Goal: Task Accomplishment & Management: Manage account settings

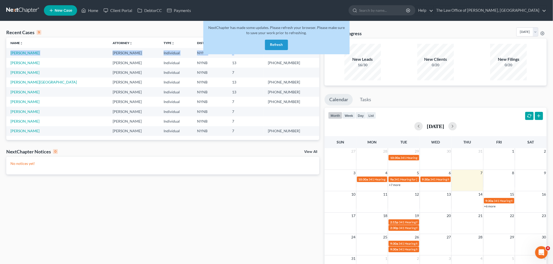
click at [279, 46] on button "Refresh" at bounding box center [276, 45] width 23 height 10
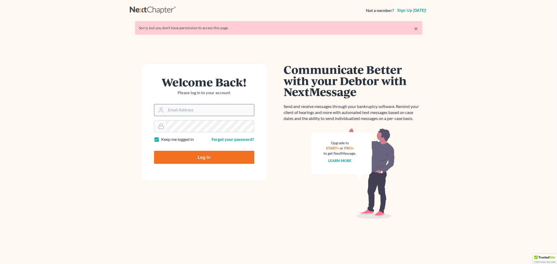
click at [216, 110] on input "Email Address" at bounding box center [210, 110] width 88 height 11
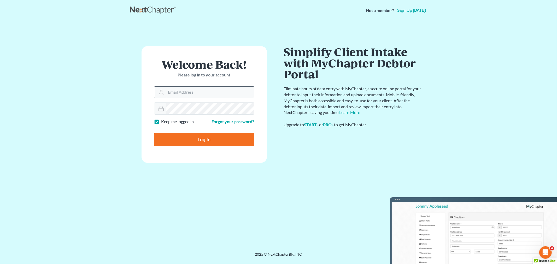
click at [208, 91] on input "Email Address" at bounding box center [210, 92] width 88 height 11
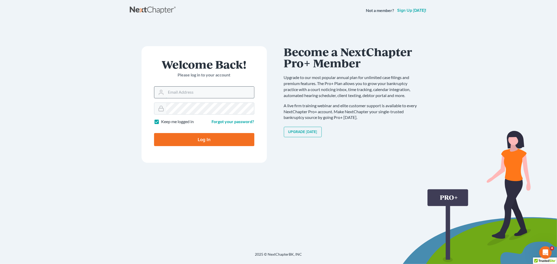
type input "[PERSON_NAME][EMAIL_ADDRESS][DOMAIN_NAME]"
click at [204, 145] on input "Log In" at bounding box center [204, 139] width 100 height 13
type input "Thinking..."
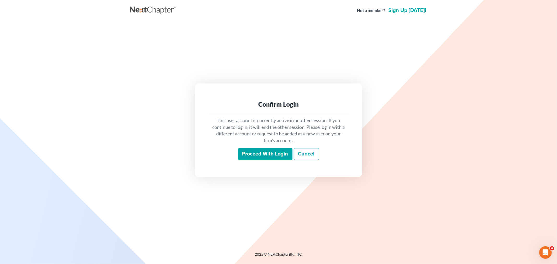
click at [264, 157] on input "Proceed with login" at bounding box center [265, 154] width 54 height 12
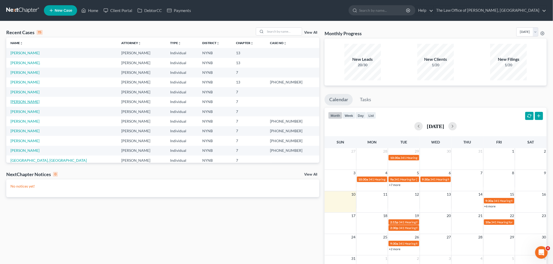
click at [19, 101] on link "[PERSON_NAME]" at bounding box center [24, 102] width 29 height 4
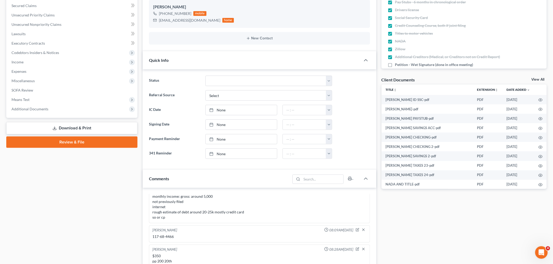
scroll to position [203, 0]
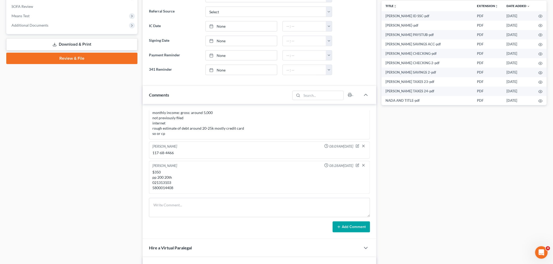
click at [84, 58] on link "Review & File" at bounding box center [71, 58] width 131 height 11
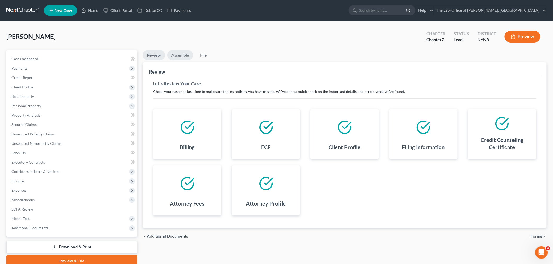
click at [176, 55] on link "Assemble" at bounding box center [180, 55] width 26 height 10
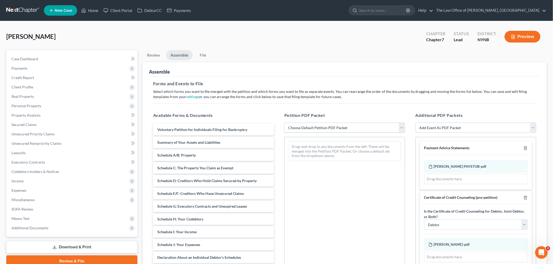
drag, startPoint x: 344, startPoint y: 128, endPoint x: 341, endPoint y: 129, distance: 4.0
click at [344, 128] on select "Choose Default Petition PDF Packet Complete Bankruptcy Petition (all forms and …" at bounding box center [344, 128] width 121 height 10
select select "0"
click at [284, 123] on select "Choose Default Petition PDF Packet Complete Bankruptcy Petition (all forms and …" at bounding box center [344, 128] width 121 height 10
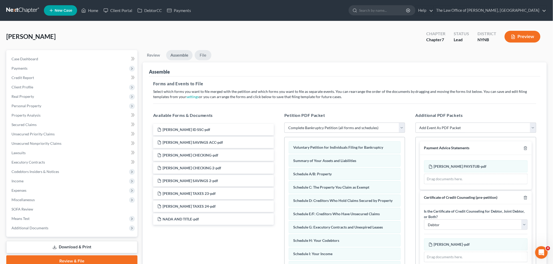
click at [202, 57] on link "File" at bounding box center [203, 55] width 17 height 10
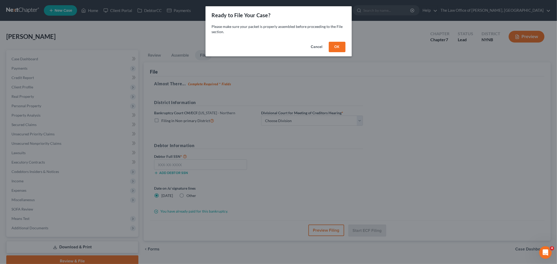
click at [339, 48] on button "OK" at bounding box center [337, 47] width 17 height 10
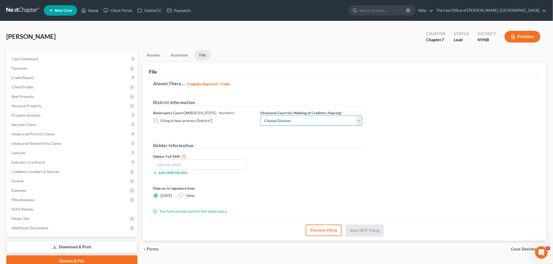
click at [288, 121] on select "Choose Division Albany Poughkeepsie Syracuse Utica" at bounding box center [311, 121] width 102 height 10
select select "0"
click at [260, 116] on select "Choose Division Albany Poughkeepsie Syracuse Utica" at bounding box center [311, 121] width 102 height 10
click at [164, 165] on input "text" at bounding box center [199, 165] width 93 height 10
paste input "117-68-4466"
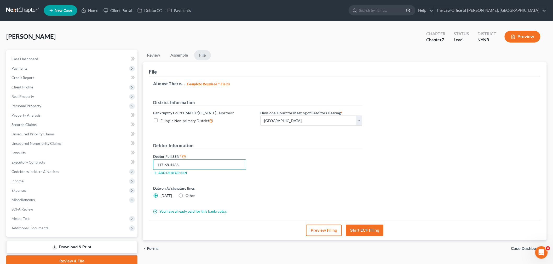
type input "117-68-4466"
click at [361, 227] on button "Start ECF Filing" at bounding box center [364, 230] width 37 height 11
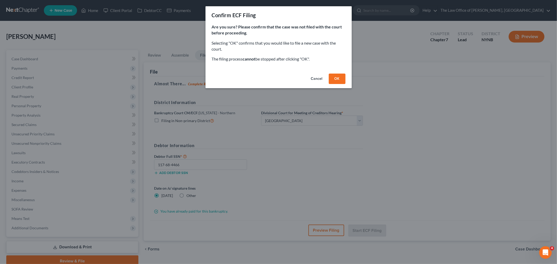
click at [330, 72] on div "Cancel OK" at bounding box center [279, 80] width 146 height 17
click at [331, 76] on button "OK" at bounding box center [337, 79] width 17 height 10
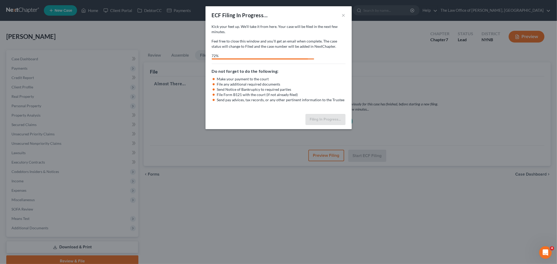
select select "0"
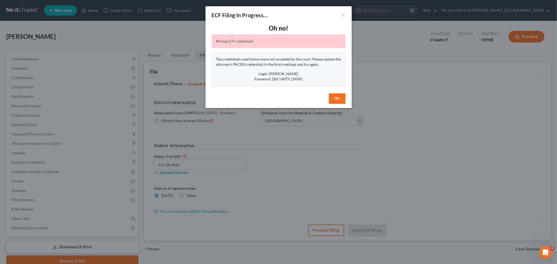
drag, startPoint x: 335, startPoint y: 101, endPoint x: 296, endPoint y: 93, distance: 39.3
click at [333, 100] on button "OK" at bounding box center [337, 99] width 17 height 10
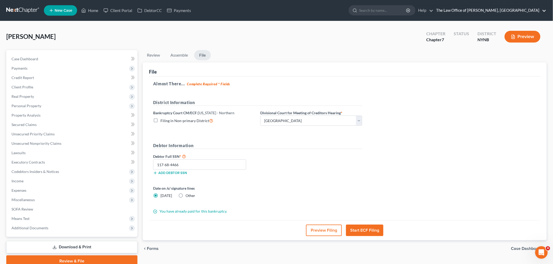
click at [481, 9] on link "The Law Office of [PERSON_NAME], [GEOGRAPHIC_DATA]" at bounding box center [490, 10] width 113 height 9
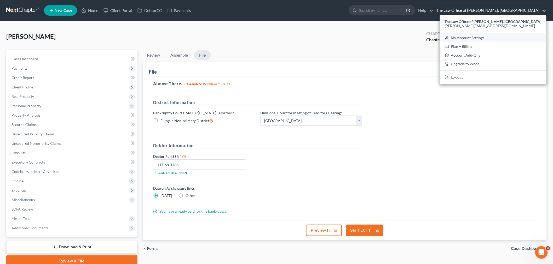
click at [482, 34] on link "My Account Settings" at bounding box center [493, 37] width 107 height 9
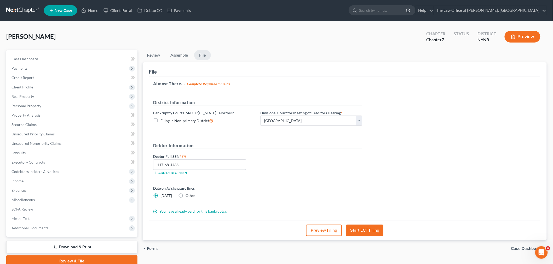
select select "24"
select select "35"
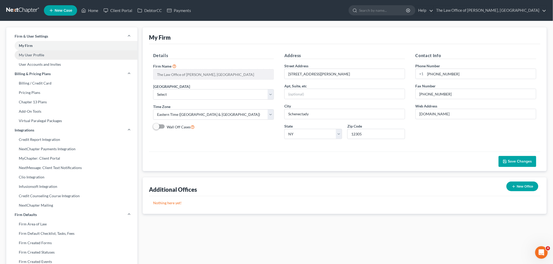
click at [33, 56] on link "My User Profile" at bounding box center [71, 54] width 131 height 9
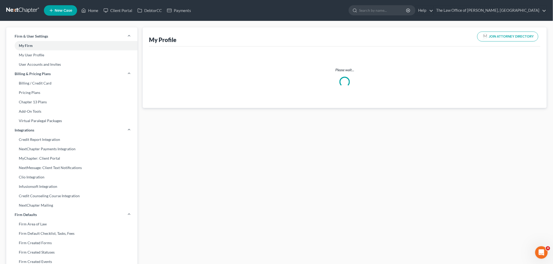
select select "35"
select select "54"
select select "attorney"
select select "0"
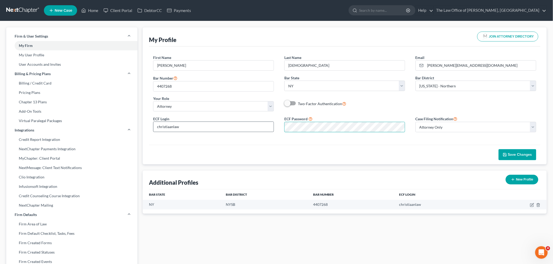
click at [269, 129] on div "ECF Login christiaanlaw ECF Password Case Filing Notification Select Attorney O…" at bounding box center [345, 126] width 394 height 21
click at [514, 153] on span "Save Changes" at bounding box center [520, 155] width 24 height 4
click at [93, 11] on link "Home" at bounding box center [90, 10] width 22 height 9
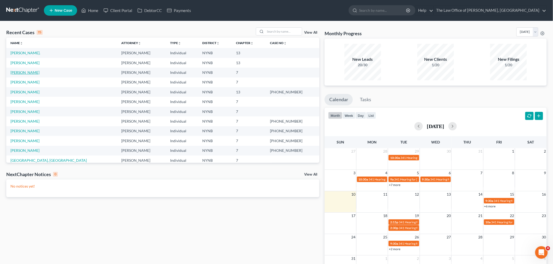
click at [25, 74] on link "[PERSON_NAME]" at bounding box center [24, 72] width 29 height 4
select select "10"
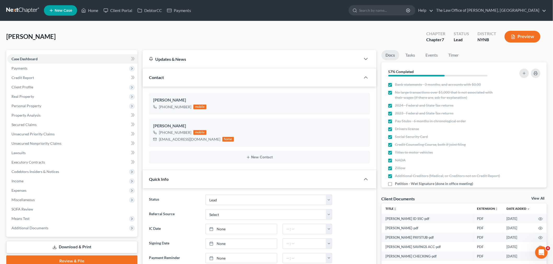
scroll to position [237, 0]
click at [58, 261] on link "Review & File" at bounding box center [71, 261] width 131 height 11
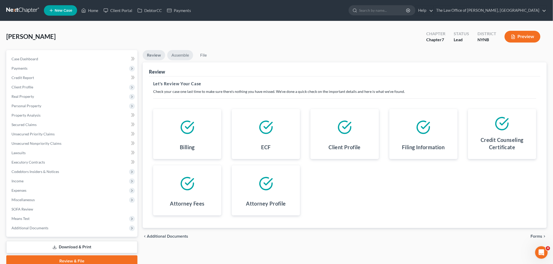
click at [184, 55] on link "Assemble" at bounding box center [180, 55] width 26 height 10
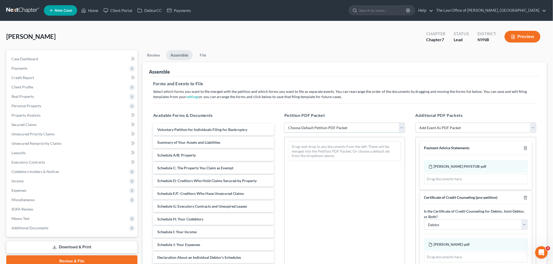
click at [317, 126] on select "Choose Default Petition PDF Packet Complete Bankruptcy Petition (all forms and …" at bounding box center [344, 128] width 121 height 10
select select "0"
click at [284, 123] on select "Choose Default Petition PDF Packet Complete Bankruptcy Petition (all forms and …" at bounding box center [344, 128] width 121 height 10
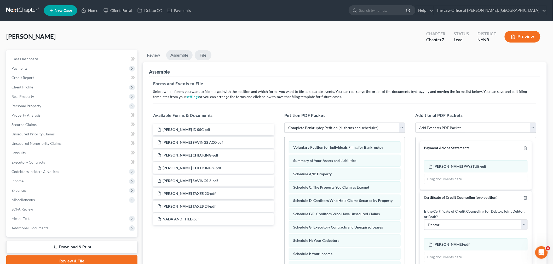
click at [206, 53] on link "File" at bounding box center [203, 55] width 17 height 10
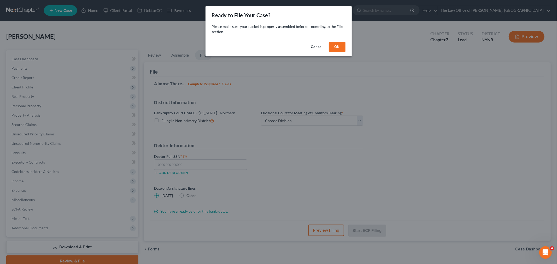
click at [341, 48] on button "OK" at bounding box center [337, 47] width 17 height 10
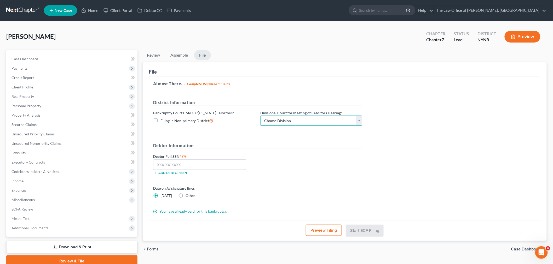
click at [278, 123] on select "Choose Division Albany Poughkeepsie Syracuse Utica" at bounding box center [311, 121] width 102 height 10
select select "0"
click at [260, 116] on select "Choose Division Albany Poughkeepsie Syracuse Utica" at bounding box center [311, 121] width 102 height 10
click at [177, 168] on input "text" at bounding box center [199, 165] width 93 height 10
paste input "117-68-4466"
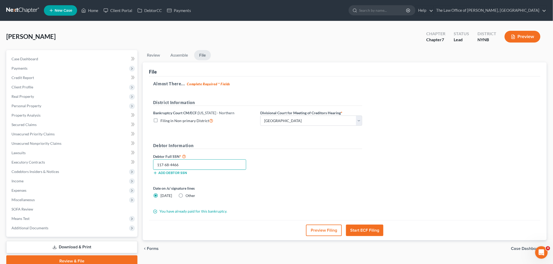
type input "117-68-4466"
click at [356, 230] on button "Start ECF Filing" at bounding box center [364, 230] width 37 height 11
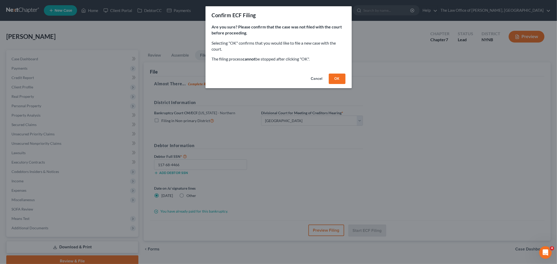
click at [344, 79] on button "OK" at bounding box center [337, 79] width 17 height 10
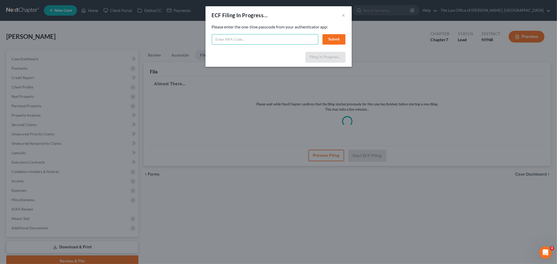
click at [292, 42] on input "text" at bounding box center [265, 39] width 107 height 10
type input "187942"
click at [336, 39] on button "Submit" at bounding box center [334, 39] width 23 height 10
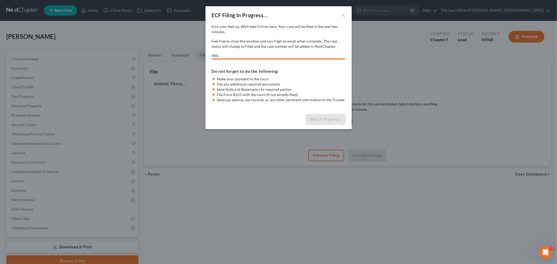
select select "0"
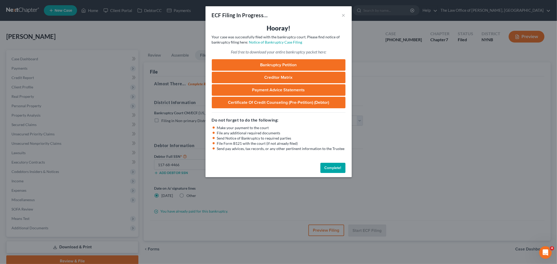
click at [333, 165] on button "Complete!" at bounding box center [333, 168] width 25 height 10
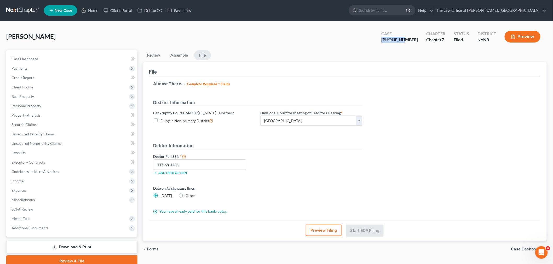
drag, startPoint x: 416, startPoint y: 40, endPoint x: 367, endPoint y: 39, distance: 48.9
click at [394, 38] on div "Case 25-10906-1" at bounding box center [399, 37] width 45 height 15
copy div "25-10906-"
click at [98, 9] on link "Home" at bounding box center [90, 10] width 22 height 9
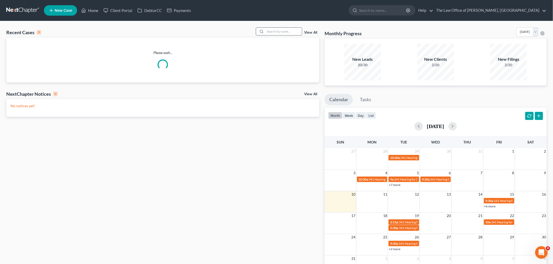
drag, startPoint x: 279, startPoint y: 30, endPoint x: 281, endPoint y: 34, distance: 4.3
click at [281, 33] on input "search" at bounding box center [283, 32] width 37 height 8
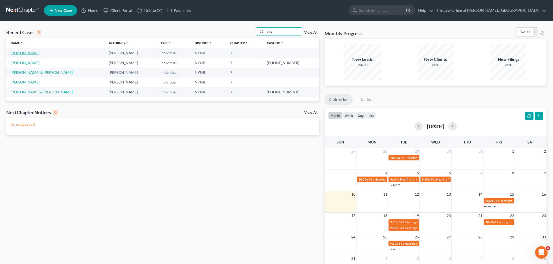
type input "bise"
click at [24, 51] on link "[PERSON_NAME]" at bounding box center [24, 53] width 29 height 4
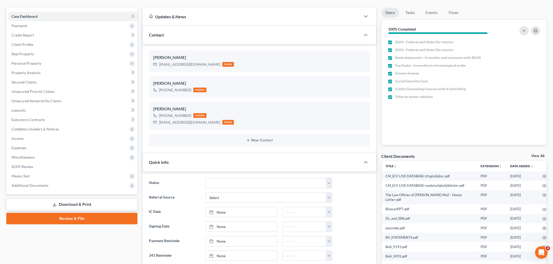
scroll to position [87, 0]
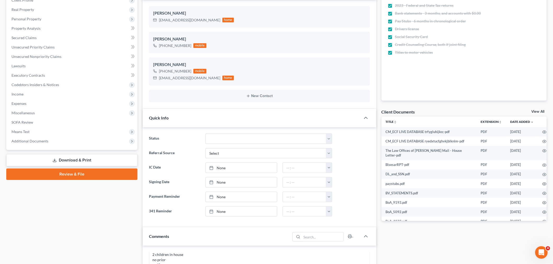
click at [87, 176] on link "Review & File" at bounding box center [71, 174] width 131 height 11
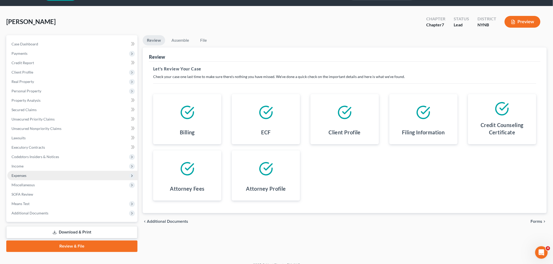
scroll to position [22, 0]
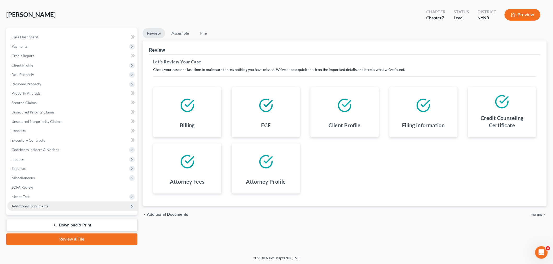
click at [33, 203] on span "Additional Documents" at bounding box center [72, 206] width 130 height 9
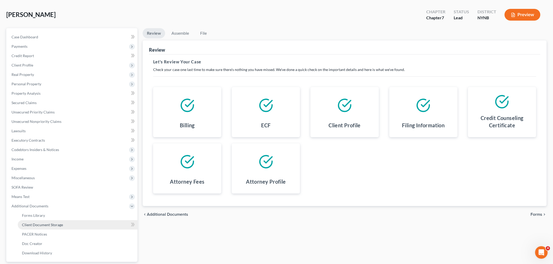
click at [43, 223] on span "Client Document Storage" at bounding box center [42, 225] width 41 height 4
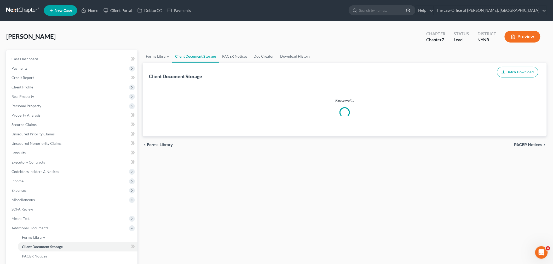
select select "1"
select select "5"
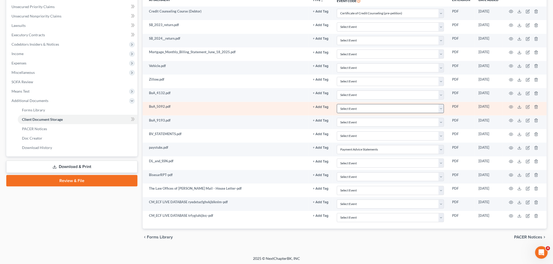
scroll to position [129, 0]
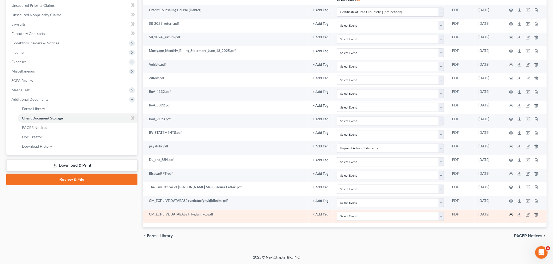
click at [511, 216] on circle "button" at bounding box center [511, 215] width 1 height 1
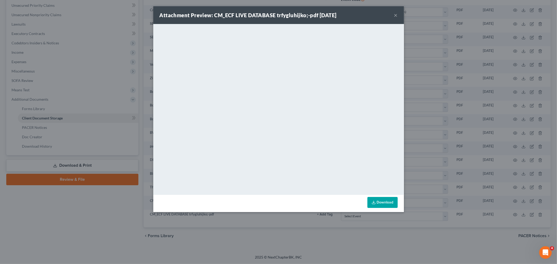
click at [393, 15] on div "Attachment Preview: CM_ECF LIVE DATABASE trfygluhijko;-pdf 08/08/2025 ×" at bounding box center [278, 15] width 251 height 18
click at [396, 14] on button "×" at bounding box center [396, 15] width 4 height 6
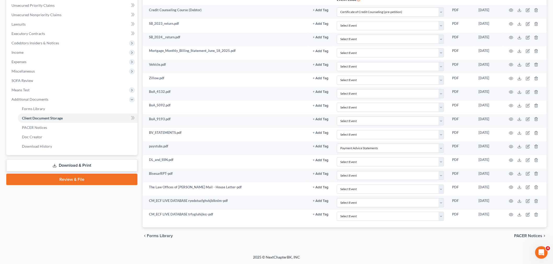
drag, startPoint x: 79, startPoint y: 181, endPoint x: 244, endPoint y: 144, distance: 169.0
click at [80, 181] on link "Review & File" at bounding box center [71, 179] width 131 height 11
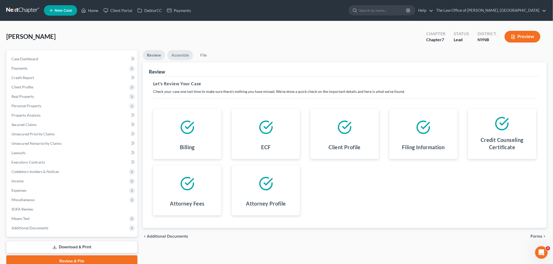
click at [187, 56] on link "Assemble" at bounding box center [180, 55] width 26 height 10
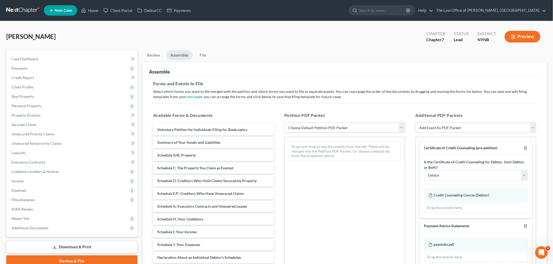
click at [369, 125] on select "Choose Default Petition PDF Packet Complete Bankruptcy Petition (all forms and …" at bounding box center [344, 128] width 121 height 10
select select "0"
click at [284, 123] on select "Choose Default Petition PDF Packet Complete Bankruptcy Petition (all forms and …" at bounding box center [344, 128] width 121 height 10
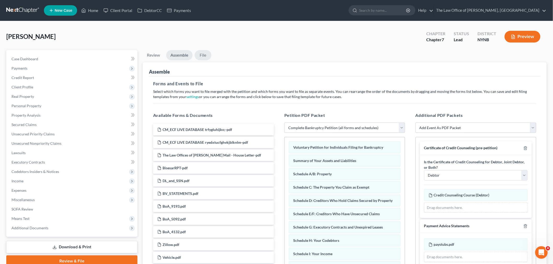
click at [205, 53] on link "File" at bounding box center [203, 55] width 17 height 10
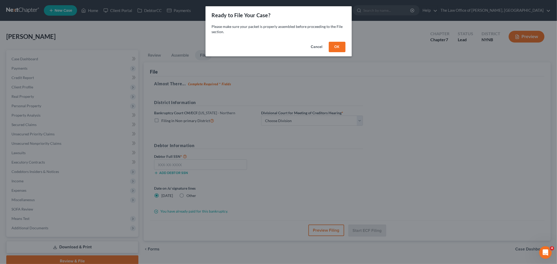
click at [339, 47] on button "OK" at bounding box center [337, 47] width 17 height 10
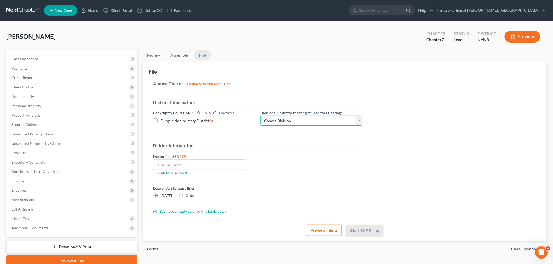
click at [280, 119] on select "Choose Division Albany Poughkeepsie Syracuse Utica" at bounding box center [311, 121] width 102 height 10
select select "0"
click at [260, 116] on select "Choose Division Albany Poughkeepsie Syracuse Utica" at bounding box center [311, 121] width 102 height 10
click at [165, 165] on input "text" at bounding box center [199, 165] width 93 height 10
paste input "109-90-7724"
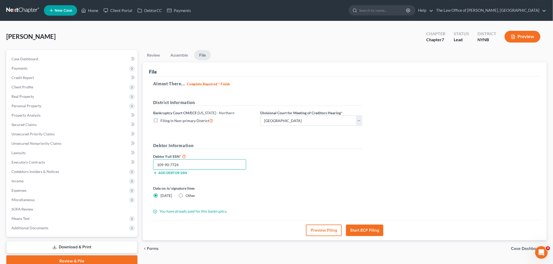
type input "109-90-7724"
click at [357, 229] on button "Start ECF Filing" at bounding box center [364, 230] width 37 height 11
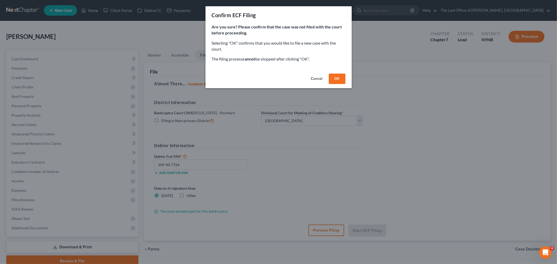
click at [336, 79] on button "OK" at bounding box center [337, 79] width 17 height 10
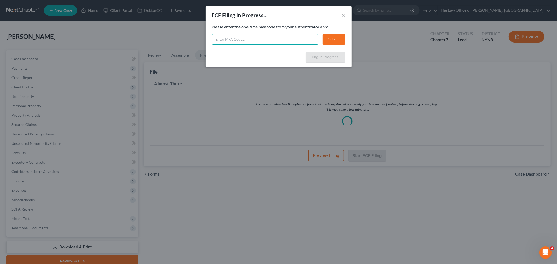
click at [246, 38] on input "text" at bounding box center [265, 39] width 107 height 10
type input "900770"
click at [331, 42] on button "Submit" at bounding box center [334, 39] width 23 height 10
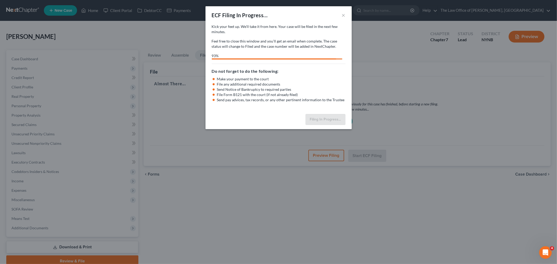
select select "0"
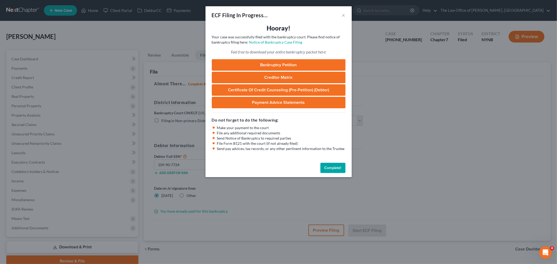
drag, startPoint x: 388, startPoint y: 51, endPoint x: 381, endPoint y: 46, distance: 8.8
click at [388, 50] on div "ECF Filing In Progress... × Hooray! Your case was successfully filed with the b…" at bounding box center [278, 132] width 557 height 264
drag, startPoint x: 341, startPoint y: 168, endPoint x: 378, endPoint y: 148, distance: 42.2
click at [341, 167] on button "Complete!" at bounding box center [333, 168] width 25 height 10
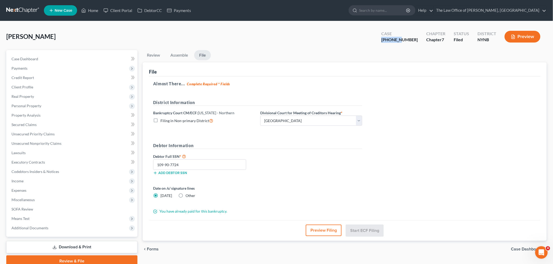
drag, startPoint x: 415, startPoint y: 39, endPoint x: 395, endPoint y: 42, distance: 20.3
click at [395, 42] on div "Case 25-10907-1" at bounding box center [399, 37] width 45 height 15
copy div "25-10907"
click at [99, 11] on link "Home" at bounding box center [90, 10] width 22 height 9
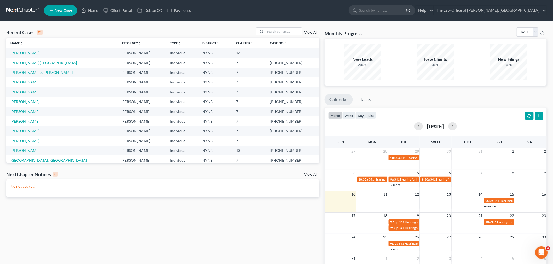
drag, startPoint x: 25, startPoint y: 54, endPoint x: 31, endPoint y: 52, distance: 6.0
click at [25, 54] on link "[PERSON_NAME]." at bounding box center [25, 53] width 30 height 4
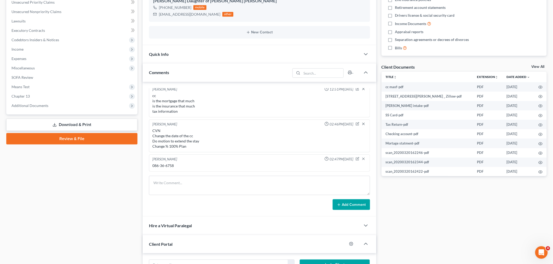
scroll to position [145, 0]
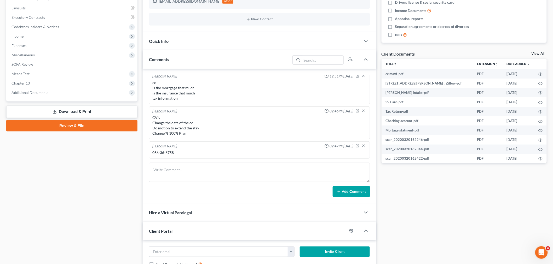
click at [72, 125] on link "Review & File" at bounding box center [71, 125] width 131 height 11
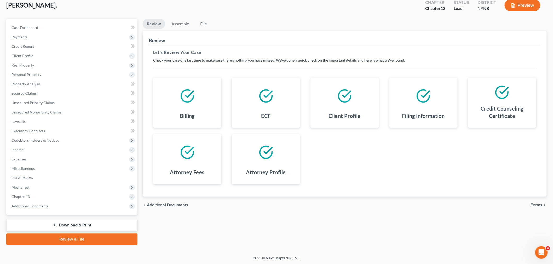
scroll to position [32, 0]
click at [21, 197] on span "Chapter 13" at bounding box center [20, 196] width 18 height 4
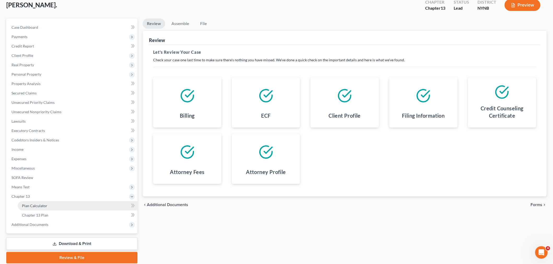
drag, startPoint x: 33, startPoint y: 205, endPoint x: 51, endPoint y: 204, distance: 17.5
click at [33, 205] on span "Plan Calculator" at bounding box center [34, 206] width 25 height 4
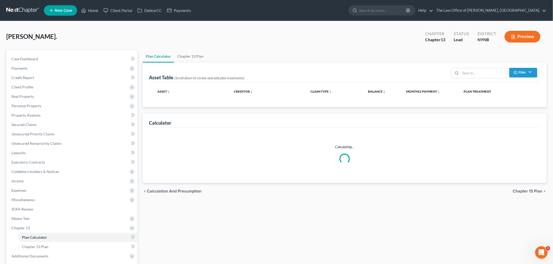
select select "59"
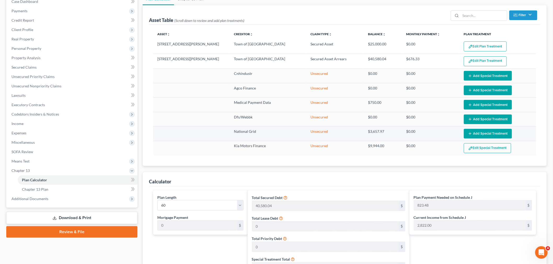
scroll to position [58, 0]
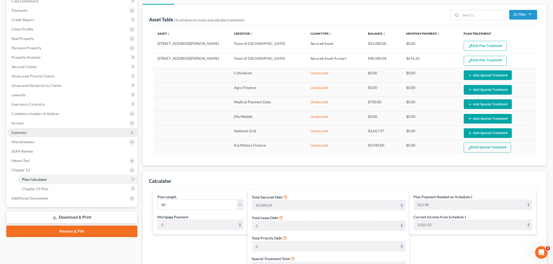
click at [32, 134] on span "Expenses" at bounding box center [72, 132] width 130 height 9
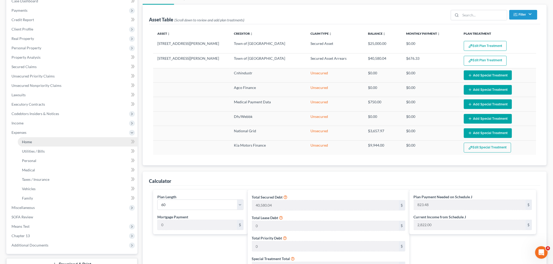
click at [34, 141] on link "Home" at bounding box center [78, 141] width 120 height 9
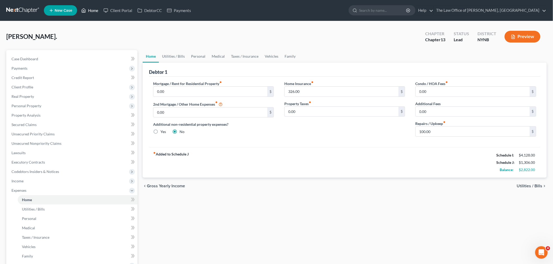
click at [93, 9] on link "Home" at bounding box center [90, 10] width 22 height 9
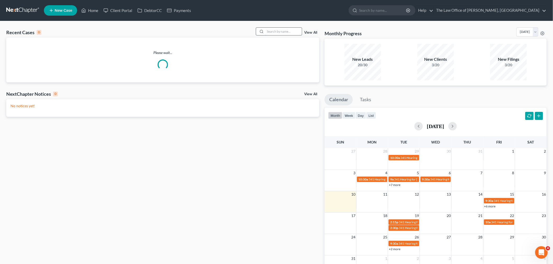
click at [271, 32] on input "search" at bounding box center [283, 32] width 37 height 8
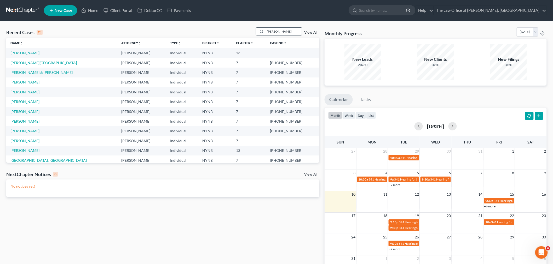
type input "maxfield"
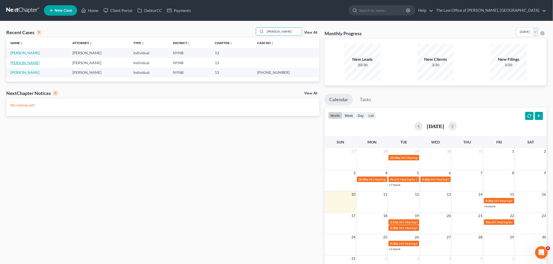
click at [28, 63] on link "[PERSON_NAME]" at bounding box center [24, 63] width 29 height 4
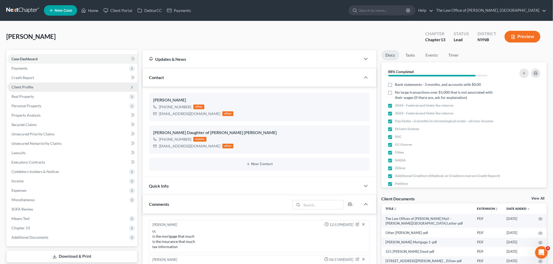
click at [22, 86] on span "Client Profile" at bounding box center [22, 87] width 22 height 4
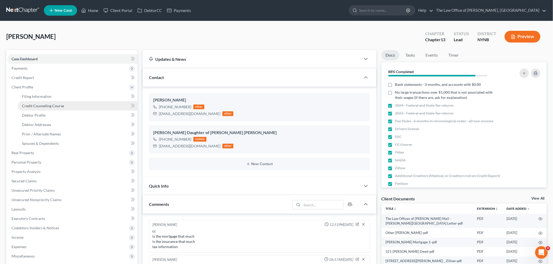
click at [29, 104] on span "Credit Counseling Course" at bounding box center [43, 106] width 42 height 4
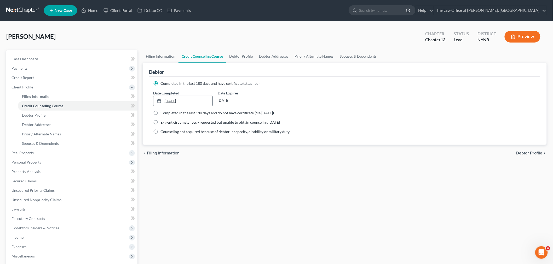
click at [179, 101] on link "3/24/2020" at bounding box center [182, 101] width 59 height 10
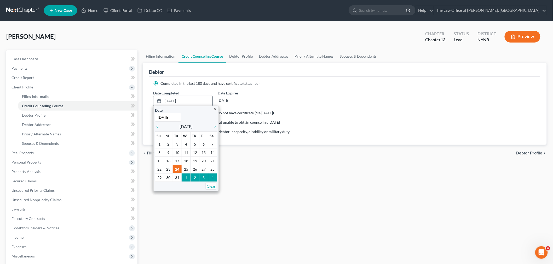
click at [210, 186] on link "Clear" at bounding box center [210, 186] width 11 height 7
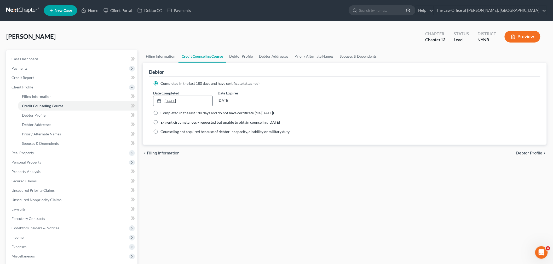
type input "8/10/2025"
click at [171, 101] on link "8/10/2025" at bounding box center [182, 101] width 59 height 10
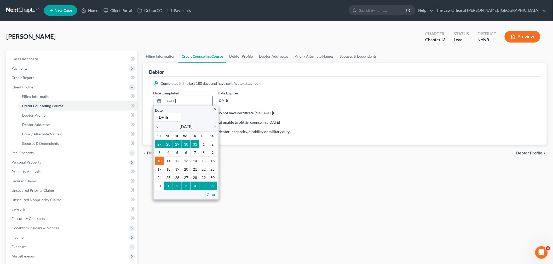
click at [157, 127] on icon "chevron_left" at bounding box center [158, 127] width 7 height 4
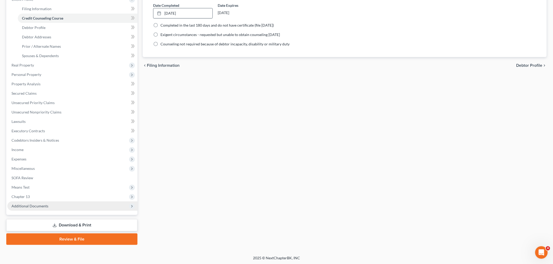
click at [50, 203] on span "Additional Documents" at bounding box center [72, 206] width 130 height 9
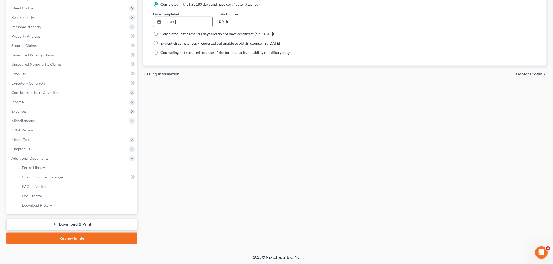
scroll to position [79, 0]
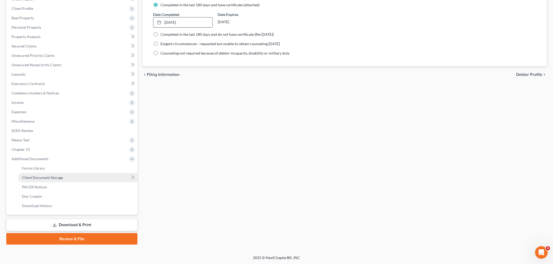
click at [62, 176] on span "Client Document Storage" at bounding box center [42, 178] width 41 height 4
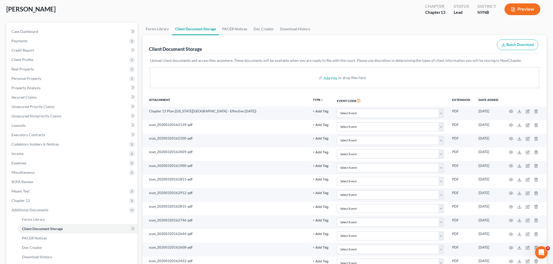
scroll to position [29, 0]
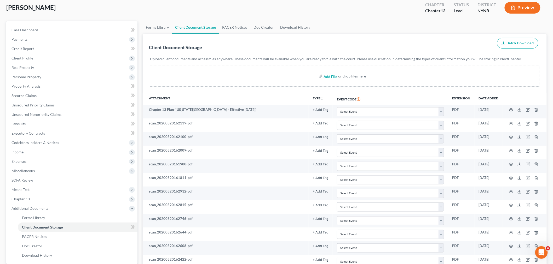
click at [331, 77] on input "file" at bounding box center [330, 76] width 13 height 9
type input "C:\fakepath\cc maxf.pdf"
click at [34, 54] on span "Client Profile" at bounding box center [72, 58] width 130 height 9
click at [30, 56] on span "Client Profile" at bounding box center [22, 58] width 22 height 4
click at [27, 56] on span "Client Profile" at bounding box center [22, 58] width 22 height 4
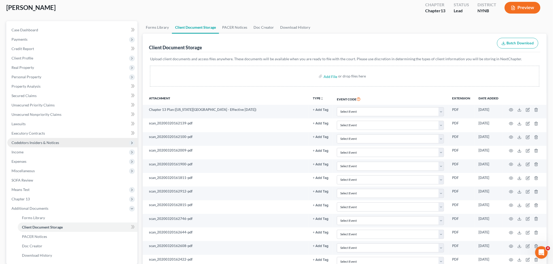
click at [25, 141] on span "Codebtors Insiders & Notices" at bounding box center [35, 143] width 48 height 4
click at [25, 197] on span "Chapter 13" at bounding box center [20, 199] width 18 height 4
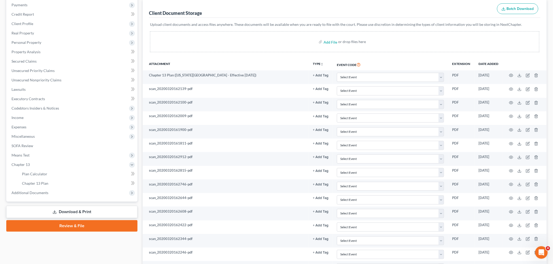
scroll to position [145, 0]
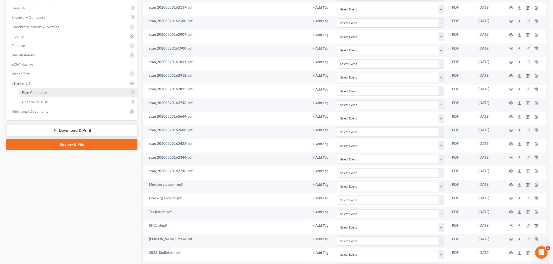
click at [27, 91] on span "Plan Calculator" at bounding box center [34, 92] width 25 height 4
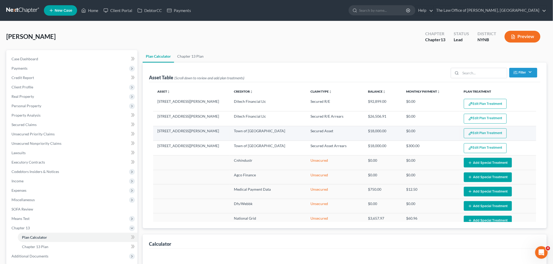
select select "59"
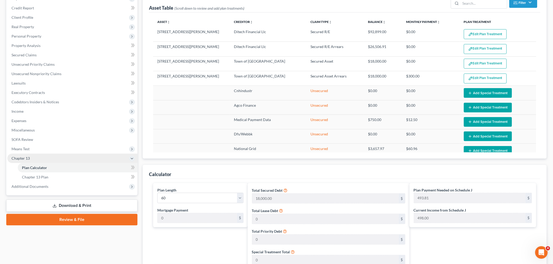
scroll to position [58, 0]
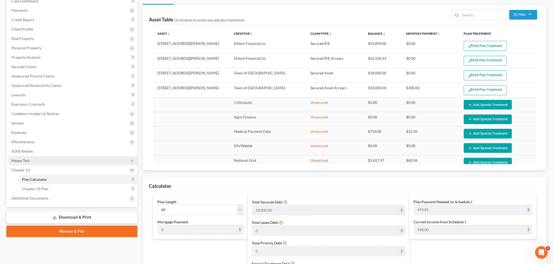
click at [33, 161] on span "Means Test" at bounding box center [72, 160] width 130 height 9
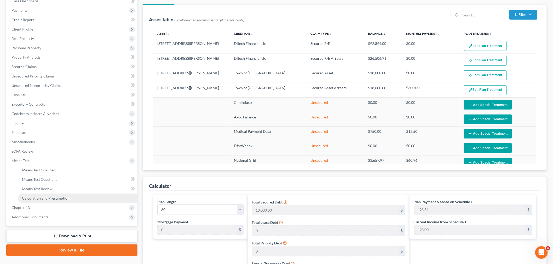
drag, startPoint x: 39, startPoint y: 200, endPoint x: 40, endPoint y: 194, distance: 5.3
click at [39, 200] on span "Calculation and Presumption" at bounding box center [46, 198] width 48 height 4
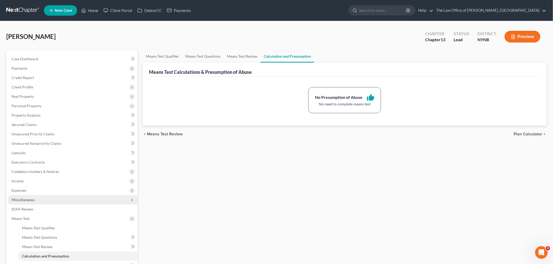
click at [24, 197] on span "Miscellaneous" at bounding box center [72, 199] width 130 height 9
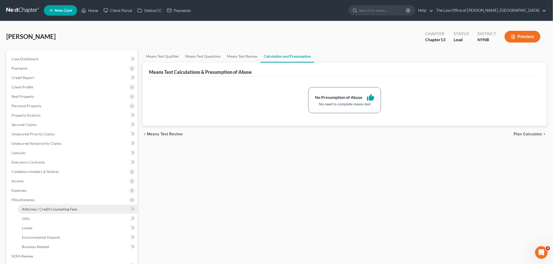
click at [23, 206] on link "Attorney / Credit Counseling Fees" at bounding box center [78, 209] width 120 height 9
select select "1"
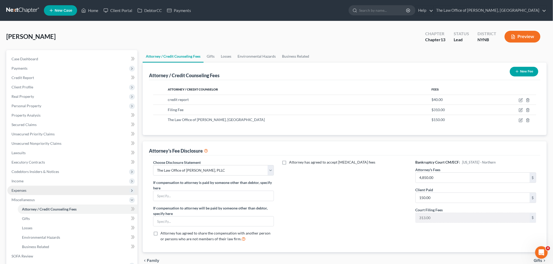
click at [22, 189] on span "Expenses" at bounding box center [18, 190] width 15 height 4
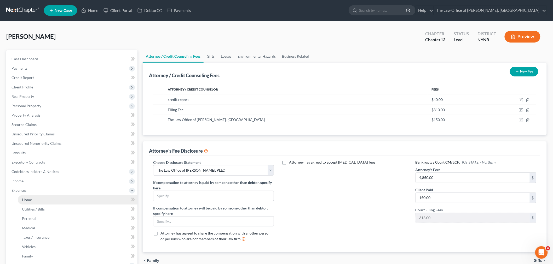
click at [25, 197] on link "Home" at bounding box center [78, 199] width 120 height 9
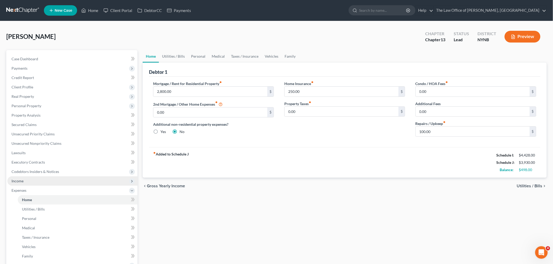
click at [23, 179] on span "Income" at bounding box center [17, 181] width 12 height 4
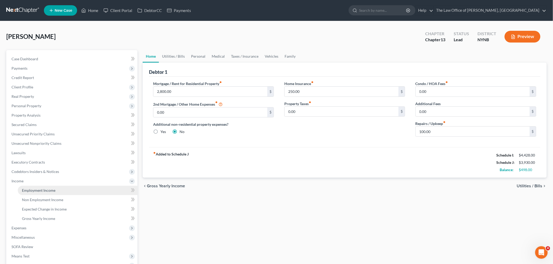
click at [24, 189] on span "Employment Income" at bounding box center [38, 190] width 33 height 4
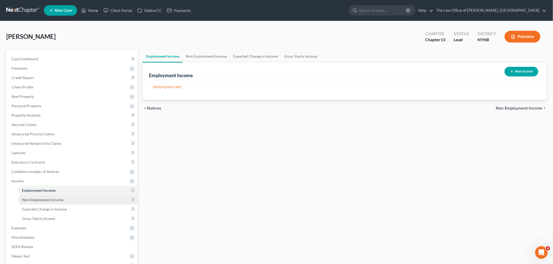
click at [39, 199] on span "Non Employment Income" at bounding box center [42, 200] width 41 height 4
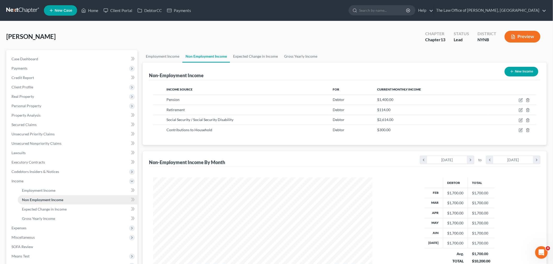
scroll to position [109, 229]
click at [33, 144] on span "Unsecured Nonpriority Claims" at bounding box center [36, 143] width 50 height 4
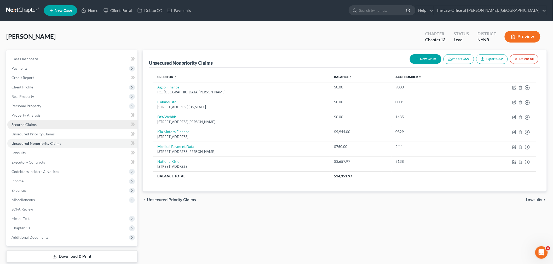
click at [27, 124] on span "Secured Claims" at bounding box center [23, 125] width 25 height 4
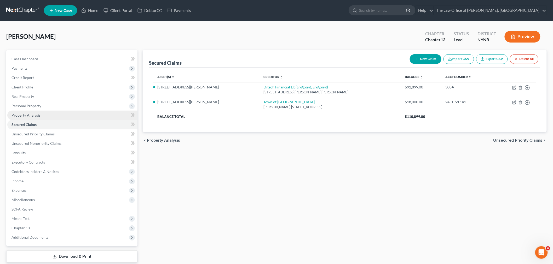
click at [25, 116] on span "Property Analysis" at bounding box center [25, 115] width 29 height 4
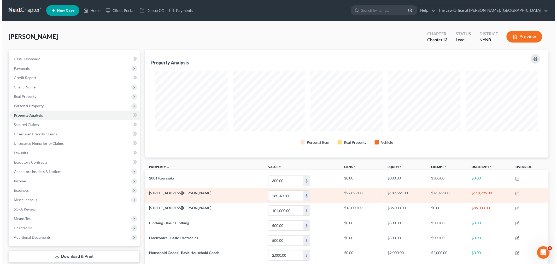
scroll to position [108, 404]
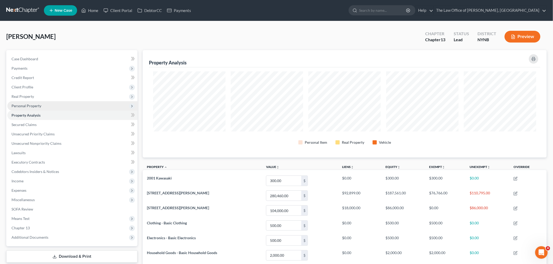
click at [35, 104] on span "Personal Property" at bounding box center [26, 106] width 30 height 4
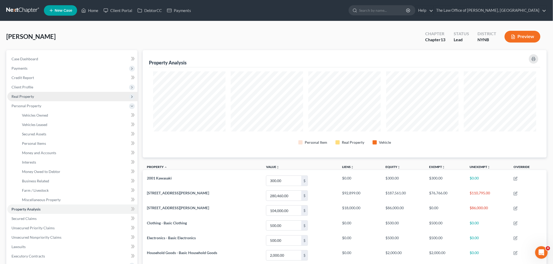
click at [29, 99] on span "Real Property" at bounding box center [72, 96] width 130 height 9
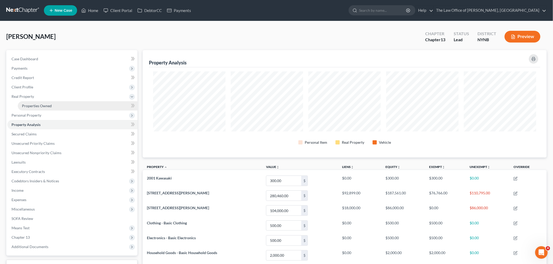
drag, startPoint x: 32, startPoint y: 102, endPoint x: 41, endPoint y: 103, distance: 8.9
click at [32, 102] on link "Properties Owned" at bounding box center [78, 105] width 120 height 9
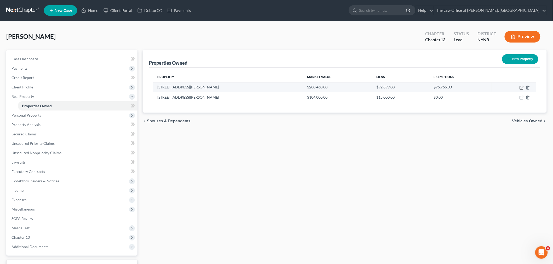
click at [521, 87] on icon "button" at bounding box center [522, 88] width 4 height 4
select select "35"
select select "41"
select select "0"
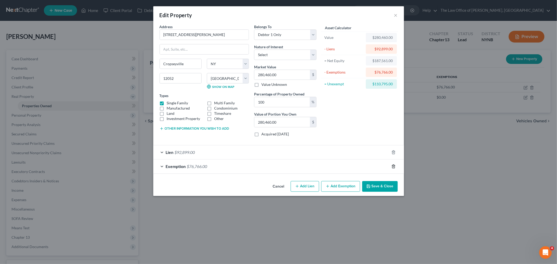
click at [394, 168] on icon "button" at bounding box center [394, 167] width 4 height 4
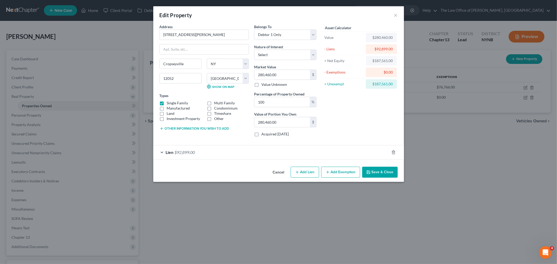
click at [332, 172] on button "Add Exemption" at bounding box center [340, 172] width 39 height 11
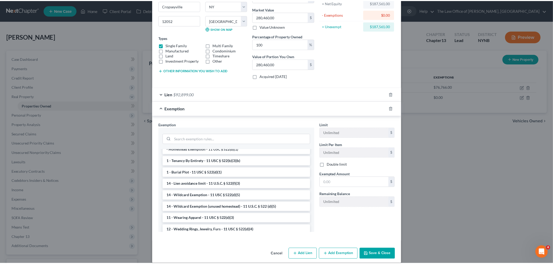
scroll to position [29, 0]
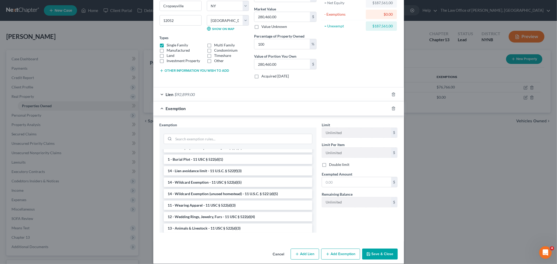
click at [129, 216] on div "Edit Property × Address * 321 Jay Hakes Rd Cropseyville State AL AK AR AZ CA CO…" at bounding box center [278, 132] width 557 height 264
click at [280, 255] on button "Cancel" at bounding box center [279, 255] width 20 height 10
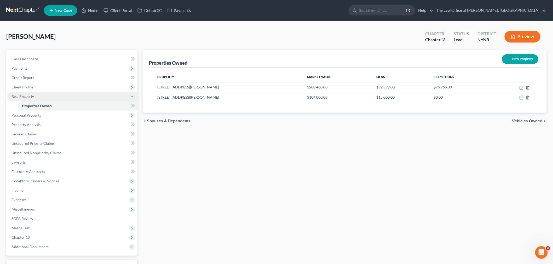
click at [26, 92] on span "Real Property" at bounding box center [72, 96] width 130 height 9
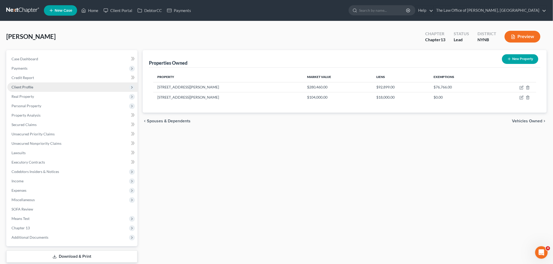
click at [29, 88] on span "Client Profile" at bounding box center [22, 87] width 22 height 4
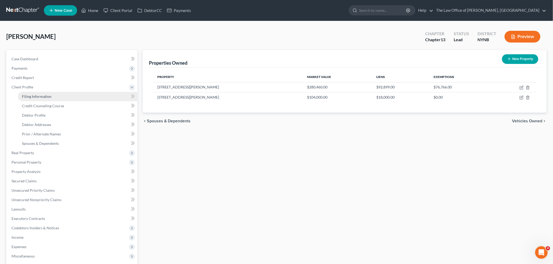
click at [33, 93] on link "Filing Information" at bounding box center [78, 96] width 120 height 9
select select "1"
select select "0"
select select "3"
select select "54"
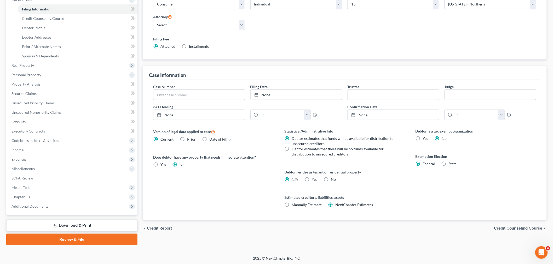
scroll to position [88, 0]
click at [449, 163] on label "State" at bounding box center [453, 163] width 8 height 5
click at [451, 163] on input "State" at bounding box center [452, 162] width 3 height 3
radio input "true"
radio input "false"
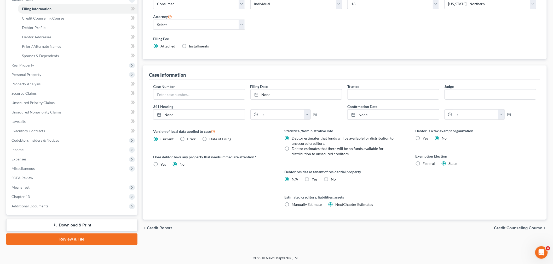
select select "35"
click at [22, 67] on span "Real Property" at bounding box center [72, 65] width 130 height 9
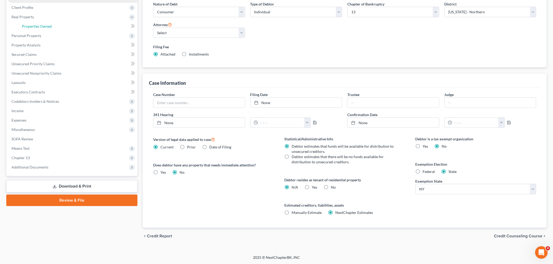
drag, startPoint x: 47, startPoint y: 30, endPoint x: 91, endPoint y: 32, distance: 43.7
click at [47, 30] on link "Properties Owned" at bounding box center [78, 26] width 120 height 9
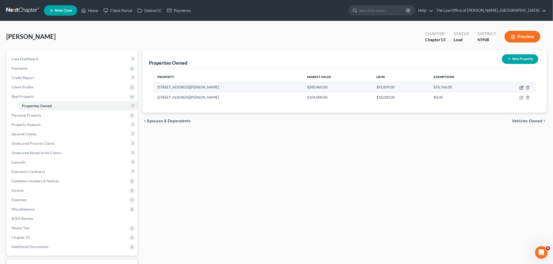
click at [523, 88] on icon "button" at bounding box center [522, 88] width 4 height 4
select select "35"
select select "41"
select select "0"
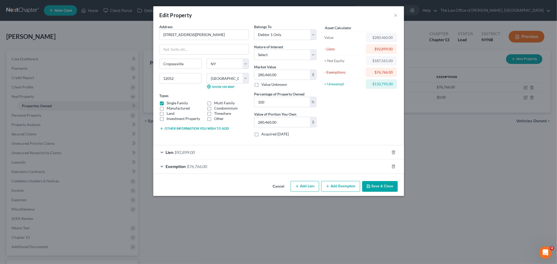
click at [351, 189] on button "Add Exemption" at bounding box center [340, 186] width 39 height 11
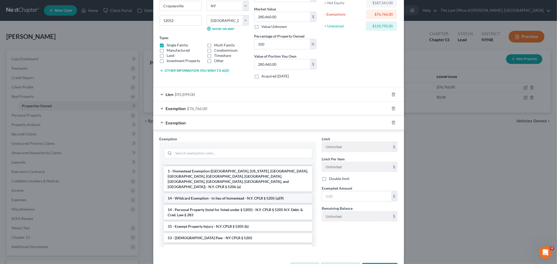
scroll to position [58, 0]
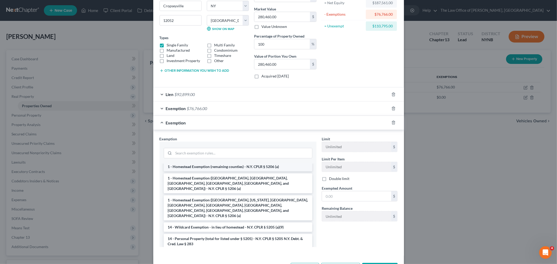
click at [239, 168] on li "1 - Homestead Exemption (remaining counties) - N.Y. CPLR § 5206 (a)" at bounding box center [238, 166] width 149 height 9
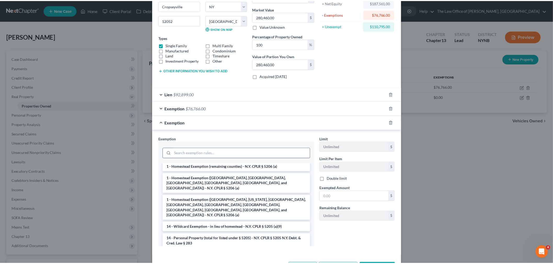
scroll to position [54, 0]
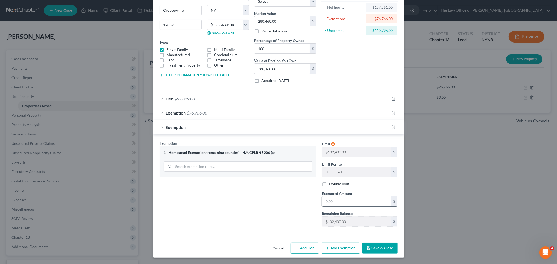
drag, startPoint x: 341, startPoint y: 199, endPoint x: 338, endPoint y: 199, distance: 3.4
click at [341, 199] on input "text" at bounding box center [356, 202] width 69 height 10
type input "102,400"
click at [381, 249] on button "Save & Close" at bounding box center [381, 248] width 36 height 11
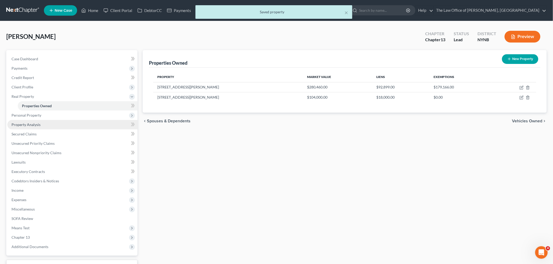
click at [43, 127] on link "Property Analysis" at bounding box center [72, 124] width 130 height 9
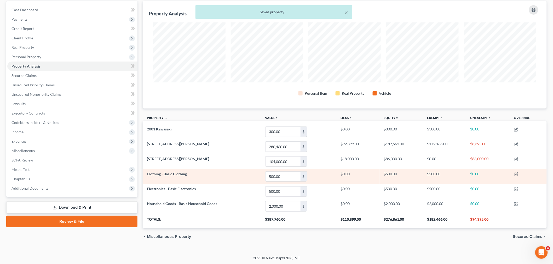
scroll to position [50, 0]
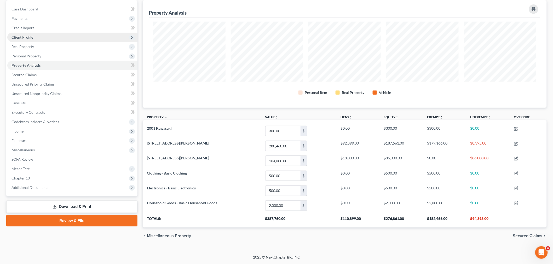
drag, startPoint x: 26, startPoint y: 38, endPoint x: 33, endPoint y: 35, distance: 7.1
click at [26, 37] on span "Client Profile" at bounding box center [22, 37] width 22 height 4
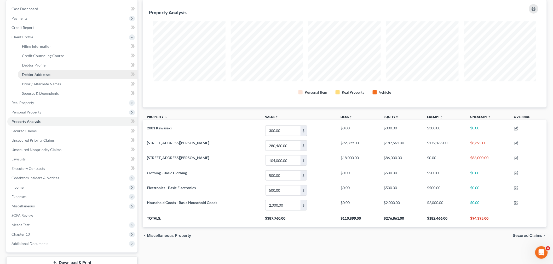
click at [50, 73] on span "Debtor Addresses" at bounding box center [36, 74] width 29 height 4
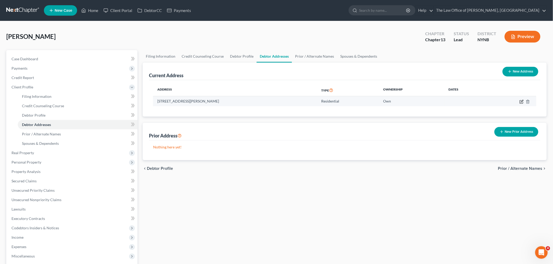
click at [521, 101] on icon "button" at bounding box center [522, 102] width 4 height 4
select select "35"
select select "41"
select select "0"
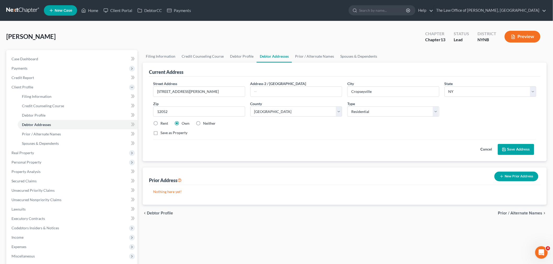
click at [528, 38] on button "Preview" at bounding box center [523, 37] width 36 height 12
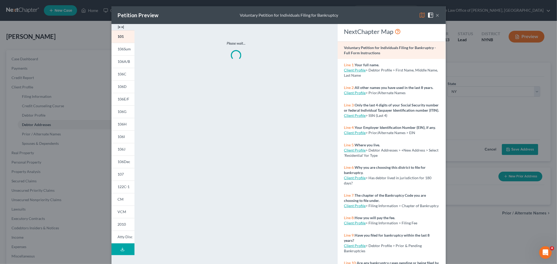
click at [121, 26] on img at bounding box center [121, 27] width 6 height 6
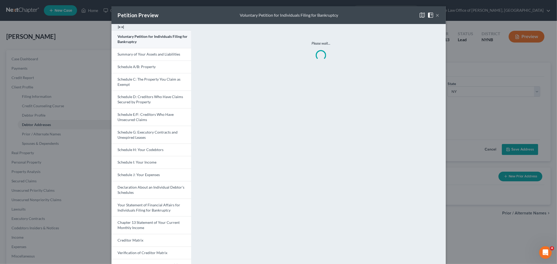
click at [119, 36] on span "Voluntary Petition for Individuals Filing for Bankruptcy" at bounding box center [153, 39] width 70 height 10
click at [144, 67] on span "Schedule A/B: Property" at bounding box center [137, 67] width 38 height 4
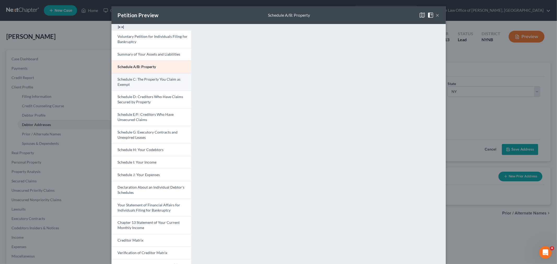
click at [140, 80] on span "Schedule C: The Property You Claim as Exempt" at bounding box center [149, 82] width 63 height 10
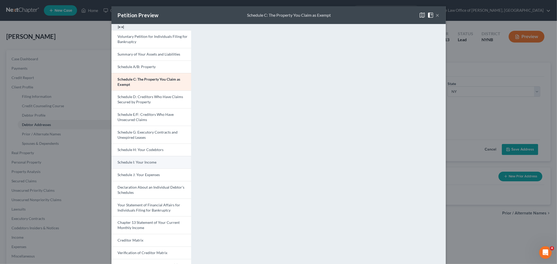
click at [137, 164] on span "Schedule I: Your Income" at bounding box center [137, 162] width 39 height 4
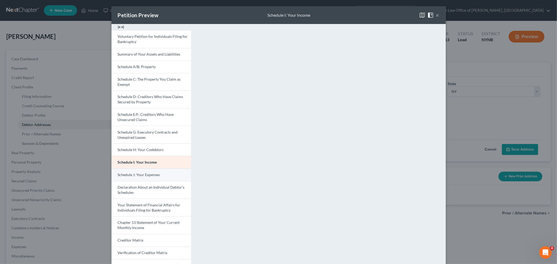
click at [136, 179] on link "Schedule J: Your Expenses" at bounding box center [152, 175] width 80 height 13
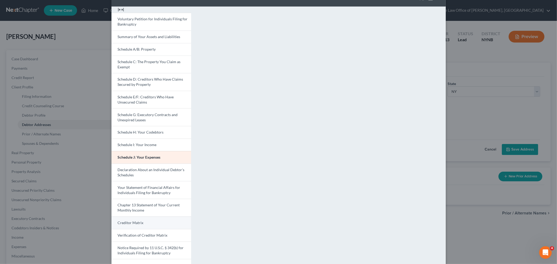
scroll to position [48, 0]
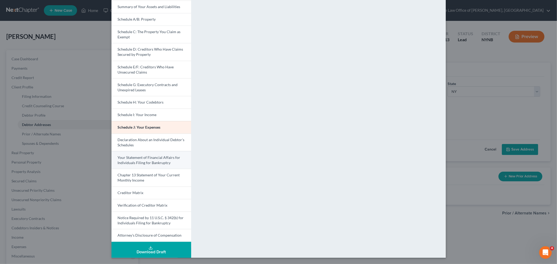
click at [161, 166] on link "Your Statement of Financial Affairs for Individuals Filing for Bankruptcy" at bounding box center [152, 160] width 80 height 18
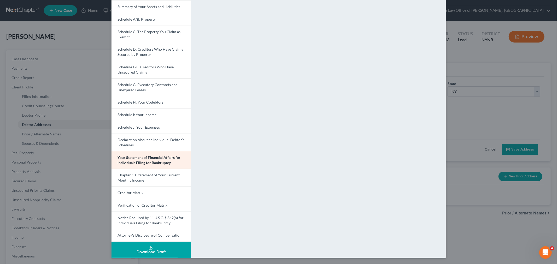
scroll to position [44, 0]
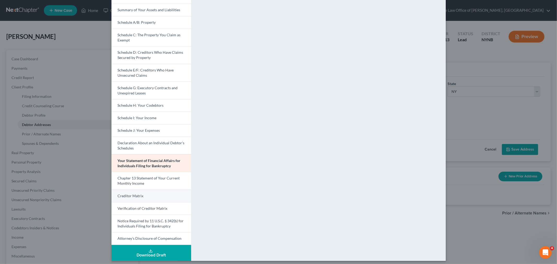
click at [149, 197] on link "Creditor Matrix" at bounding box center [152, 196] width 80 height 13
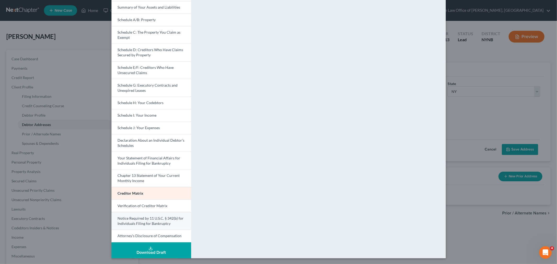
scroll to position [48, 0]
click at [131, 237] on span "Attorney's Disclosure of Compensation" at bounding box center [150, 235] width 64 height 4
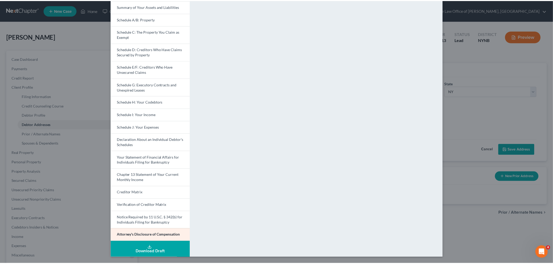
scroll to position [44, 0]
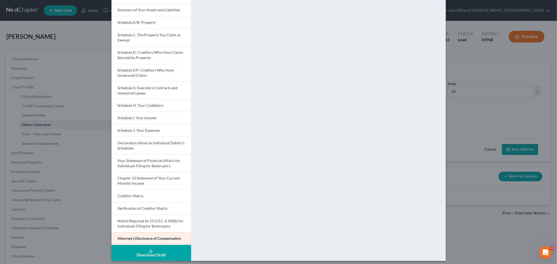
click at [461, 147] on div "Petition Preview Attorney's Disclosure of Compensation × Voluntary Petition for…" at bounding box center [278, 132] width 557 height 264
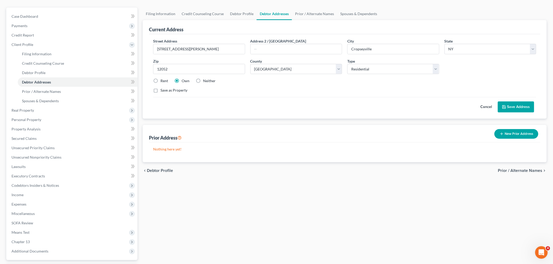
scroll to position [88, 0]
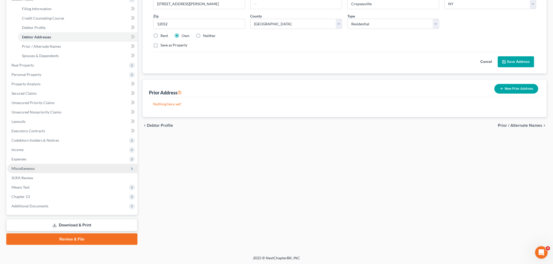
click at [47, 169] on span "Miscellaneous" at bounding box center [72, 168] width 130 height 9
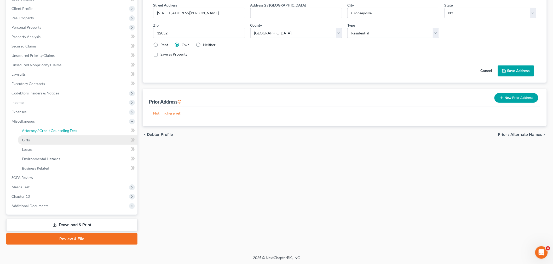
drag, startPoint x: 55, startPoint y: 130, endPoint x: 85, endPoint y: 135, distance: 31.0
click at [55, 129] on span "Attorney / Credit Counseling Fees" at bounding box center [49, 131] width 55 height 4
select select "1"
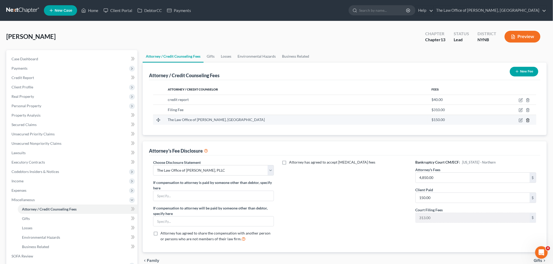
click at [527, 121] on icon "button" at bounding box center [528, 120] width 2 height 3
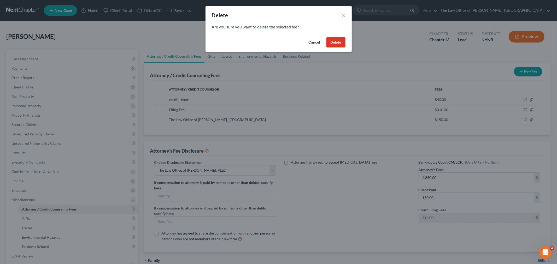
drag, startPoint x: 337, startPoint y: 41, endPoint x: 403, endPoint y: 56, distance: 67.7
click at [337, 41] on button "Delete" at bounding box center [336, 42] width 19 height 10
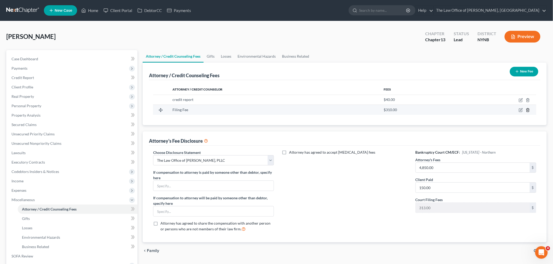
click at [529, 110] on icon "button" at bounding box center [528, 110] width 4 height 4
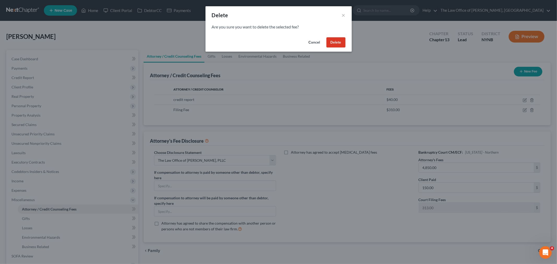
click at [326, 41] on div "Cancel Delete" at bounding box center [279, 43] width 146 height 17
drag, startPoint x: 335, startPoint y: 42, endPoint x: 350, endPoint y: 45, distance: 16.2
click at [335, 42] on button "Delete" at bounding box center [336, 42] width 19 height 10
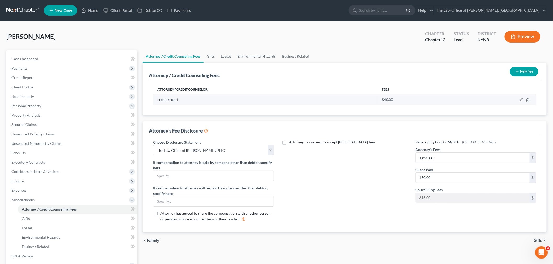
click at [521, 98] on icon "button" at bounding box center [521, 100] width 4 height 4
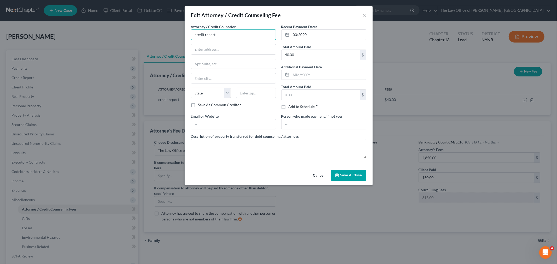
drag, startPoint x: 221, startPoint y: 35, endPoint x: 179, endPoint y: 34, distance: 41.8
click at [179, 34] on div "Edit Attorney / Credit Counseling Fee × Attorney / Credit Counselor * credit re…" at bounding box center [278, 132] width 557 height 264
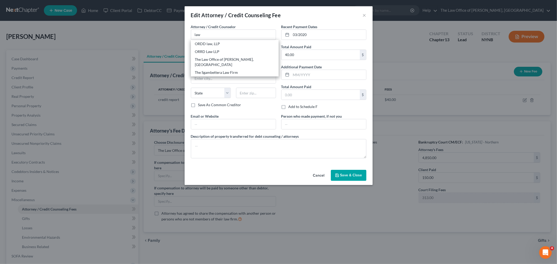
drag, startPoint x: 214, startPoint y: 63, endPoint x: 254, endPoint y: 67, distance: 40.5
click at [214, 63] on div "The Law Office of [PERSON_NAME], [GEOGRAPHIC_DATA]" at bounding box center [234, 62] width 79 height 10
type input "The Law Office of [PERSON_NAME], [GEOGRAPHIC_DATA]"
type input "146 Jay Street"
type input "Schenectady"
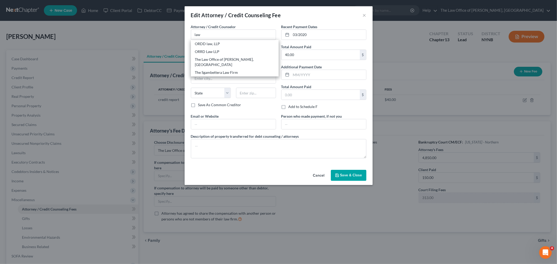
select select "35"
type input "12309"
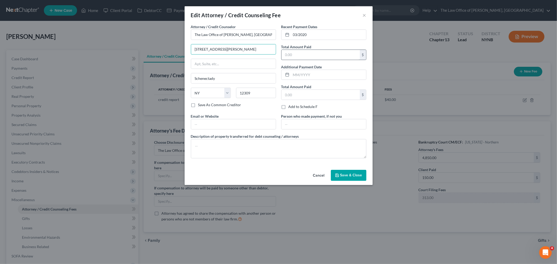
type input "146 Jay Street"
click at [297, 56] on input "text" at bounding box center [321, 55] width 78 height 10
type input "500"
click at [341, 172] on button "Save & Close" at bounding box center [349, 175] width 36 height 11
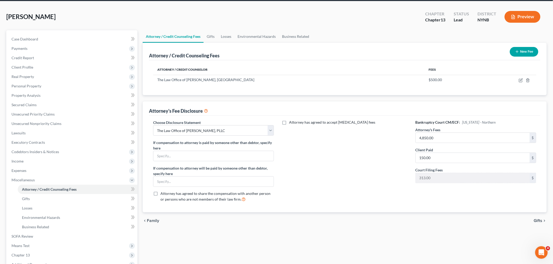
scroll to position [79, 0]
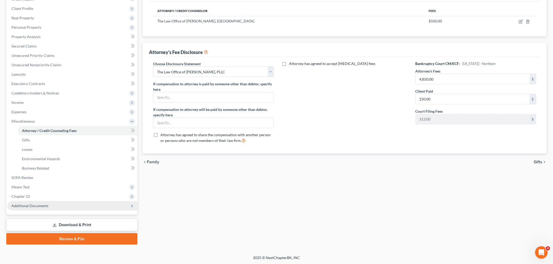
click at [43, 203] on span "Additional Documents" at bounding box center [72, 206] width 130 height 9
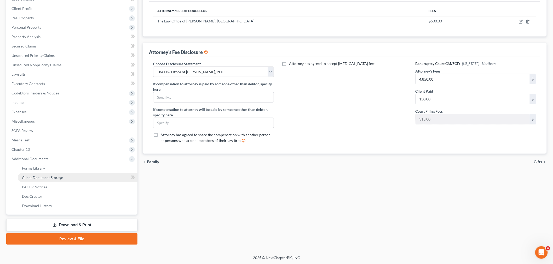
drag, startPoint x: 55, startPoint y: 180, endPoint x: 120, endPoint y: 180, distance: 65.1
click at [55, 180] on link "Client Document Storage" at bounding box center [78, 177] width 120 height 9
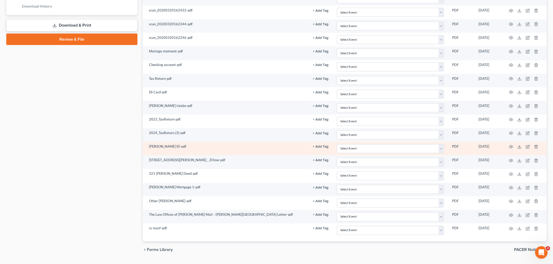
scroll to position [294, 0]
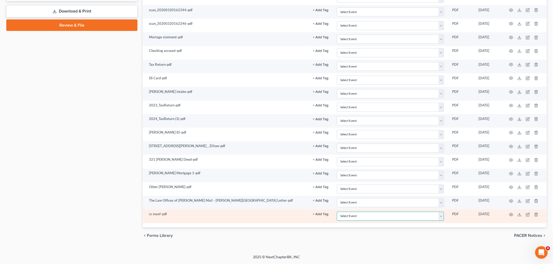
click at [385, 214] on select "Select Event Application to Have the Filing Fee Waived Certificate of Credit Co…" at bounding box center [390, 216] width 107 height 9
select select "1"
click at [337, 212] on select "Select Event Application to Have the Filing Fee Waived Certificate of Credit Co…" at bounding box center [390, 216] width 107 height 9
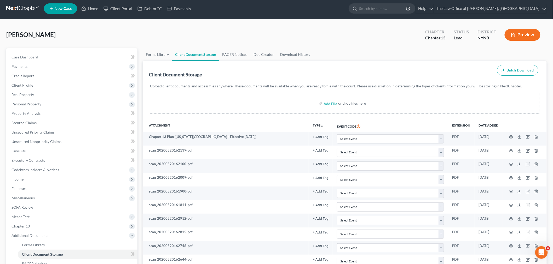
scroll to position [0, 0]
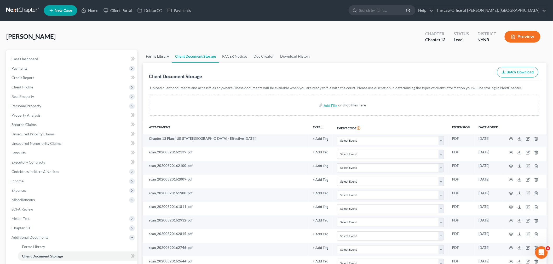
click at [160, 57] on link "Forms Library" at bounding box center [157, 56] width 29 height 13
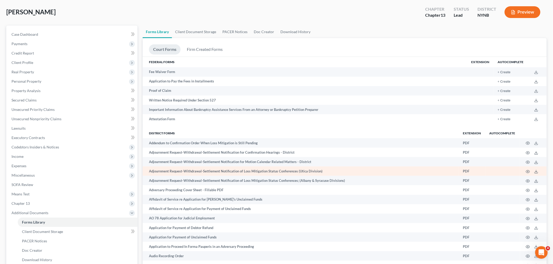
scroll to position [122, 0]
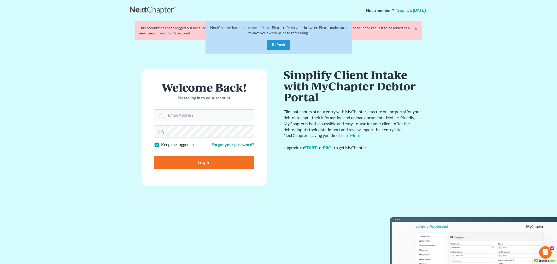
click at [281, 45] on button "Refresh" at bounding box center [278, 45] width 23 height 10
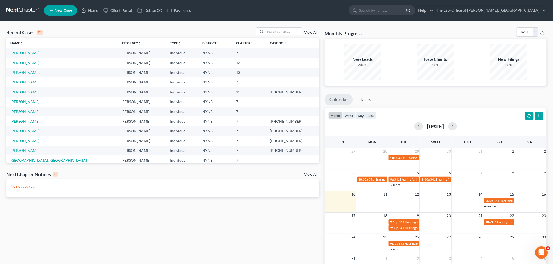
click at [16, 53] on link "[PERSON_NAME]" at bounding box center [24, 53] width 29 height 4
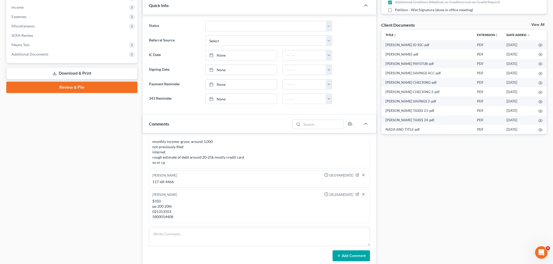
scroll to position [237, 0]
drag, startPoint x: 180, startPoint y: 182, endPoint x: 149, endPoint y: 180, distance: 30.6
click at [149, 182] on div "Christiaan VanNiekerk 08:09AM, 08/04/2025 117-68-4466" at bounding box center [259, 179] width 221 height 17
copy div "117-68-4466"
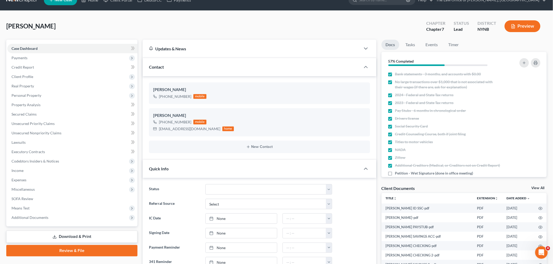
scroll to position [0, 0]
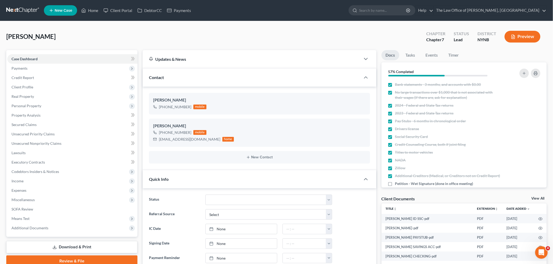
drag, startPoint x: 58, startPoint y: 34, endPoint x: 22, endPoint y: 35, distance: 35.8
copy span "[PERSON_NAME]"
click at [37, 162] on span "Executory Contracts" at bounding box center [27, 162] width 33 height 4
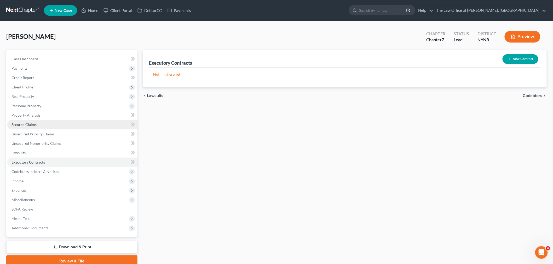
click at [33, 121] on link "Secured Claims" at bounding box center [72, 124] width 130 height 9
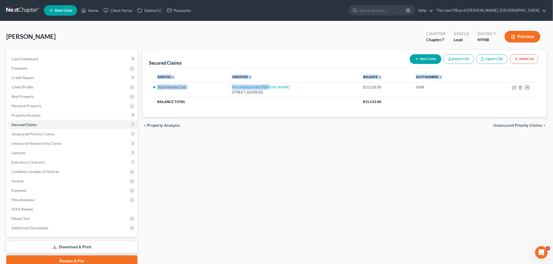
drag, startPoint x: 281, startPoint y: 83, endPoint x: 152, endPoint y: 87, distance: 129.7
click at [152, 87] on div "Asset(s) expand_more expand_less unfold_more Creditor expand_more expand_less u…" at bounding box center [345, 93] width 392 height 50
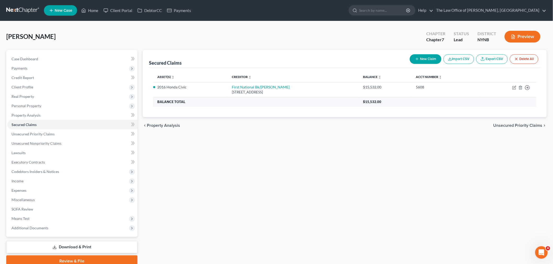
click at [209, 106] on th "Balance Total" at bounding box center [256, 101] width 206 height 9
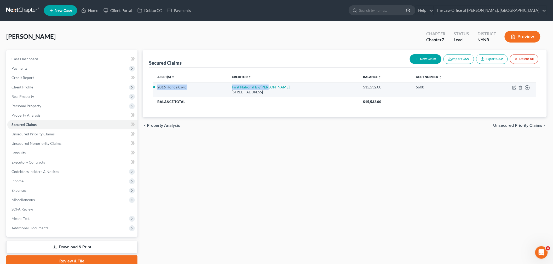
drag, startPoint x: 240, startPoint y: 87, endPoint x: 165, endPoint y: 94, distance: 75.6
click at [157, 88] on tr "2016 Honda Civic First National Bk/Scot 201 Mohawk Ave, Scotia, NY 12302 $15,53…" at bounding box center [344, 89] width 383 height 15
copy tr "2016 Honda Civic First National Bk/Scot"
click at [514, 87] on icon "button" at bounding box center [514, 88] width 4 height 4
select select "35"
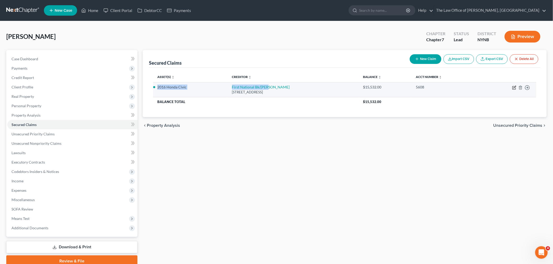
select select "2"
select select "0"
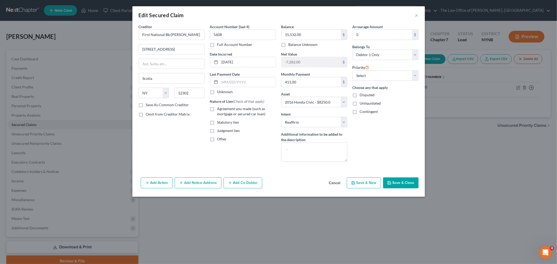
click at [339, 185] on button "Cancel" at bounding box center [335, 183] width 20 height 10
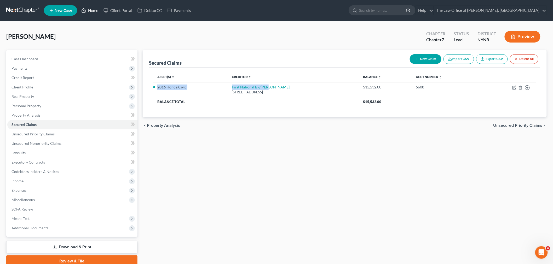
click at [91, 11] on link "Home" at bounding box center [90, 10] width 22 height 9
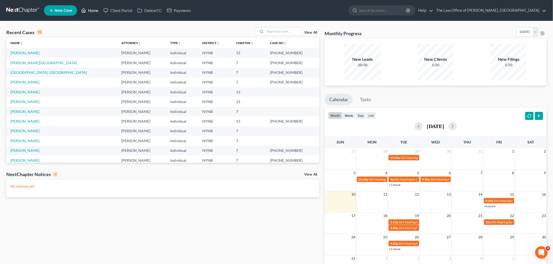
click at [92, 7] on link "Home" at bounding box center [90, 10] width 22 height 9
click at [94, 10] on link "Home" at bounding box center [90, 10] width 22 height 9
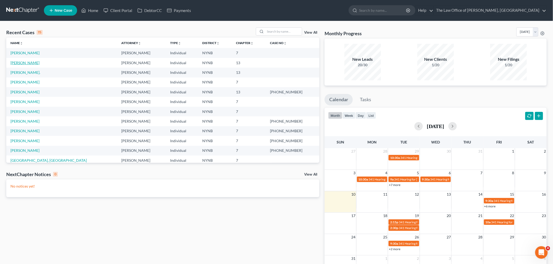
click at [29, 62] on link "[PERSON_NAME]" at bounding box center [24, 63] width 29 height 4
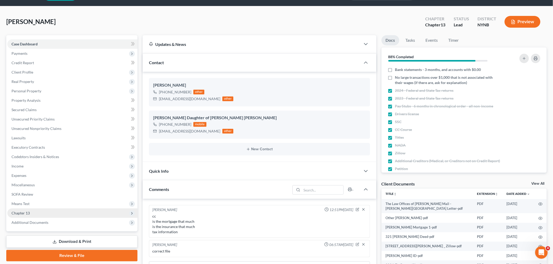
scroll to position [29, 0]
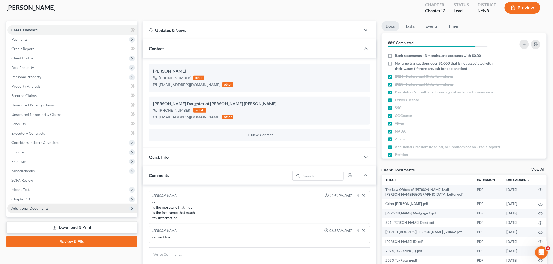
click at [40, 209] on span "Additional Documents" at bounding box center [29, 208] width 37 height 4
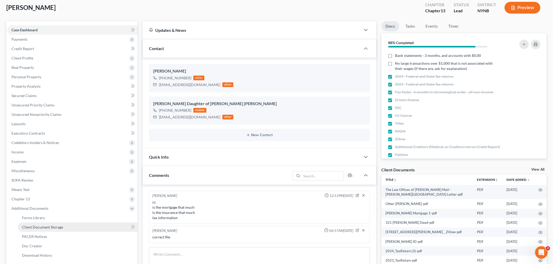
click at [41, 227] on span "Client Document Storage" at bounding box center [42, 227] width 41 height 4
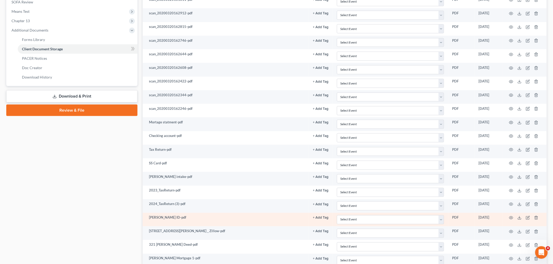
scroll to position [193, 0]
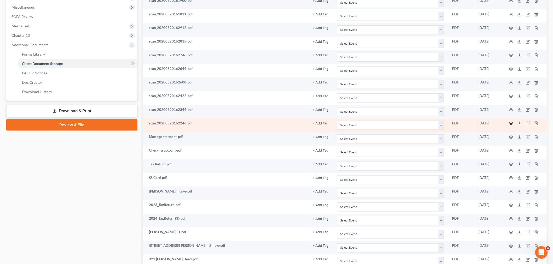
click at [510, 124] on icon "button" at bounding box center [511, 124] width 4 height 4
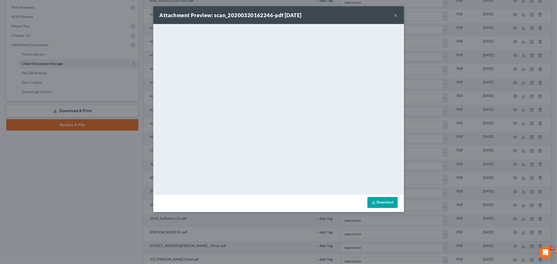
click at [395, 15] on button "×" at bounding box center [396, 15] width 4 height 6
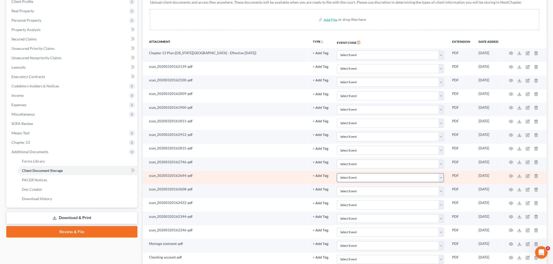
scroll to position [77, 0]
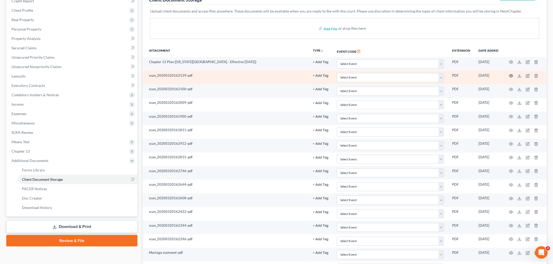
click at [513, 75] on icon "button" at bounding box center [511, 76] width 4 height 4
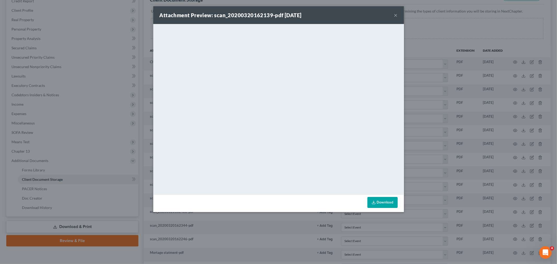
click at [398, 13] on div "Attachment Preview: scan_20200320162139-pdf 06/11/2025 ×" at bounding box center [278, 15] width 251 height 18
click at [398, 14] on button "×" at bounding box center [396, 15] width 4 height 6
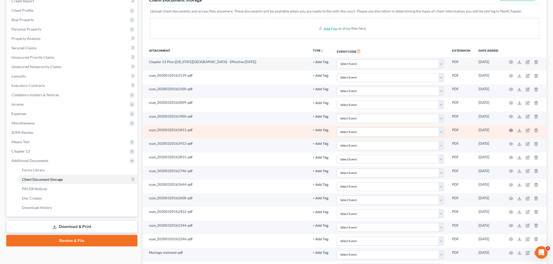
click at [510, 129] on icon "button" at bounding box center [511, 131] width 4 height 4
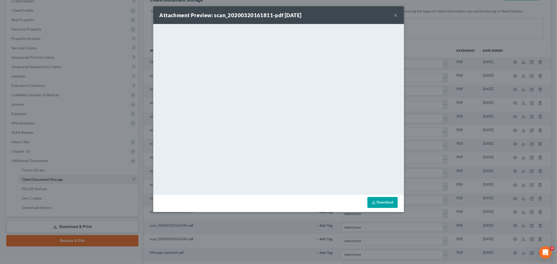
click at [394, 15] on div "Attachment Preview: scan_20200320161811-pdf 06/11/2025 ×" at bounding box center [278, 15] width 251 height 18
click at [397, 15] on button "×" at bounding box center [396, 15] width 4 height 6
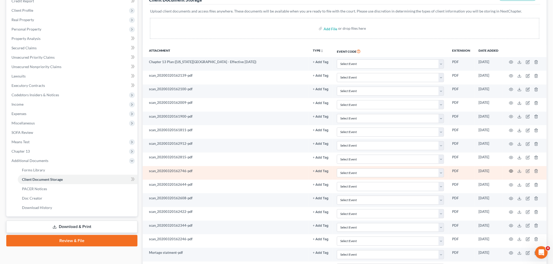
click at [510, 171] on icon "button" at bounding box center [511, 171] width 4 height 3
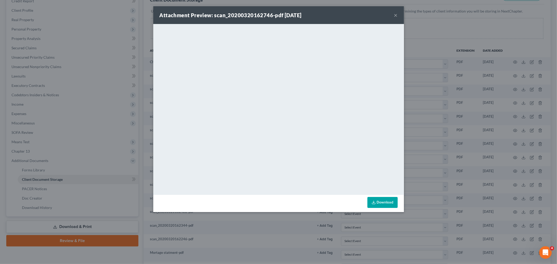
click at [396, 14] on button "×" at bounding box center [396, 15] width 4 height 6
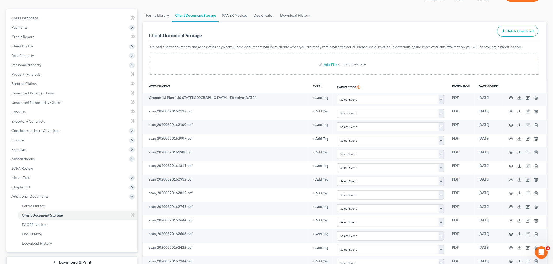
scroll to position [0, 0]
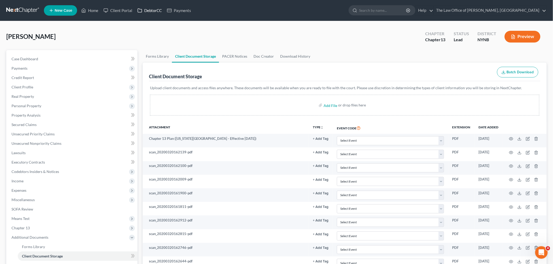
click at [156, 11] on link "DebtorCC" at bounding box center [150, 10] width 30 height 9
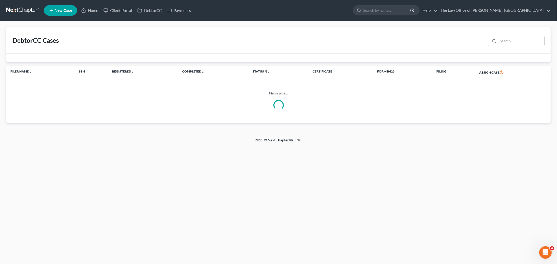
click at [525, 41] on input "search" at bounding box center [521, 41] width 46 height 10
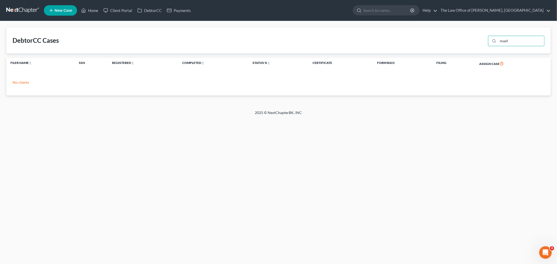
type input "maxf"
click at [88, 10] on link "Home" at bounding box center [90, 10] width 22 height 9
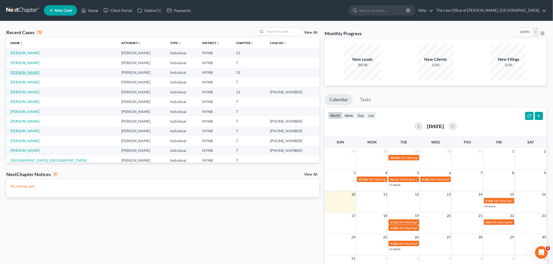
click at [27, 71] on link "[PERSON_NAME]." at bounding box center [25, 72] width 30 height 4
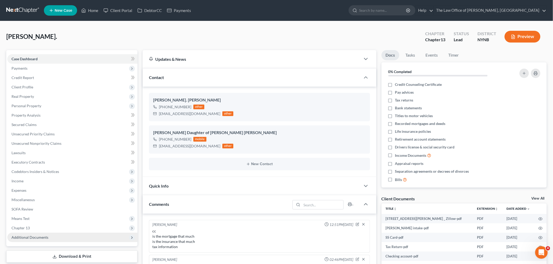
scroll to position [4, 0]
click at [53, 237] on span "Additional Documents" at bounding box center [72, 237] width 130 height 9
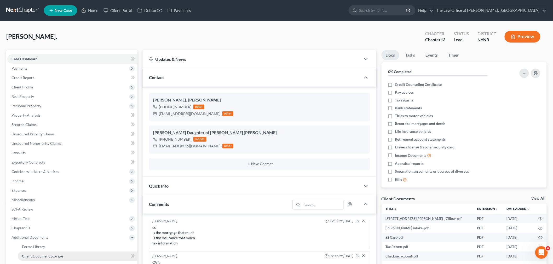
drag, startPoint x: 50, startPoint y: 259, endPoint x: 56, endPoint y: 259, distance: 5.5
click at [50, 259] on link "Client Document Storage" at bounding box center [78, 256] width 120 height 9
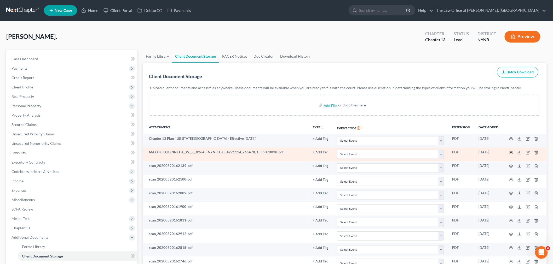
click at [511, 152] on icon "button" at bounding box center [511, 153] width 4 height 4
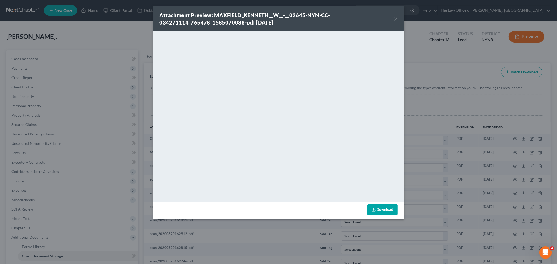
click at [394, 20] on button "×" at bounding box center [396, 19] width 4 height 6
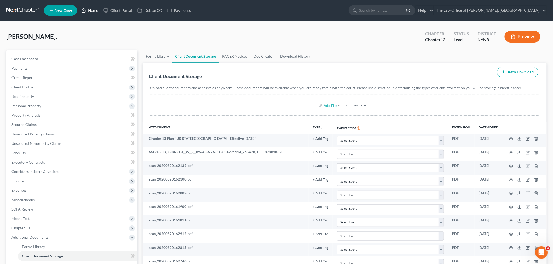
click at [94, 9] on link "Home" at bounding box center [90, 10] width 22 height 9
click at [330, 108] on input "file" at bounding box center [330, 105] width 13 height 9
click at [329, 107] on input "file" at bounding box center [330, 105] width 13 height 9
type input "C:\fakepath\cc maxf.pdf"
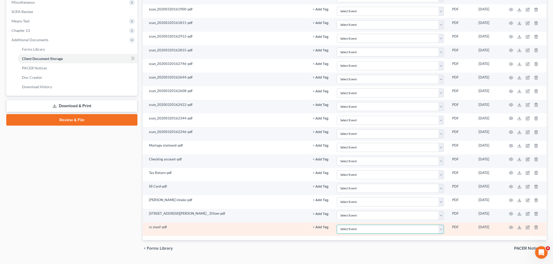
click at [357, 233] on select "Select Event Application to Have the Filing Fee Waived Certificate of Credit Co…" at bounding box center [390, 229] width 107 height 9
select select "1"
click at [337, 226] on select "Select Event Application to Have the Filing Fee Waived Certificate of Credit Co…" at bounding box center [390, 229] width 107 height 9
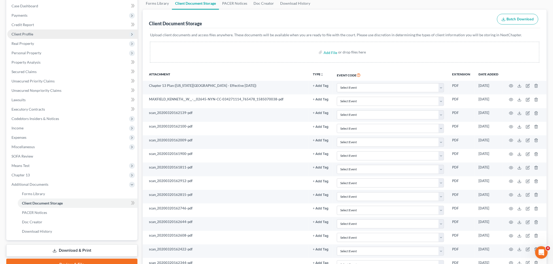
scroll to position [24, 0]
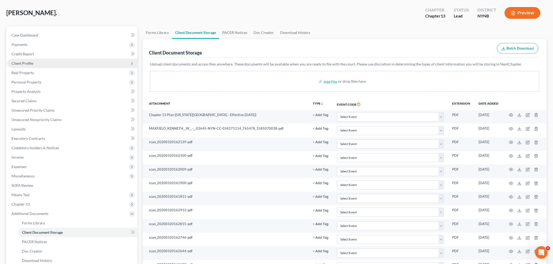
click at [27, 62] on span "Client Profile" at bounding box center [22, 63] width 22 height 4
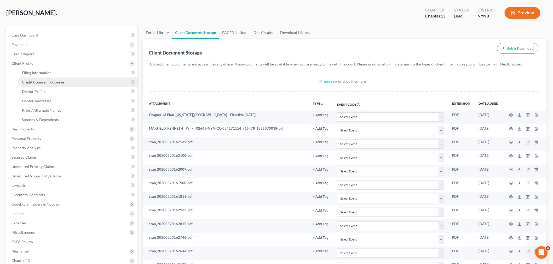
drag, startPoint x: 45, startPoint y: 81, endPoint x: 51, endPoint y: 79, distance: 6.0
click at [45, 80] on span "Credit Counseling Course" at bounding box center [43, 82] width 42 height 4
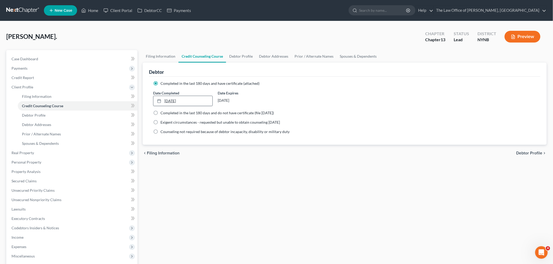
click at [177, 100] on link "3/24/2020" at bounding box center [182, 101] width 59 height 10
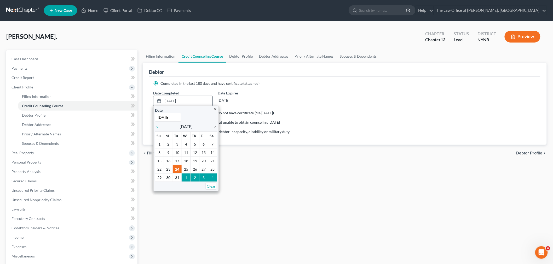
click at [216, 127] on icon "chevron_right" at bounding box center [213, 127] width 7 height 4
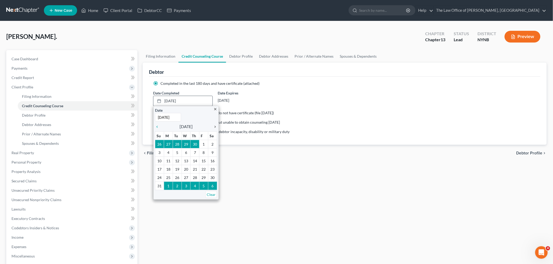
click at [216, 127] on icon "chevron_right" at bounding box center [213, 127] width 7 height 4
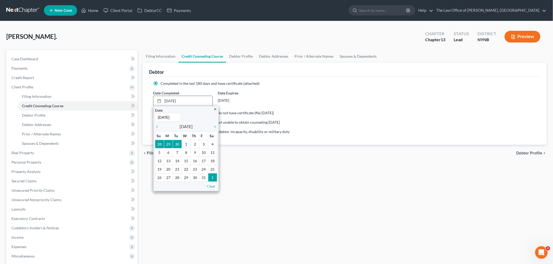
drag, startPoint x: 216, startPoint y: 127, endPoint x: 208, endPoint y: 125, distance: 8.4
click at [212, 126] on icon "chevron_right" at bounding box center [213, 127] width 7 height 4
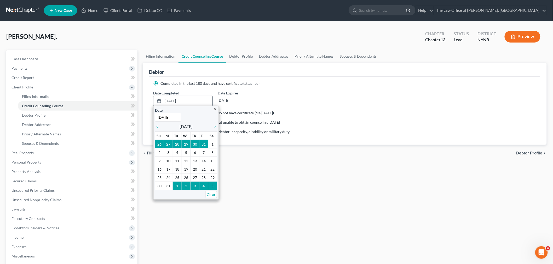
click at [168, 120] on input "3/24/2020" at bounding box center [168, 117] width 26 height 9
drag, startPoint x: 176, startPoint y: 118, endPoint x: 148, endPoint y: 116, distance: 28.3
click at [148, 116] on div "Debtor Completed in the last 180 days and have certificate (attached) Date Comp…" at bounding box center [345, 104] width 404 height 82
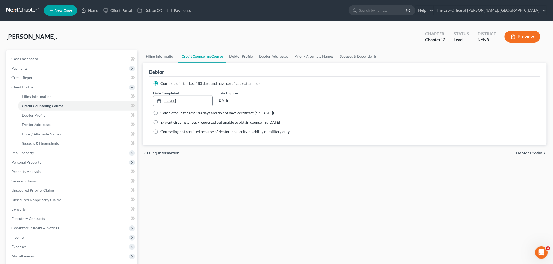
drag, startPoint x: 195, startPoint y: 101, endPoint x: 180, endPoint y: 99, distance: 15.3
click at [181, 99] on link "3/24/2020" at bounding box center [182, 101] width 59 height 10
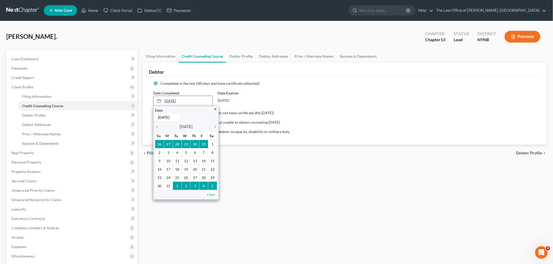
click at [177, 99] on link "3/24/2020" at bounding box center [182, 101] width 59 height 10
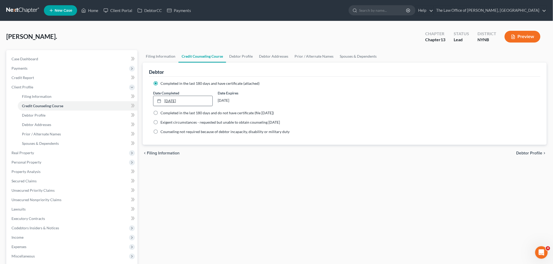
click at [177, 99] on link "3/24/2020" at bounding box center [182, 101] width 59 height 10
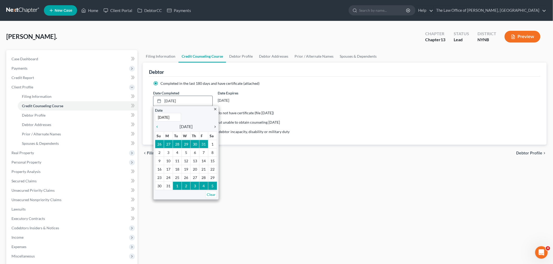
click at [213, 126] on icon "chevron_right" at bounding box center [213, 127] width 7 height 4
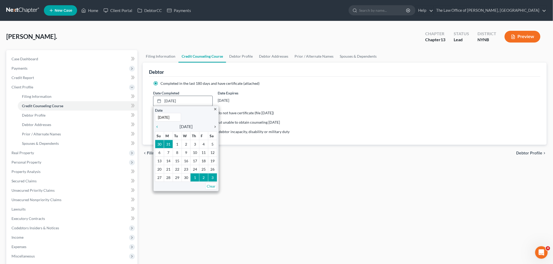
click at [213, 126] on icon "chevron_right" at bounding box center [213, 127] width 7 height 4
click at [213, 127] on icon "chevron_right" at bounding box center [213, 127] width 7 height 4
click at [213, 126] on icon "chevron_right" at bounding box center [213, 127] width 7 height 4
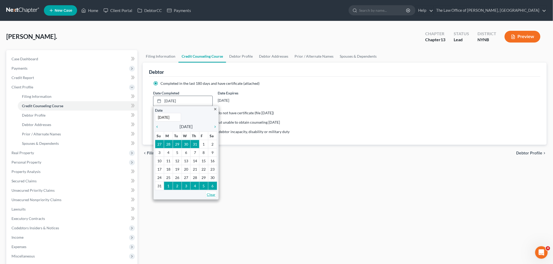
click at [213, 196] on link "Clear" at bounding box center [210, 194] width 11 height 7
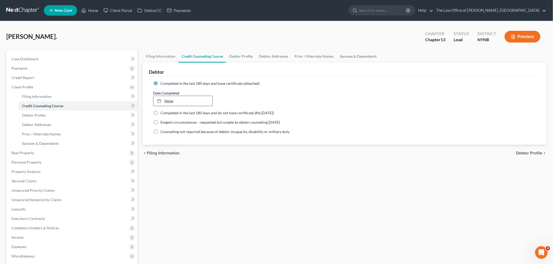
type input "8/10/2025"
click at [172, 101] on link "8/10/2025" at bounding box center [182, 101] width 59 height 10
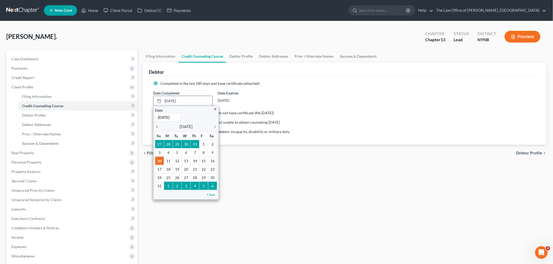
click at [158, 126] on icon "chevron_left" at bounding box center [158, 127] width 7 height 4
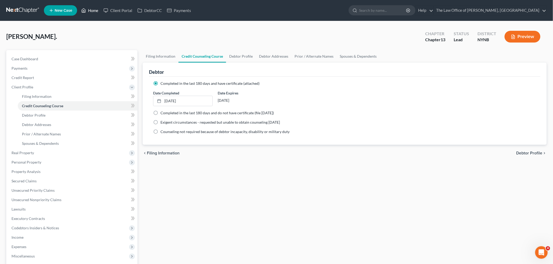
click at [94, 9] on link "Home" at bounding box center [90, 10] width 22 height 9
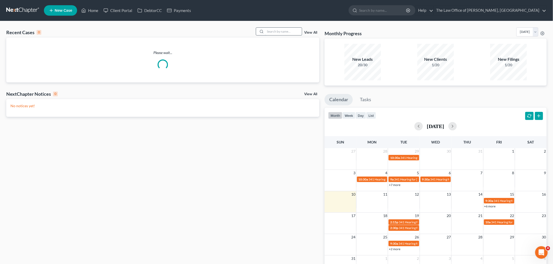
click at [291, 34] on input "search" at bounding box center [283, 32] width 37 height 8
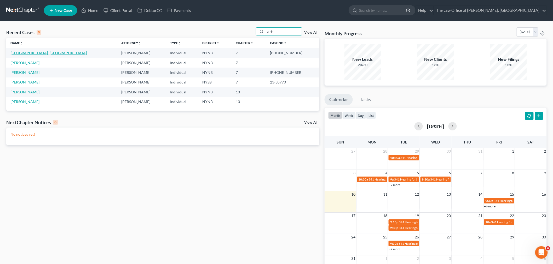
type input "arrin"
click at [30, 53] on link "[GEOGRAPHIC_DATA], [GEOGRAPHIC_DATA]" at bounding box center [48, 53] width 76 height 4
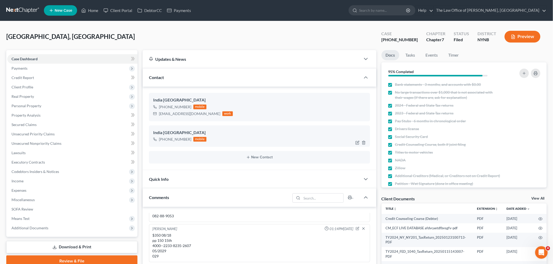
scroll to position [323, 0]
click at [29, 161] on span "Executory Contracts" at bounding box center [27, 162] width 33 height 4
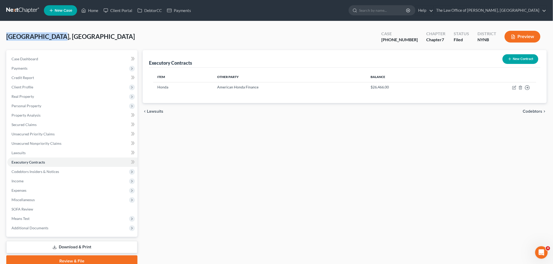
drag, startPoint x: 70, startPoint y: 37, endPoint x: 45, endPoint y: 12, distance: 34.7
click at [0, 31] on div "Arrington, India Upgraded Case 25-10904-1 Chapter Chapter 7 Status Filed Distri…" at bounding box center [276, 149] width 553 height 257
copy span "Arrington, India"
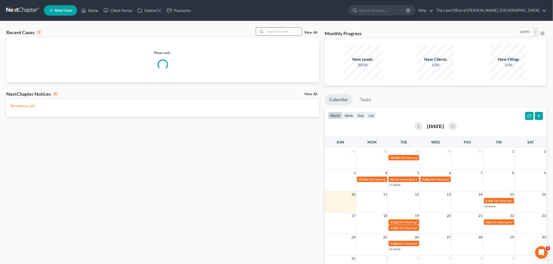
drag, startPoint x: 273, startPoint y: 32, endPoint x: 272, endPoint y: 34, distance: 2.9
click at [272, 33] on input "search" at bounding box center [283, 32] width 37 height 8
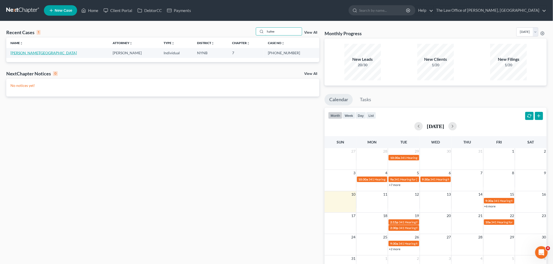
type input "hafee"
click at [19, 54] on link "[PERSON_NAME][GEOGRAPHIC_DATA]" at bounding box center [43, 53] width 66 height 4
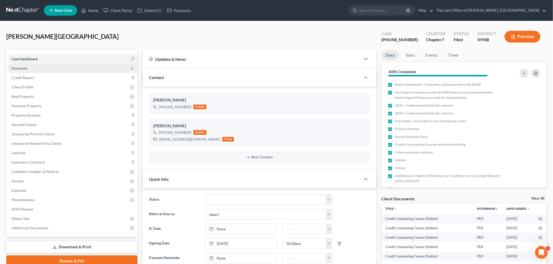
click at [15, 67] on span "Payments" at bounding box center [19, 68] width 16 height 4
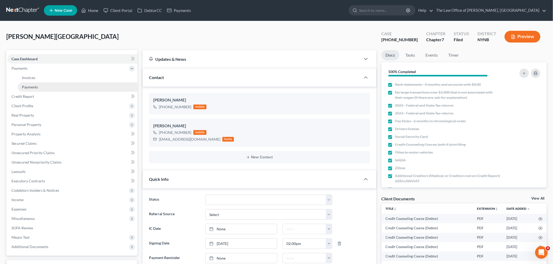
scroll to position [492, 0]
click at [24, 85] on span "Payments" at bounding box center [30, 87] width 16 height 4
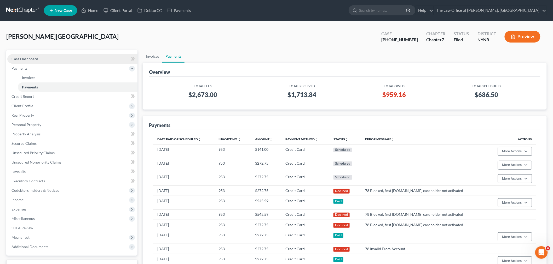
click at [49, 55] on link "Case Dashboard" at bounding box center [72, 58] width 130 height 9
select select "6"
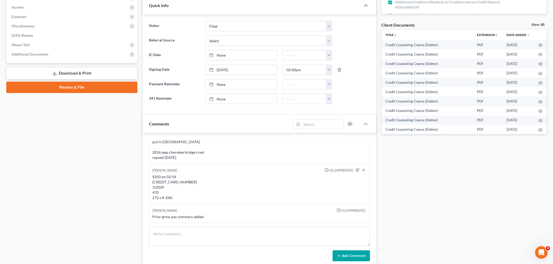
scroll to position [492, 0]
click at [177, 182] on div "$350 on 02/14 [CREDIT_CARD_NUMBER] 3/2029 470 272 x 8 10th" at bounding box center [259, 188] width 214 height 26
copy div "[CREDIT_CARD_NUMBER]"
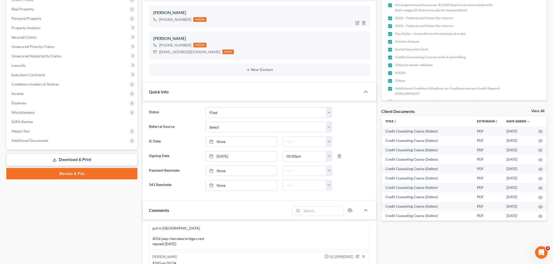
scroll to position [29, 0]
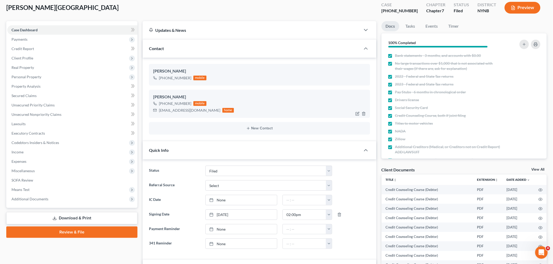
click at [168, 110] on div "[EMAIL_ADDRESS][DOMAIN_NAME]" at bounding box center [189, 110] width 61 height 5
copy div "[EMAIL_ADDRESS][DOMAIN_NAME]"
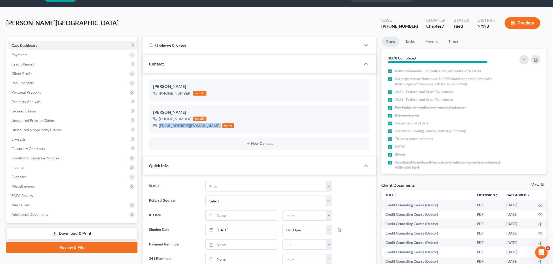
scroll to position [0, 0]
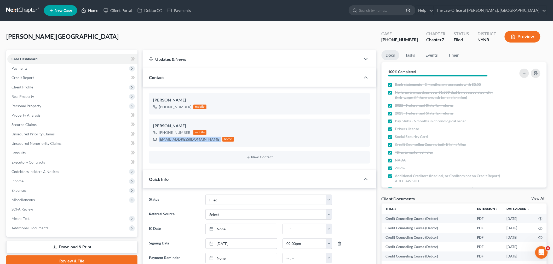
drag, startPoint x: 91, startPoint y: 10, endPoint x: 163, endPoint y: 20, distance: 71.7
click at [91, 10] on link "Home" at bounding box center [90, 10] width 22 height 9
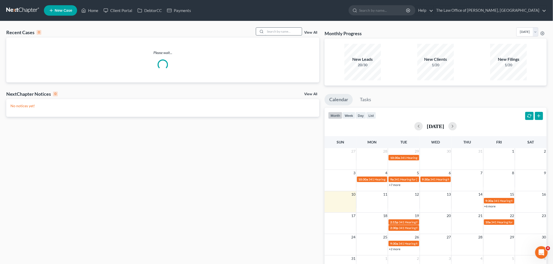
click at [273, 35] on input "search" at bounding box center [283, 32] width 37 height 8
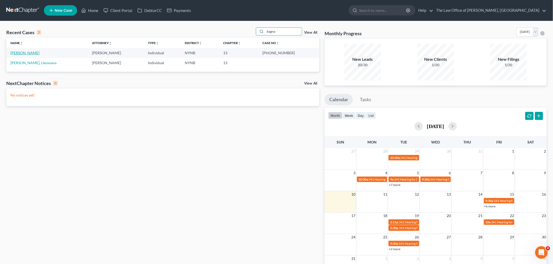
type input "bagna"
click at [30, 54] on link "[PERSON_NAME]" at bounding box center [24, 53] width 29 height 4
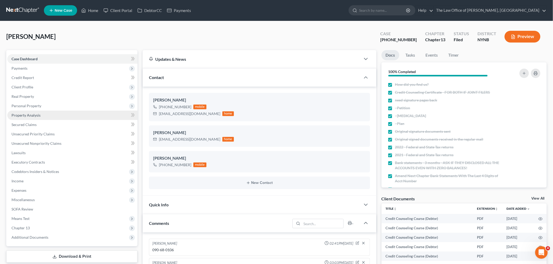
click at [37, 116] on span "Property Analysis" at bounding box center [25, 115] width 29 height 4
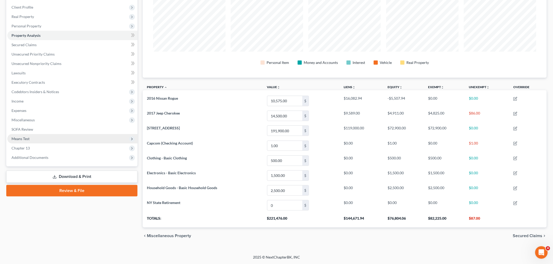
drag, startPoint x: 28, startPoint y: 139, endPoint x: 29, endPoint y: 142, distance: 3.1
click at [27, 139] on span "Means Test" at bounding box center [20, 139] width 18 height 4
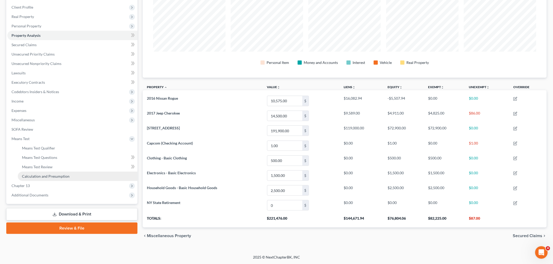
click at [31, 175] on span "Calculation and Presumption" at bounding box center [46, 176] width 48 height 4
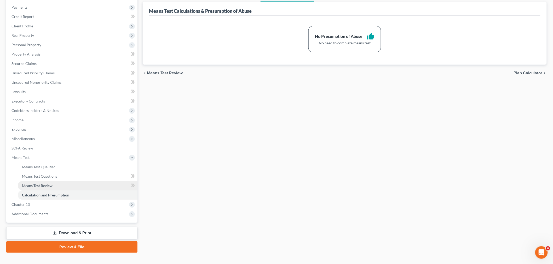
scroll to position [69, 0]
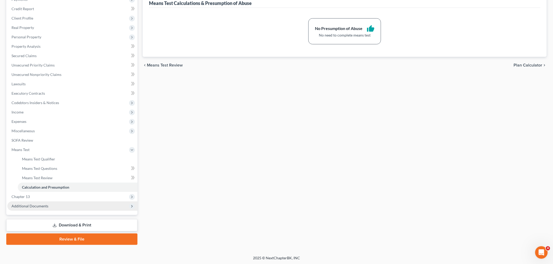
click at [21, 202] on span "Additional Documents" at bounding box center [72, 206] width 130 height 9
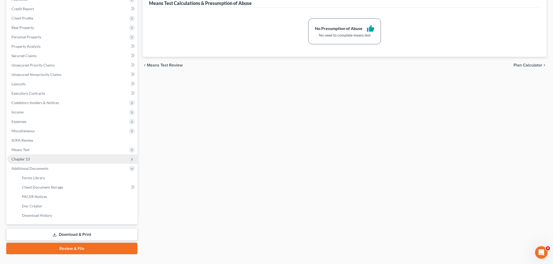
click at [28, 159] on span "Chapter 13" at bounding box center [20, 159] width 18 height 4
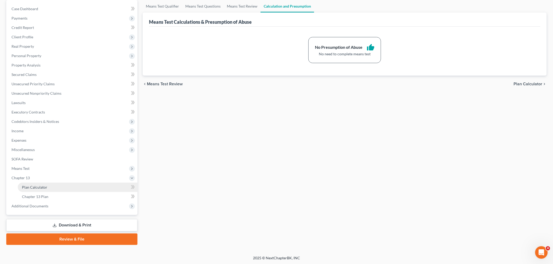
click at [27, 187] on span "Plan Calculator" at bounding box center [34, 187] width 25 height 4
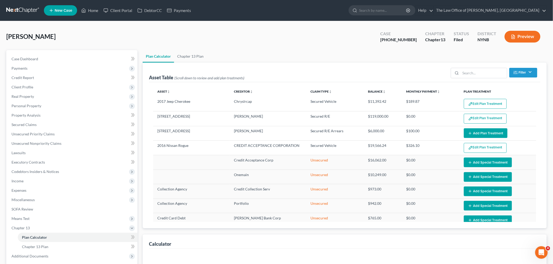
select select "59"
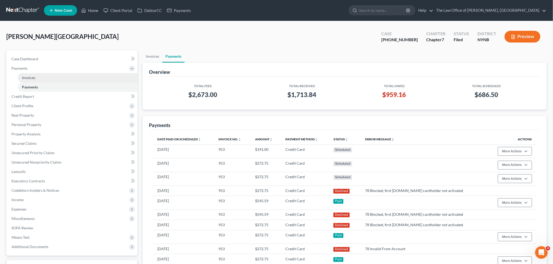
drag, startPoint x: 45, startPoint y: 80, endPoint x: 80, endPoint y: 81, distance: 35.6
click at [45, 79] on link "Invoices" at bounding box center [78, 77] width 120 height 9
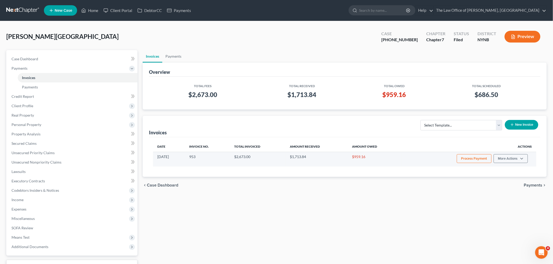
click at [474, 160] on button "Process Payment" at bounding box center [474, 158] width 35 height 9
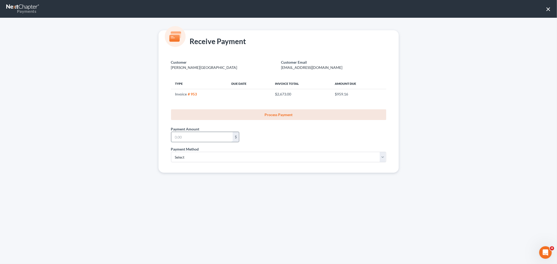
click at [195, 137] on input "text" at bounding box center [201, 137] width 61 height 10
click at [202, 136] on input "text" at bounding box center [201, 137] width 61 height 10
type input "545.50"
click at [188, 158] on select "Select ACH Credit Card" at bounding box center [278, 157] width 215 height 10
select select "1"
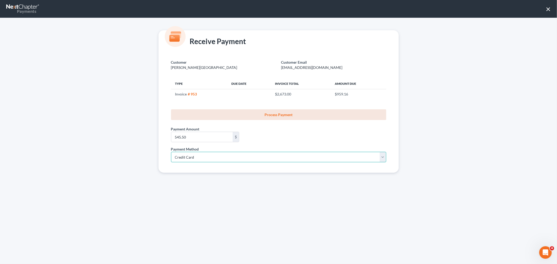
click at [171, 152] on select "Select ACH Credit Card" at bounding box center [278, 157] width 215 height 10
select select "35"
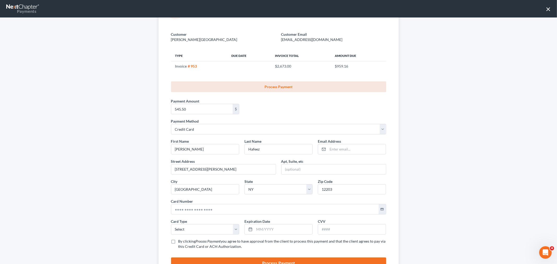
scroll to position [52, 0]
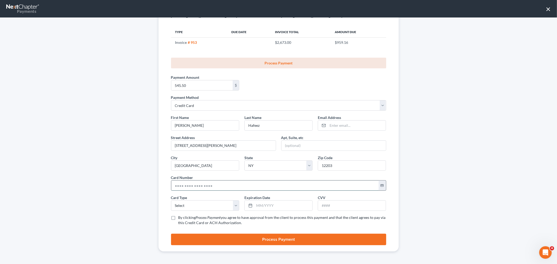
click at [192, 184] on input "text" at bounding box center [275, 186] width 208 height 10
paste input "[CREDIT_CARD_NUMBER]"
type input "[CREDIT_CARD_NUMBER]"
click at [187, 208] on select "Select Visa MasterCard Discover American Express" at bounding box center [205, 206] width 68 height 10
select select "0"
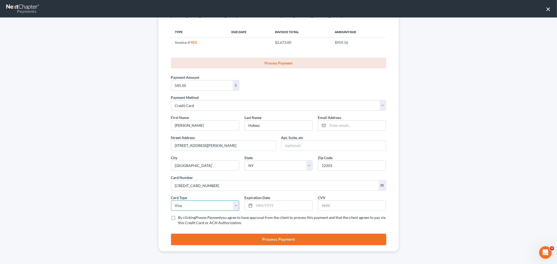
click at [171, 201] on select "Select Visa MasterCard Discover American Express" at bounding box center [205, 206] width 68 height 10
click at [260, 205] on input "text" at bounding box center [284, 206] width 58 height 10
type input "03/2029"
click at [332, 207] on input "text" at bounding box center [352, 206] width 68 height 10
type input "470"
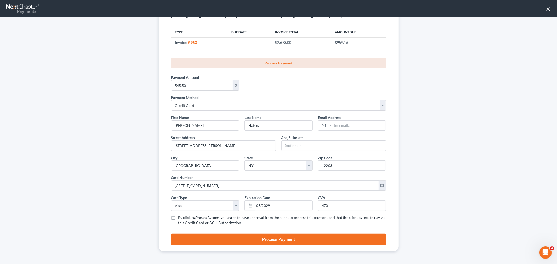
drag, startPoint x: 177, startPoint y: 216, endPoint x: 211, endPoint y: 220, distance: 33.6
click at [179, 217] on span "By clicking" at bounding box center [188, 218] width 18 height 4
click at [181, 217] on input "By clicking Process Payment you agree to have approval from the client to proce…" at bounding box center [182, 216] width 3 height 3
checkbox input "true"
click at [236, 239] on button "Process Payment" at bounding box center [278, 239] width 215 height 11
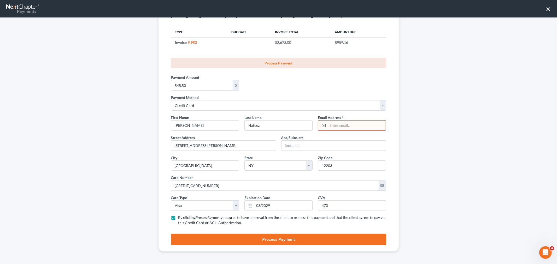
click at [335, 125] on input "email" at bounding box center [357, 126] width 58 height 10
paste input "mslaketiahairston@gmail.com"
type input "mslaketiahairston@gmail.com"
click at [319, 247] on div "Customer Hafeez, Laketia Customer Email mslaketiahairston@gmail.com Type Due Da…" at bounding box center [279, 127] width 240 height 250
click at [318, 243] on button "Process Payment" at bounding box center [278, 239] width 215 height 11
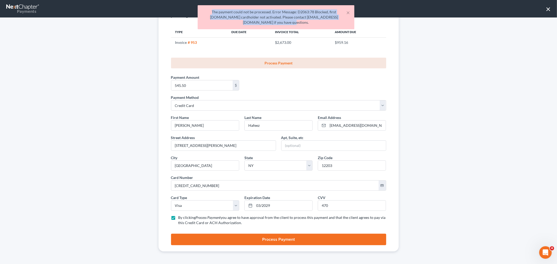
drag, startPoint x: 296, startPoint y: 24, endPoint x: 200, endPoint y: 10, distance: 97.1
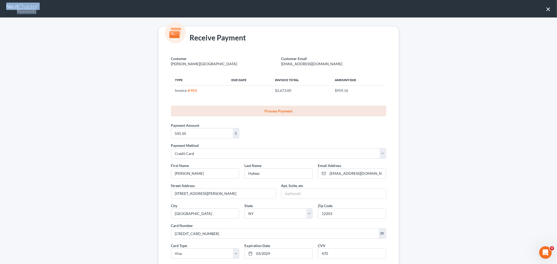
scroll to position [0, 0]
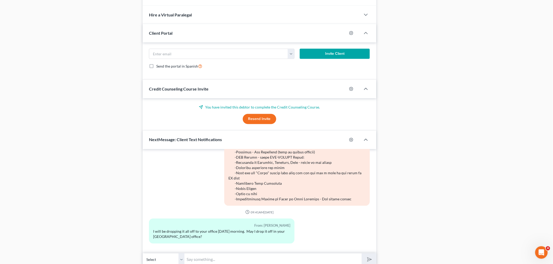
scroll to position [308, 0]
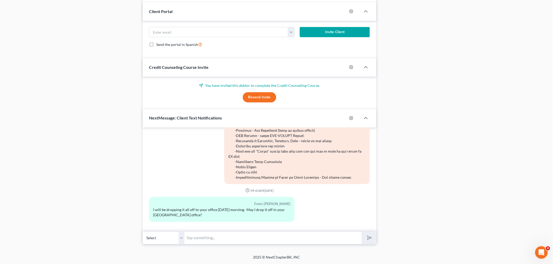
click at [284, 239] on input "text" at bounding box center [273, 238] width 177 height 13
type input "Yes but it would have to be at 4 pm"
click at [362, 232] on button "submit" at bounding box center [369, 238] width 14 height 12
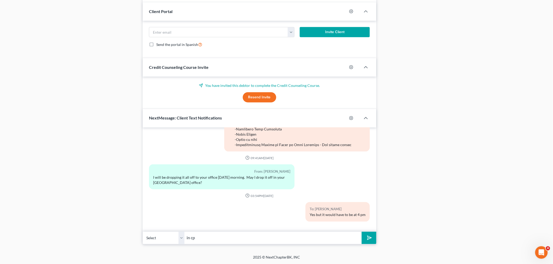
type input "in cp"
click at [362, 232] on button "submit" at bounding box center [369, 238] width 14 height 12
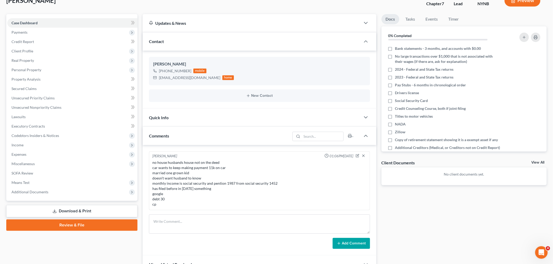
scroll to position [0, 0]
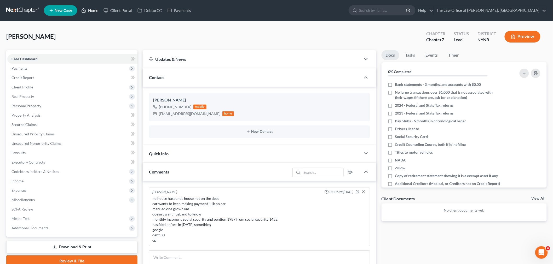
click at [94, 11] on link "Home" at bounding box center [90, 10] width 22 height 9
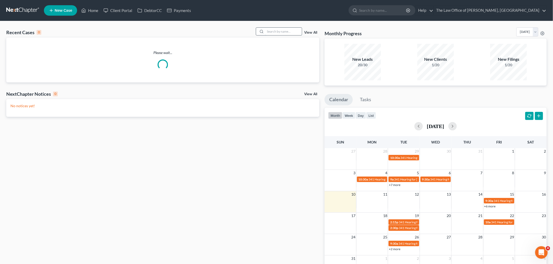
click at [286, 30] on input "search" at bounding box center [283, 32] width 37 height 8
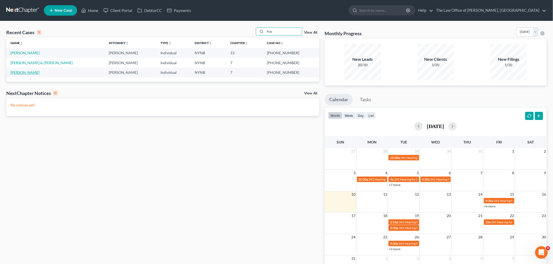
type input "fras"
click at [28, 72] on link "[PERSON_NAME]" at bounding box center [24, 72] width 29 height 4
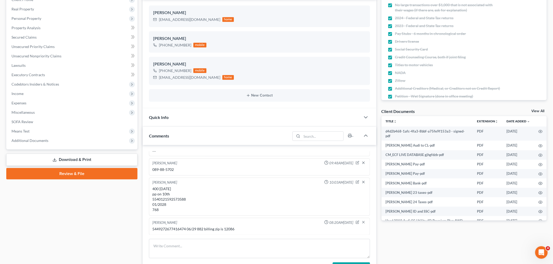
scroll to position [145, 0]
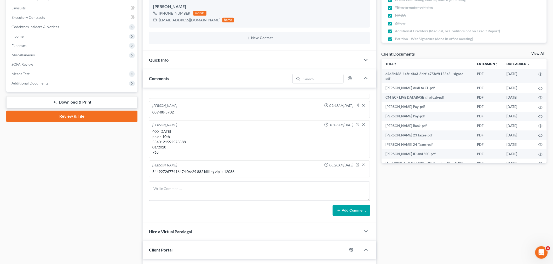
click at [175, 143] on div "400 [DATE] pp on 10th 5540121592573588 01/2028 768" at bounding box center [259, 142] width 214 height 26
drag, startPoint x: 186, startPoint y: 171, endPoint x: 152, endPoint y: 168, distance: 34.9
click at [152, 169] on div "5449272677416474 06/29 882 billing zip is 12086" at bounding box center [259, 171] width 214 height 5
copy div "5449272677416474"
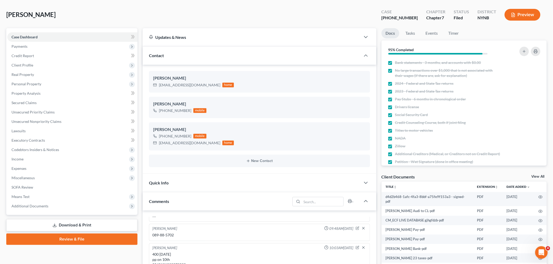
scroll to position [616, 0]
click at [41, 46] on span "Payments" at bounding box center [72, 46] width 130 height 9
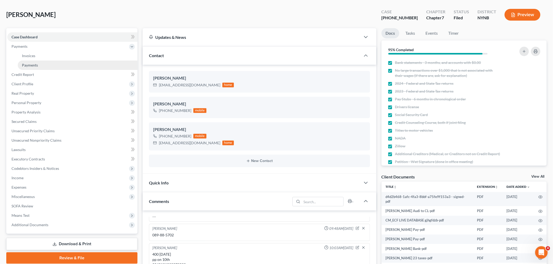
click at [38, 66] on link "Payments" at bounding box center [78, 65] width 120 height 9
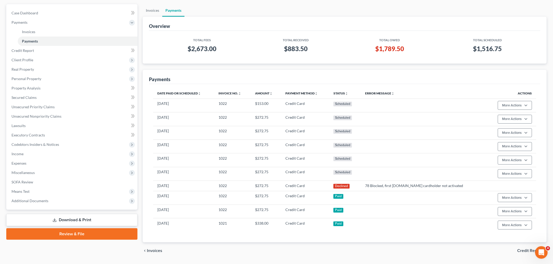
scroll to position [32, 0]
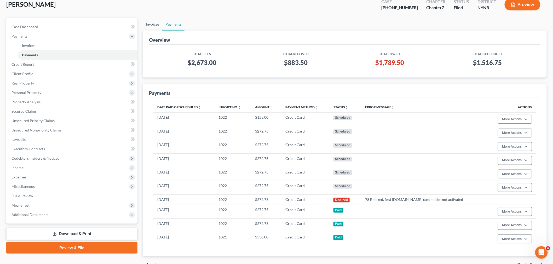
click at [148, 21] on link "Invoices" at bounding box center [153, 24] width 20 height 13
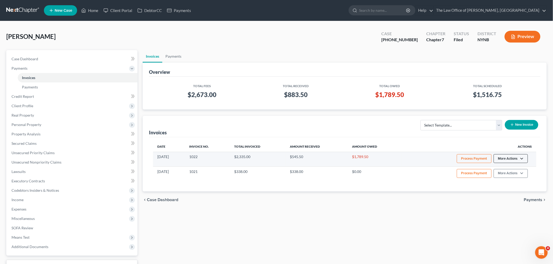
click at [523, 160] on button "More Actions" at bounding box center [511, 158] width 34 height 9
click at [504, 169] on link "View/Edit" at bounding box center [518, 170] width 61 height 9
select select "0"
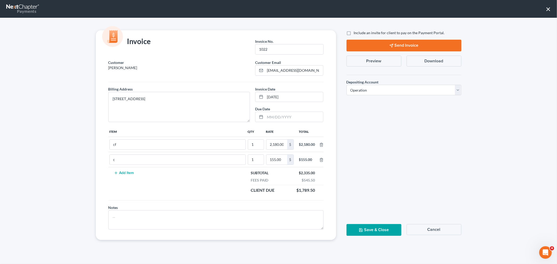
click at [364, 231] on button "Save & Close" at bounding box center [374, 231] width 55 height 12
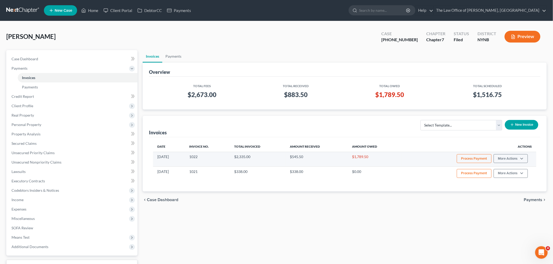
click at [465, 161] on button "Process Payment" at bounding box center [474, 158] width 35 height 9
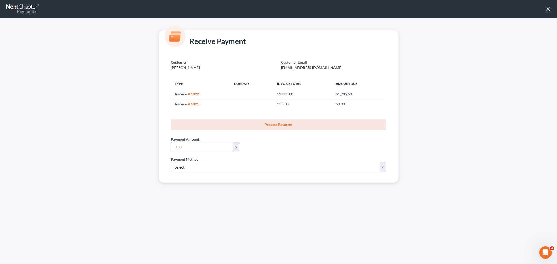
click at [189, 146] on input "text" at bounding box center [201, 147] width 61 height 10
type input "272.75"
click at [193, 170] on select "Select ACH Credit Card" at bounding box center [278, 167] width 215 height 10
select select "1"
click at [171, 162] on select "Select ACH Credit Card" at bounding box center [278, 167] width 215 height 10
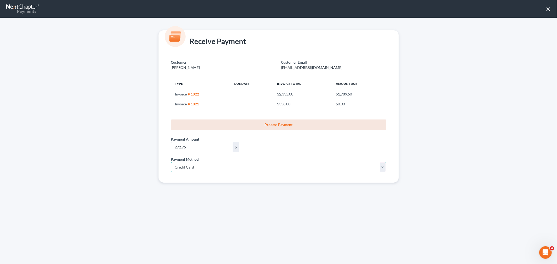
select select "35"
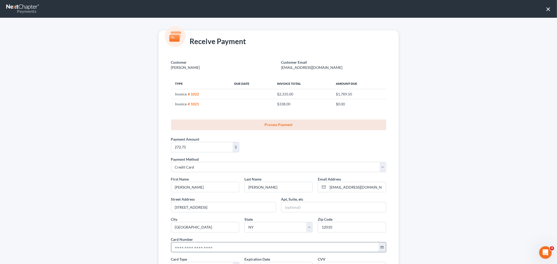
click at [197, 247] on input "text" at bounding box center [275, 248] width 208 height 10
paste input "5449 2726 7741 6474"
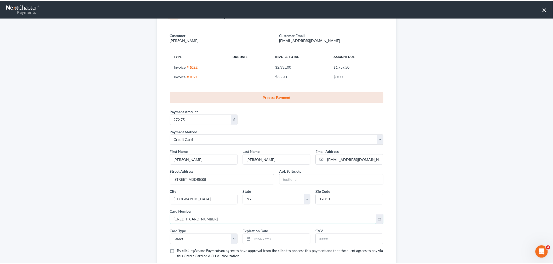
scroll to position [62, 0]
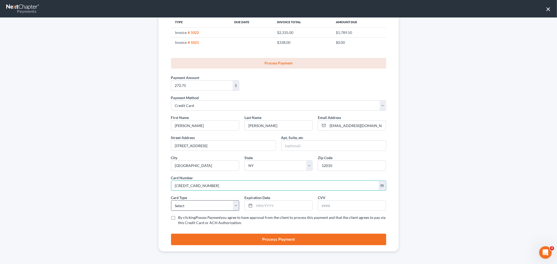
type input "5449 2726 7741 6474"
drag, startPoint x: 207, startPoint y: 206, endPoint x: 202, endPoint y: 208, distance: 5.5
click at [205, 207] on select "Select Visa MasterCard Discover American Express" at bounding box center [205, 206] width 68 height 10
select select "1"
click at [171, 201] on select "Select Visa MasterCard Discover American Express" at bounding box center [205, 206] width 68 height 10
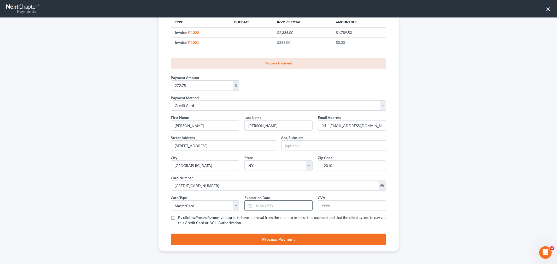
click at [259, 204] on input "text" at bounding box center [284, 206] width 58 height 10
type input "06/2029"
click at [327, 204] on input "text" at bounding box center [352, 206] width 68 height 10
type input "882"
drag, startPoint x: 169, startPoint y: 217, endPoint x: 179, endPoint y: 220, distance: 10.2
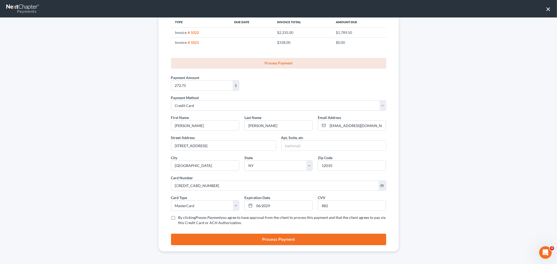
click at [179, 217] on label "By clicking Process Payment you agree to have approval from the client to proce…" at bounding box center [283, 220] width 208 height 10
click at [181, 217] on input "By clicking Process Payment you agree to have approval from the client to proce…" at bounding box center [182, 216] width 3 height 3
checkbox input "true"
click at [255, 245] on button "Process Payment" at bounding box center [278, 239] width 215 height 11
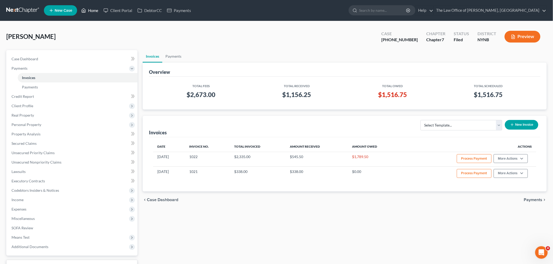
click at [91, 12] on link "Home" at bounding box center [90, 10] width 22 height 9
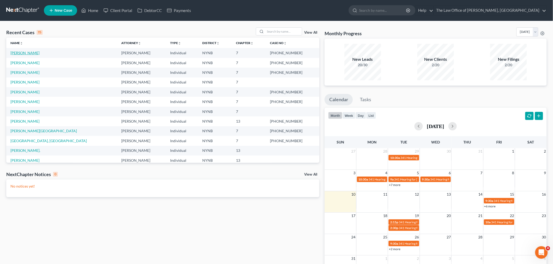
click at [24, 53] on link "Koch, Carolyn" at bounding box center [24, 53] width 29 height 4
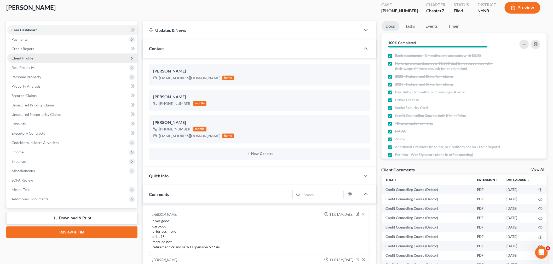
scroll to position [93, 0]
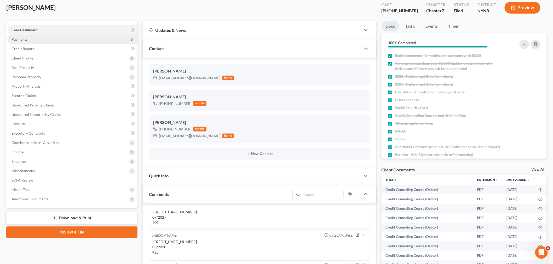
click at [23, 38] on span "Payments" at bounding box center [19, 39] width 16 height 4
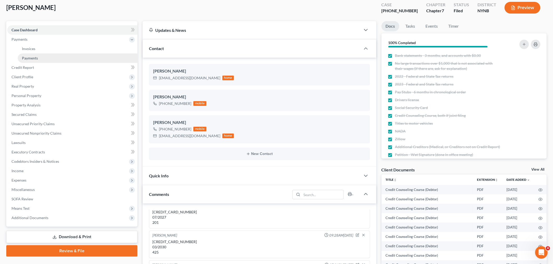
scroll to position [246, 0]
click at [50, 51] on link "Invoices" at bounding box center [78, 48] width 120 height 9
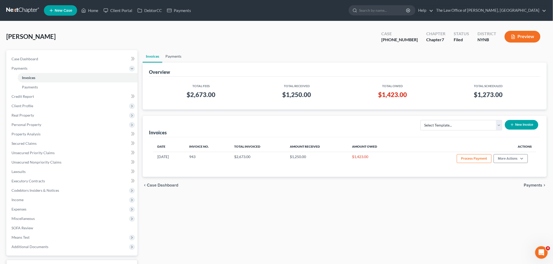
click at [172, 58] on link "Payments" at bounding box center [173, 56] width 22 height 13
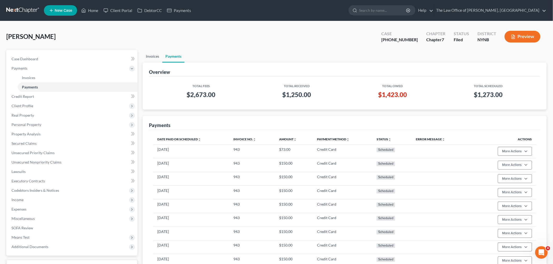
drag, startPoint x: 155, startPoint y: 57, endPoint x: 189, endPoint y: 67, distance: 35.2
click at [155, 57] on link "Invoices" at bounding box center [153, 56] width 20 height 13
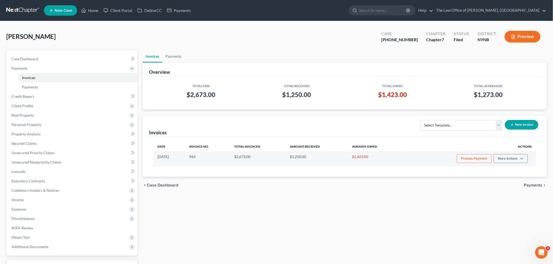
click at [466, 152] on td "Process Payment More Actions View/Edit Record Cash or Check Payment Edit Paymen…" at bounding box center [469, 159] width 135 height 15
click at [462, 159] on button "Process Payment" at bounding box center [474, 158] width 35 height 9
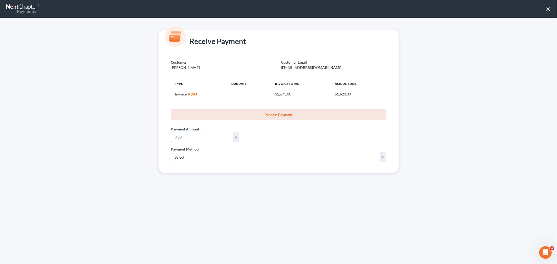
click at [205, 139] on input "text" at bounding box center [201, 137] width 61 height 10
type input "150"
click at [181, 159] on select "Select ACH Credit Card" at bounding box center [278, 157] width 215 height 10
select select "1"
click at [171, 152] on select "Select ACH Credit Card" at bounding box center [278, 157] width 215 height 10
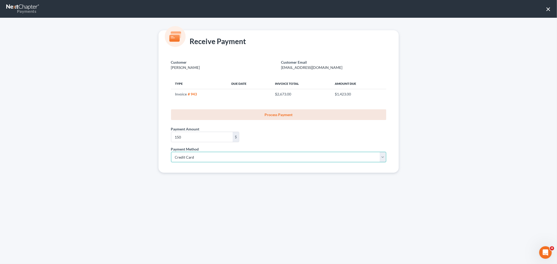
select select "35"
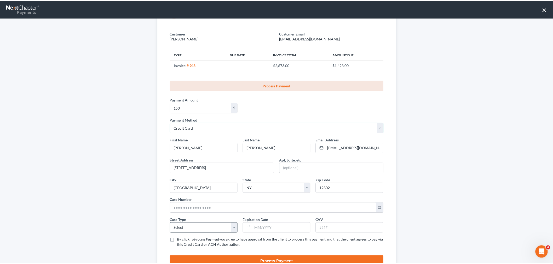
scroll to position [52, 0]
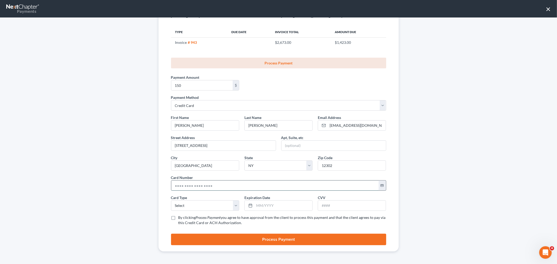
click at [184, 187] on input "text" at bounding box center [275, 186] width 208 height 10
paste input "5149 6800 2331 9569"
type input "5149 6800 2331 9569"
click at [204, 204] on select "Select Visa MasterCard Discover American Express" at bounding box center [205, 206] width 68 height 10
select select "1"
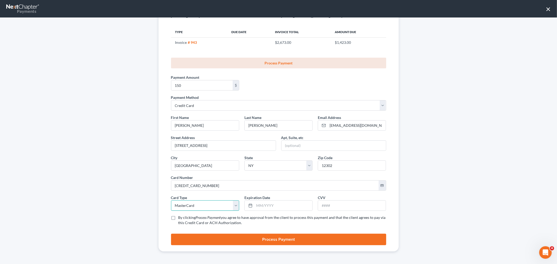
click at [171, 201] on select "Select Visa MasterCard Discover American Express" at bounding box center [205, 206] width 68 height 10
click at [261, 206] on input "text" at bounding box center [284, 206] width 58 height 10
click at [261, 206] on input "032023" at bounding box center [284, 206] width 58 height 10
type input "03/2023"
drag, startPoint x: 349, startPoint y: 207, endPoint x: 344, endPoint y: 204, distance: 5.8
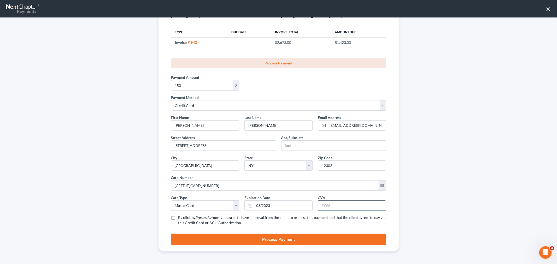
click at [349, 207] on input "text" at bounding box center [352, 206] width 68 height 10
type input "425"
click at [179, 221] on label "By clicking Process Payment you agree to have approval from the client to proce…" at bounding box center [283, 220] width 208 height 10
click at [181, 219] on input "By clicking Process Payment you agree to have approval from the client to proce…" at bounding box center [182, 216] width 3 height 3
checkbox input "true"
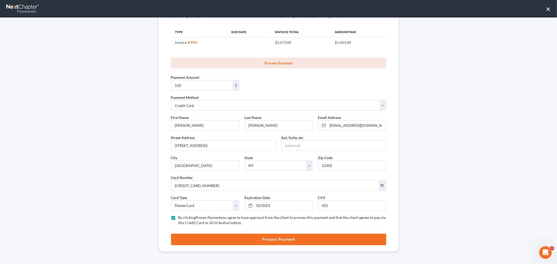
click at [258, 239] on button "Process Payment" at bounding box center [278, 239] width 215 height 11
click at [277, 206] on input "03/2023" at bounding box center [284, 206] width 58 height 10
type input "03/2030"
click at [249, 237] on button "Process Payment" at bounding box center [278, 239] width 215 height 11
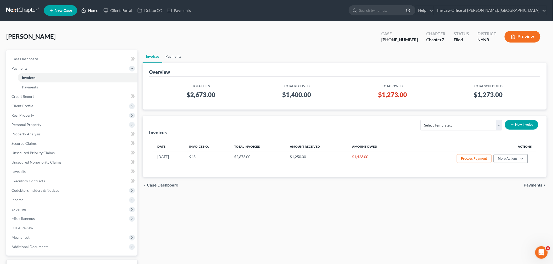
click at [93, 8] on link "Home" at bounding box center [90, 10] width 22 height 9
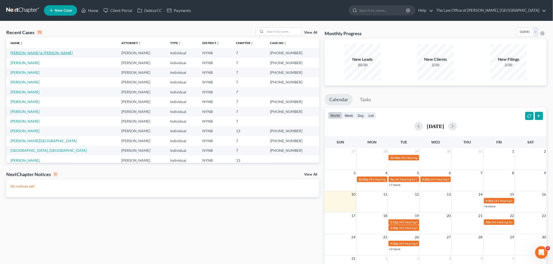
click at [27, 54] on link "[PERSON_NAME] & [PERSON_NAME]" at bounding box center [41, 53] width 62 height 4
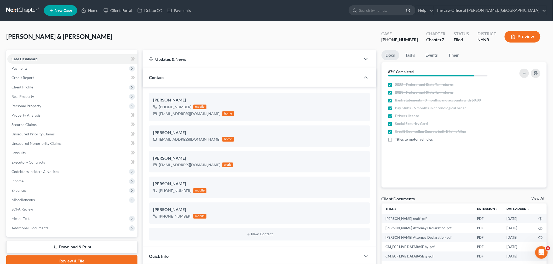
scroll to position [392, 0]
drag, startPoint x: 33, startPoint y: 72, endPoint x: 32, endPoint y: 75, distance: 3.7
click at [33, 72] on span "Payments" at bounding box center [72, 68] width 130 height 9
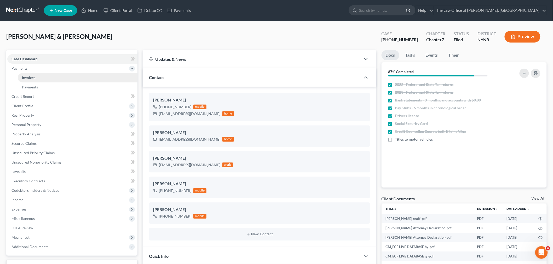
click at [39, 78] on link "Invoices" at bounding box center [78, 77] width 120 height 9
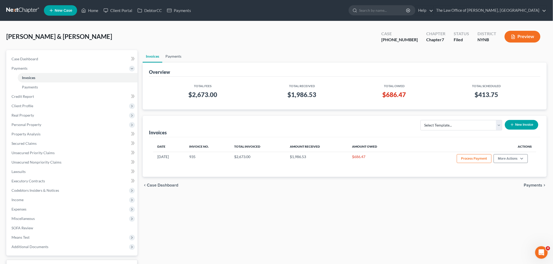
click at [172, 55] on link "Payments" at bounding box center [173, 56] width 22 height 13
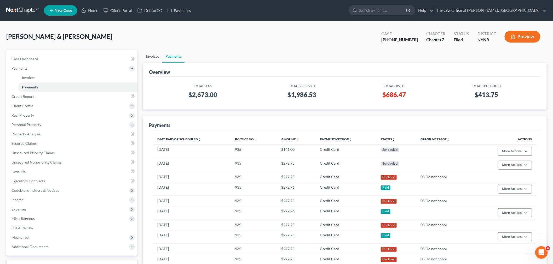
drag, startPoint x: 154, startPoint y: 55, endPoint x: 310, endPoint y: 93, distance: 160.9
click at [153, 54] on link "Invoices" at bounding box center [153, 56] width 20 height 13
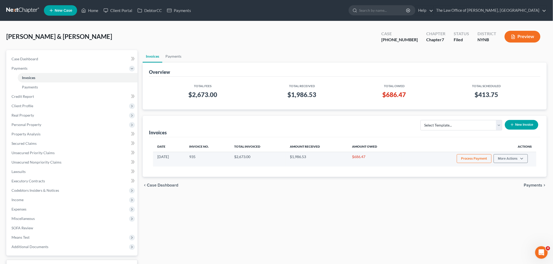
click at [461, 158] on button "Process Payment" at bounding box center [474, 158] width 35 height 9
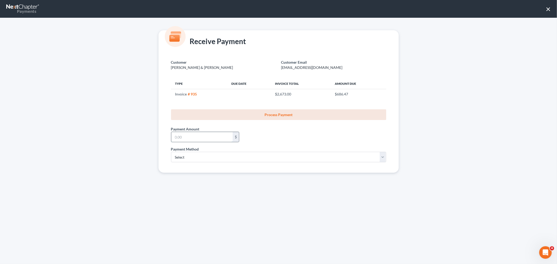
drag, startPoint x: 181, startPoint y: 136, endPoint x: 182, endPoint y: 139, distance: 3.5
click at [182, 139] on input "text" at bounding box center [201, 137] width 61 height 10
type input "272.76"
drag, startPoint x: 201, startPoint y: 158, endPoint x: 195, endPoint y: 162, distance: 7.1
click at [201, 158] on select "Select ACH Credit Card" at bounding box center [278, 157] width 215 height 10
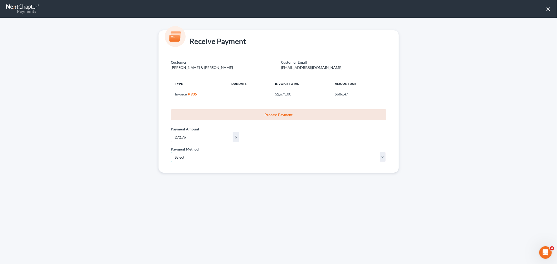
select select "1"
click at [171, 152] on select "Select ACH Credit Card" at bounding box center [278, 157] width 215 height 10
select select "35"
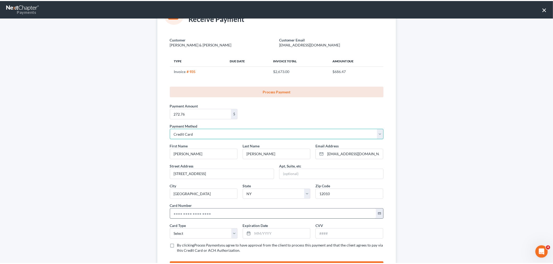
scroll to position [52, 0]
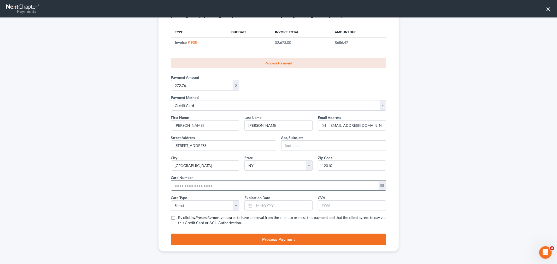
click at [179, 188] on input "text" at bounding box center [275, 186] width 208 height 10
paste input "5141 8102 3701 5970"
type input "5141 8102 3701 5970"
click at [183, 205] on select "Select Visa MasterCard Discover American Express" at bounding box center [205, 206] width 68 height 10
select select "1"
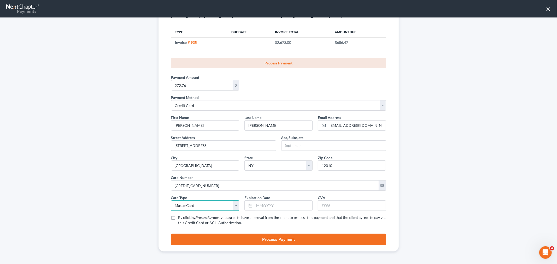
click at [171, 201] on select "Select Visa MasterCard Discover American Express" at bounding box center [205, 206] width 68 height 10
click at [257, 202] on input "text" at bounding box center [284, 206] width 58 height 10
type input "11/2029"
click at [327, 203] on input "text" at bounding box center [352, 206] width 68 height 10
type input "274"
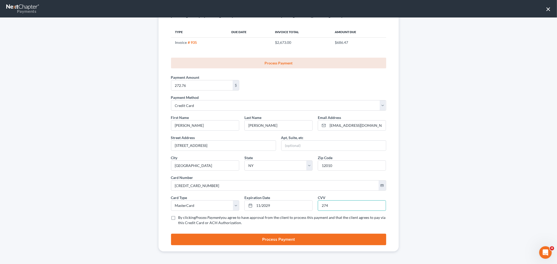
click at [179, 218] on label "By clicking Process Payment you agree to have approval from the client to proce…" at bounding box center [283, 220] width 208 height 10
click at [181, 218] on input "By clicking Process Payment you agree to have approval from the client to proce…" at bounding box center [182, 216] width 3 height 3
checkbox input "true"
click at [250, 239] on button "Process Payment" at bounding box center [278, 239] width 215 height 11
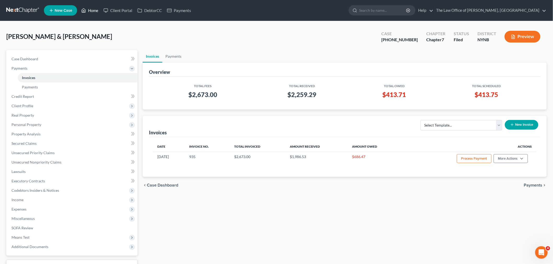
click at [98, 11] on link "Home" at bounding box center [90, 10] width 22 height 9
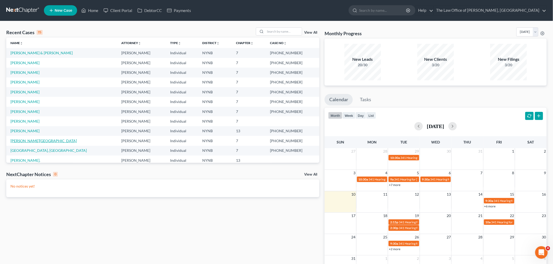
click at [18, 141] on link "Hafeez, Laketia" at bounding box center [43, 141] width 66 height 4
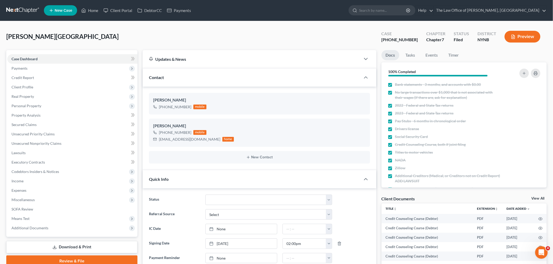
scroll to position [492, 0]
drag, startPoint x: 27, startPoint y: 69, endPoint x: 27, endPoint y: 73, distance: 3.9
click at [27, 69] on span "Payments" at bounding box center [72, 68] width 130 height 9
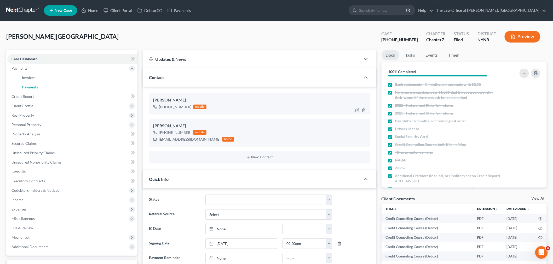
drag, startPoint x: 25, startPoint y: 87, endPoint x: 203, endPoint y: 105, distance: 179.4
click at [25, 87] on span "Payments" at bounding box center [30, 87] width 16 height 4
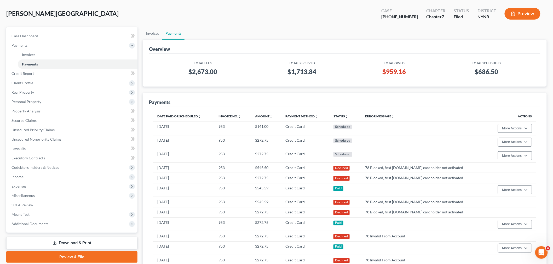
scroll to position [21, 0]
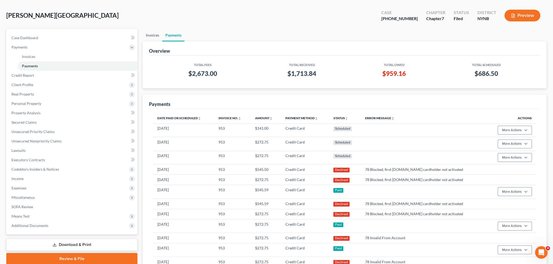
drag, startPoint x: 153, startPoint y: 35, endPoint x: 206, endPoint y: 61, distance: 58.2
click at [153, 35] on link "Invoices" at bounding box center [153, 35] width 20 height 13
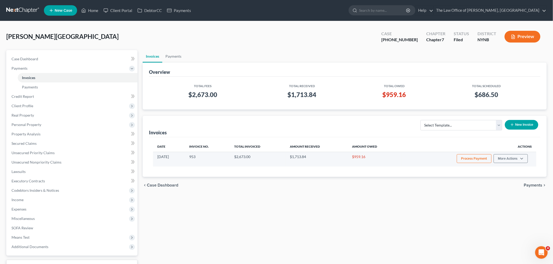
click at [479, 160] on button "Process Payment" at bounding box center [474, 158] width 35 height 9
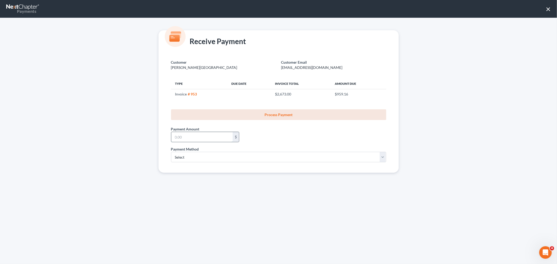
drag, startPoint x: 198, startPoint y: 139, endPoint x: 192, endPoint y: 137, distance: 5.9
click at [198, 139] on input "text" at bounding box center [201, 137] width 61 height 10
type input "546"
click at [202, 155] on select "Select ACH Credit Card" at bounding box center [278, 157] width 215 height 10
select select "1"
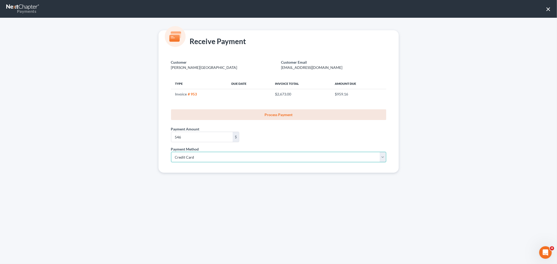
click at [171, 152] on select "Select ACH Credit Card" at bounding box center [278, 157] width 215 height 10
select select "35"
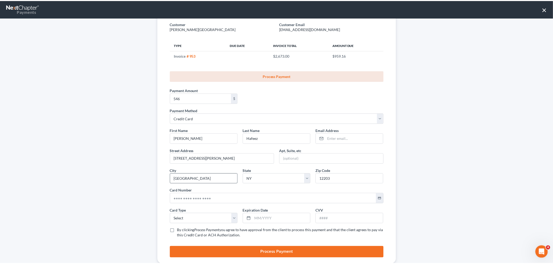
scroll to position [52, 0]
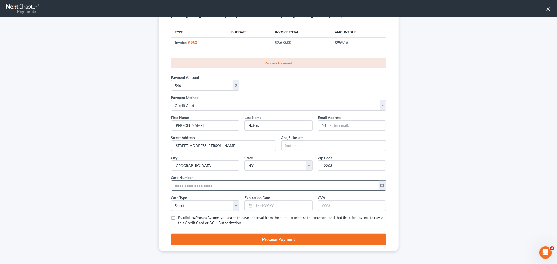
click at [197, 189] on input "text" at bounding box center [275, 186] width 208 height 10
paste input "4117 7370 4012 4538"
type input "4117 7370 4012 4538"
drag, startPoint x: 205, startPoint y: 205, endPoint x: 201, endPoint y: 207, distance: 5.0
click at [205, 205] on select "Select Visa MasterCard Discover American Express" at bounding box center [205, 206] width 68 height 10
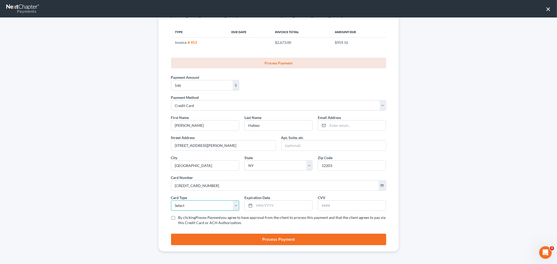
select select "0"
click at [171, 201] on select "Select Visa MasterCard Discover American Express" at bounding box center [205, 206] width 68 height 10
click at [277, 207] on input "text" at bounding box center [284, 206] width 58 height 10
type input "03/2029"
click at [346, 206] on input "text" at bounding box center [352, 206] width 68 height 10
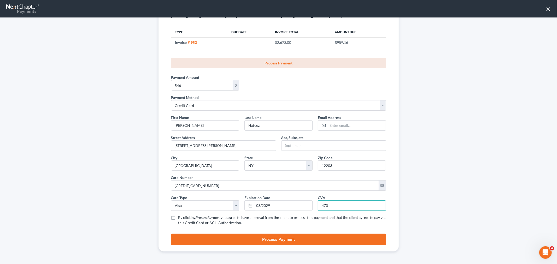
type input "470"
click at [179, 218] on label "By clicking Process Payment you agree to have approval from the client to proce…" at bounding box center [283, 220] width 208 height 10
click at [181, 218] on input "By clicking Process Payment you agree to have approval from the client to proce…" at bounding box center [182, 216] width 3 height 3
checkbox input "true"
click at [220, 240] on button "Process Payment" at bounding box center [278, 239] width 215 height 11
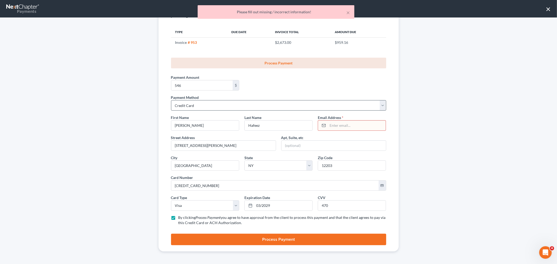
drag, startPoint x: 350, startPoint y: 128, endPoint x: 188, endPoint y: 108, distance: 163.9
click at [341, 124] on input "email" at bounding box center [357, 126] width 58 height 10
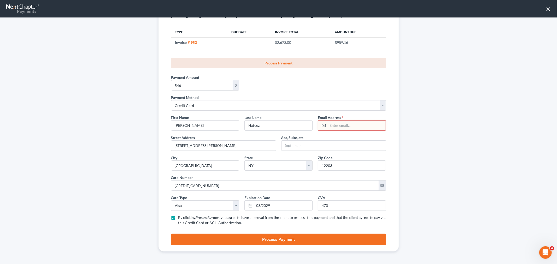
click at [328, 122] on input "email" at bounding box center [357, 126] width 58 height 10
paste input "mslaketiahairston@gmail.com"
type input "mslaketiahairston@gmail.com"
click at [328, 240] on button "Process Payment" at bounding box center [278, 239] width 215 height 11
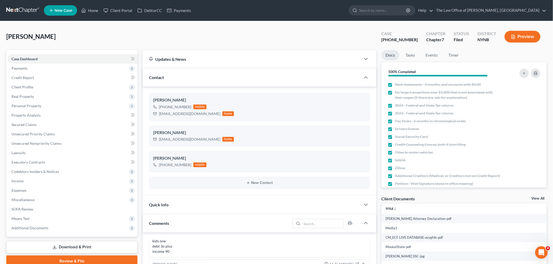
scroll to position [526, 0]
click at [50, 69] on span "Payments" at bounding box center [72, 68] width 130 height 9
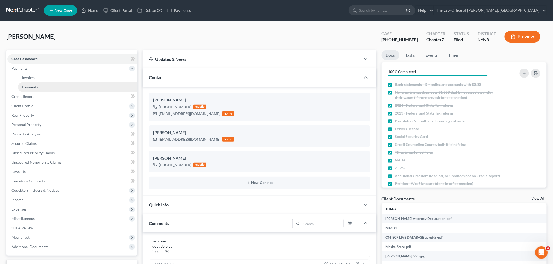
click at [42, 84] on link "Payments" at bounding box center [78, 87] width 120 height 9
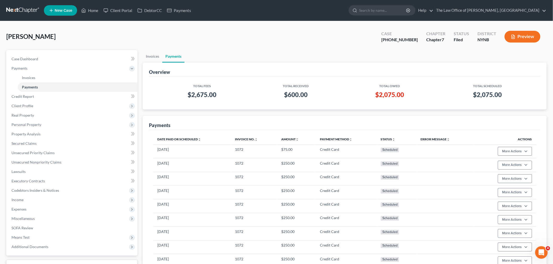
drag, startPoint x: 66, startPoint y: 38, endPoint x: 4, endPoint y: 32, distance: 63.0
click at [3, 33] on div "[PERSON_NAME] Upgraded Case [PHONE_NUMBER] Chapter Chapter 7 Status Filed Distr…" at bounding box center [276, 177] width 553 height 312
copy span "[PERSON_NAME]"
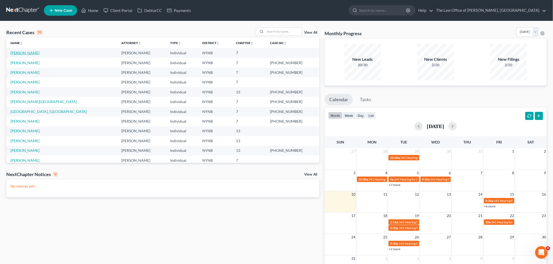
drag, startPoint x: 22, startPoint y: 51, endPoint x: 27, endPoint y: 50, distance: 5.3
click at [23, 51] on link "[PERSON_NAME]" at bounding box center [24, 53] width 29 height 4
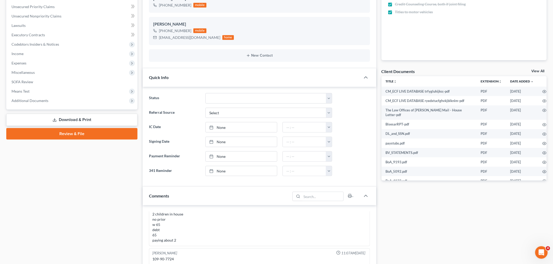
scroll to position [145, 0]
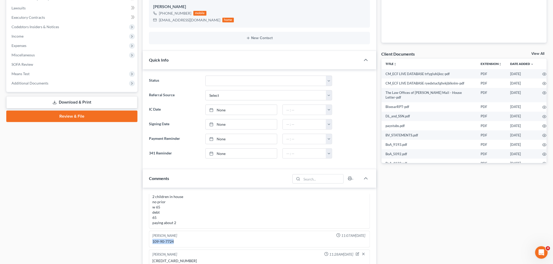
drag, startPoint x: 175, startPoint y: 243, endPoint x: 151, endPoint y: 240, distance: 24.7
click at [151, 244] on div "[PERSON_NAME] 11:07AM[DATE] 109-90-7724" at bounding box center [259, 239] width 221 height 17
copy div "109-90-7724"
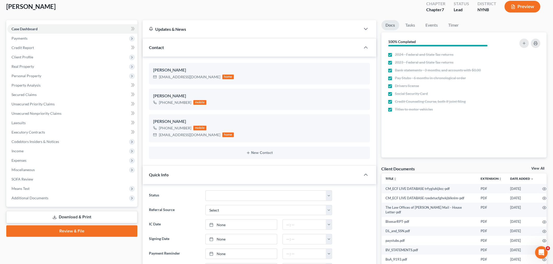
scroll to position [0, 0]
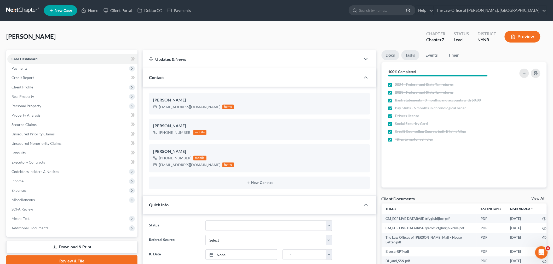
click at [413, 56] on link "Tasks" at bounding box center [410, 55] width 18 height 10
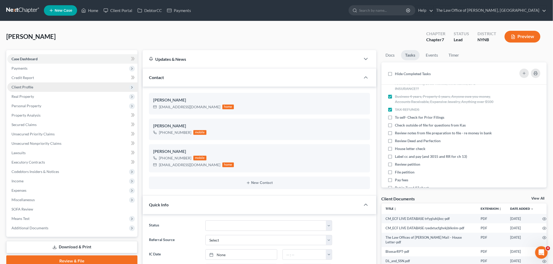
click at [26, 87] on span "Client Profile" at bounding box center [22, 87] width 22 height 4
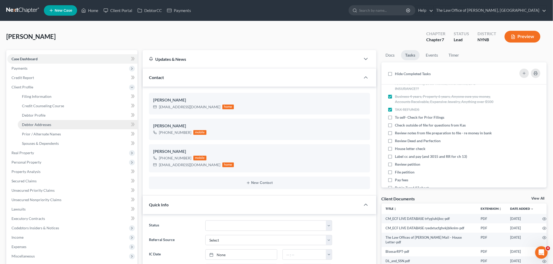
click at [46, 122] on link "Debtor Addresses" at bounding box center [78, 124] width 120 height 9
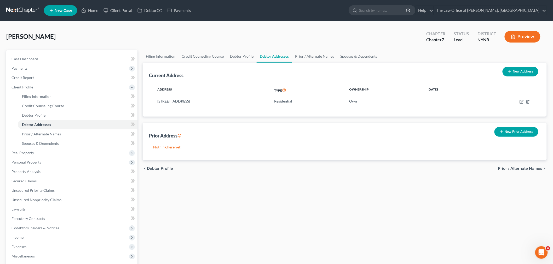
drag, startPoint x: 54, startPoint y: 37, endPoint x: 25, endPoint y: 30, distance: 30.5
click at [6, 28] on div "[PERSON_NAME] Upgraded Chapter Chapter 7 Status Lead District NYNB Preview" at bounding box center [276, 38] width 540 height 23
copy span "[PERSON_NAME]"
click at [36, 68] on span "Payments" at bounding box center [72, 68] width 130 height 9
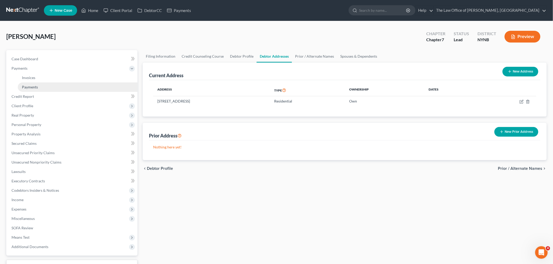
click at [36, 87] on span "Payments" at bounding box center [30, 87] width 16 height 4
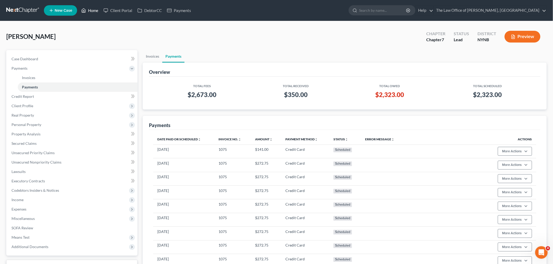
click at [89, 6] on link "Home" at bounding box center [90, 10] width 22 height 9
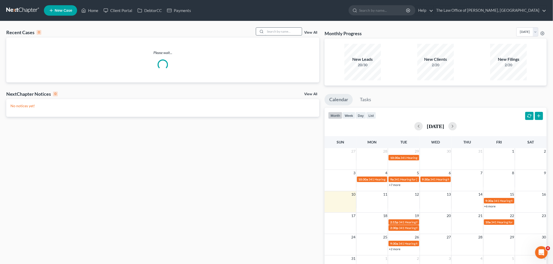
click at [285, 33] on input "search" at bounding box center [283, 32] width 37 height 8
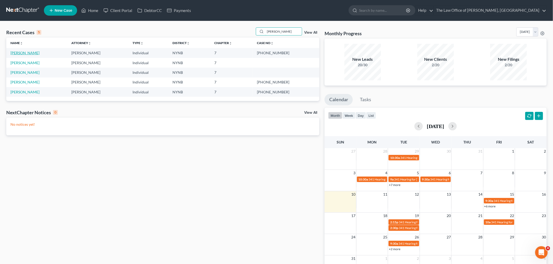
type input "[PERSON_NAME]"
click at [27, 54] on link "[PERSON_NAME]" at bounding box center [24, 53] width 29 height 4
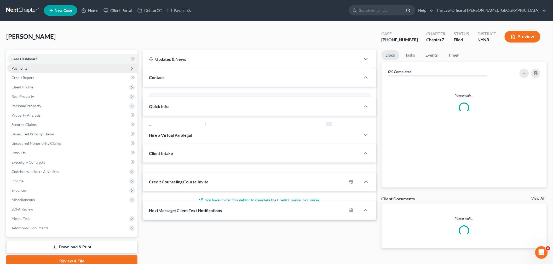
click at [20, 71] on span "Payments" at bounding box center [72, 68] width 130 height 9
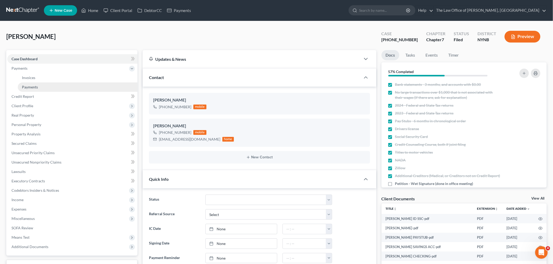
scroll to position [237, 0]
click at [49, 88] on link "Payments" at bounding box center [78, 87] width 120 height 9
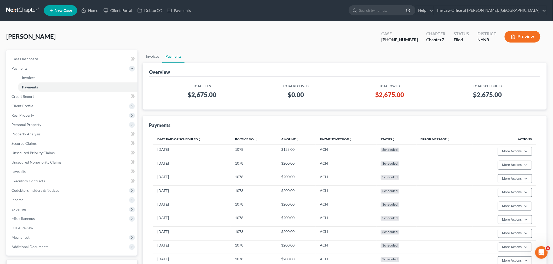
drag, startPoint x: 49, startPoint y: 36, endPoint x: 10, endPoint y: 33, distance: 39.3
click at [1, 35] on div "[PERSON_NAME] Upgraded Case [PHONE_NUMBER] Chapter Chapter 7 Status Filed Distr…" at bounding box center [276, 190] width 553 height 339
copy span "[PERSON_NAME]"
click at [94, 9] on link "Home" at bounding box center [90, 10] width 22 height 9
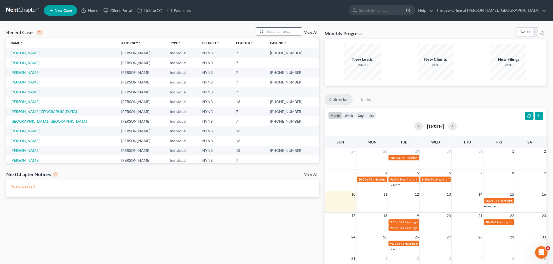
click at [282, 35] on div at bounding box center [279, 31] width 47 height 8
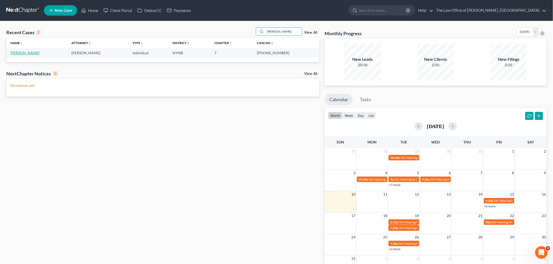
type input "[PERSON_NAME]"
click at [30, 54] on link "[PERSON_NAME]" at bounding box center [24, 53] width 29 height 4
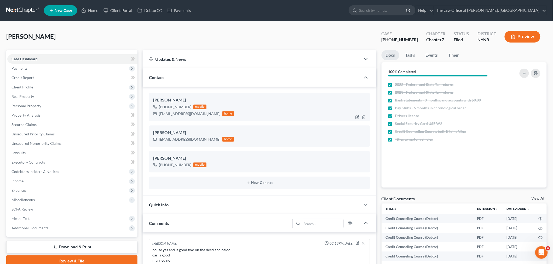
scroll to position [193, 0]
click at [181, 105] on div "[PHONE_NUMBER]" at bounding box center [175, 107] width 32 height 5
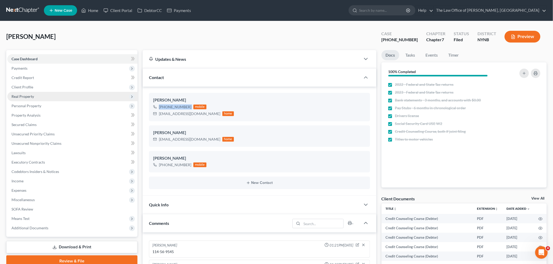
copy div "[PHONE_NUMBER]"
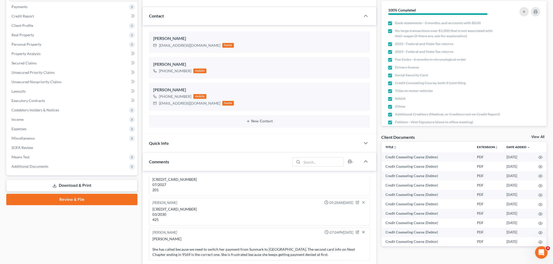
scroll to position [145, 0]
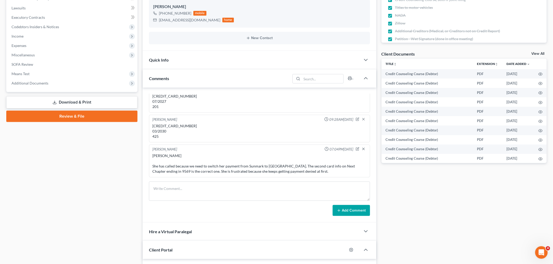
click at [174, 126] on div "5149 6800 2331 9569 03/2030 425" at bounding box center [259, 132] width 214 height 16
click at [173, 126] on div "5149 6800 2331 9569 03/2030 425" at bounding box center [259, 132] width 214 height 16
drag, startPoint x: 153, startPoint y: 125, endPoint x: 205, endPoint y: 124, distance: 52.5
click at [205, 124] on div "5149 6800 2331 9569 03/2030 425" at bounding box center [259, 132] width 214 height 16
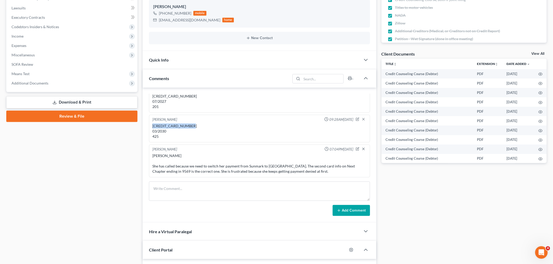
copy div "5149 6800 2331 9569"
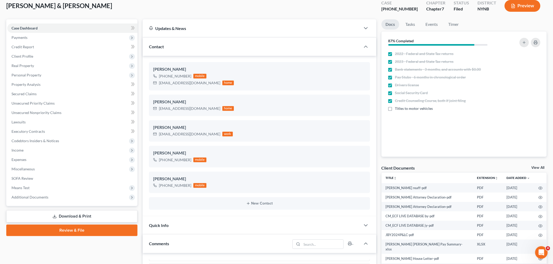
scroll to position [174, 0]
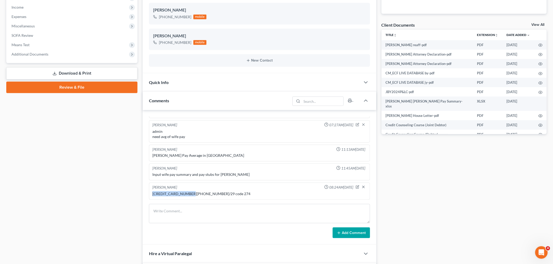
drag, startPoint x: 187, startPoint y: 193, endPoint x: 163, endPoint y: 193, distance: 24.6
click at [152, 194] on div "[CREDIT_CARD_NUMBER][PHONE_NUMBER]/29 code 274" at bounding box center [259, 194] width 214 height 5
copy div "[CREDIT_CARD_NUMBER]"
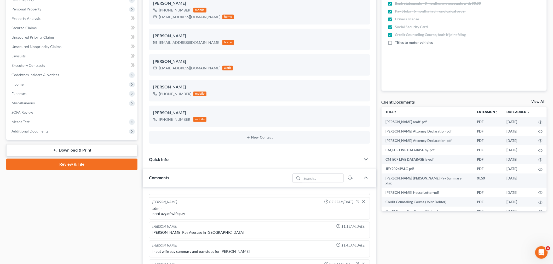
scroll to position [0, 0]
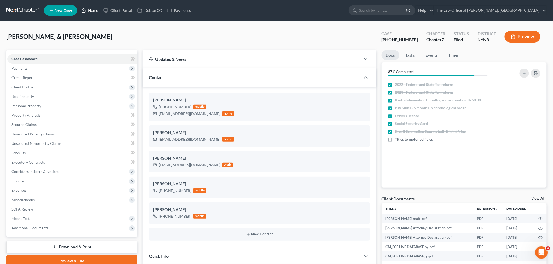
click at [88, 11] on link "Home" at bounding box center [90, 10] width 22 height 9
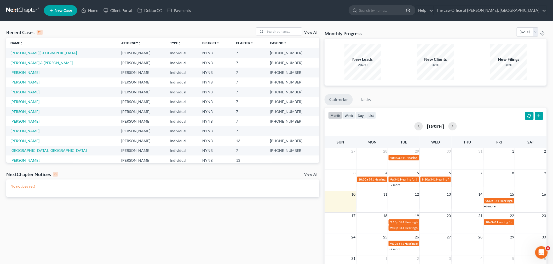
click at [26, 49] on td "[PERSON_NAME][GEOGRAPHIC_DATA]" at bounding box center [61, 53] width 111 height 10
click at [25, 51] on link "[PERSON_NAME][GEOGRAPHIC_DATA]" at bounding box center [43, 53] width 66 height 4
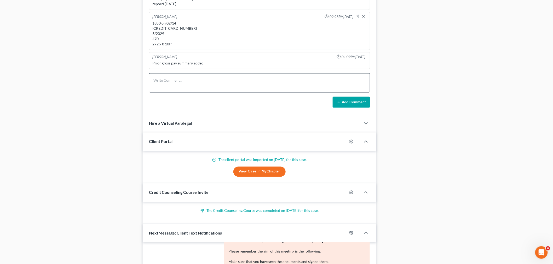
scroll to position [284, 0]
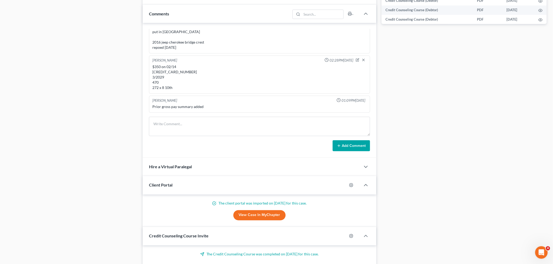
click at [175, 72] on div "$350 on 02/14 [CREDIT_CARD_NUMBER] 3/2029 470 272 x 8 10th" at bounding box center [259, 77] width 214 height 26
copy div "[CREDIT_CARD_NUMBER]"
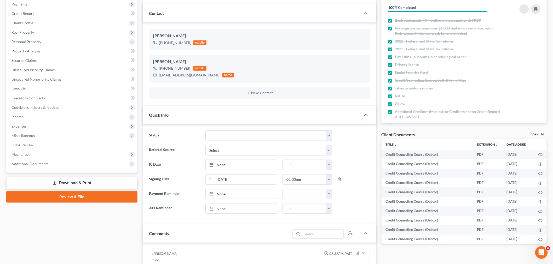
scroll to position [0, 0]
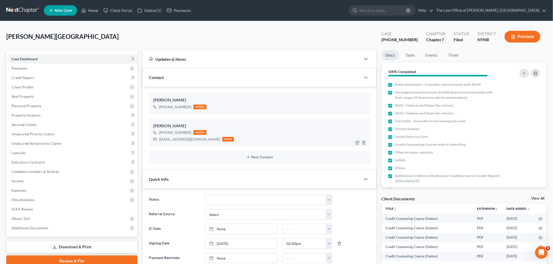
click at [176, 139] on div "[EMAIL_ADDRESS][DOMAIN_NAME]" at bounding box center [189, 139] width 61 height 5
copy div "mslaketiahairston@gmail.com"
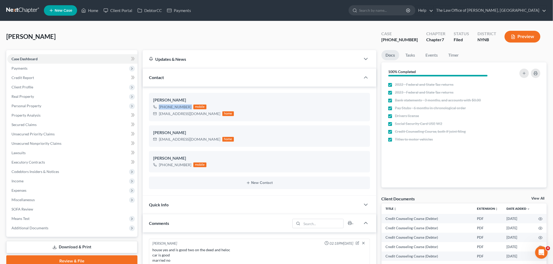
scroll to position [193, 0]
click at [91, 11] on link "Home" at bounding box center [90, 10] width 22 height 9
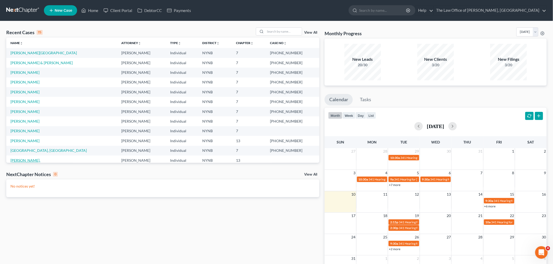
click at [31, 159] on link "[PERSON_NAME]." at bounding box center [25, 160] width 30 height 4
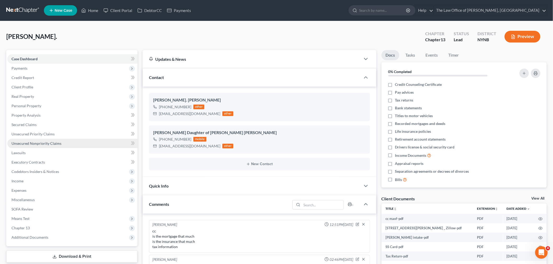
scroll to position [4, 0]
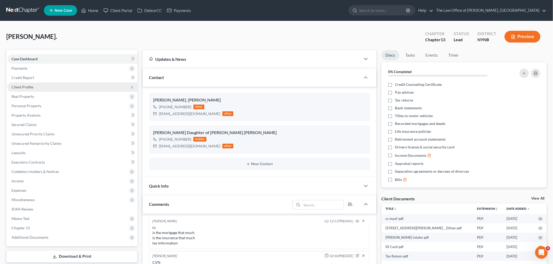
click at [18, 85] on span "Client Profile" at bounding box center [22, 87] width 22 height 4
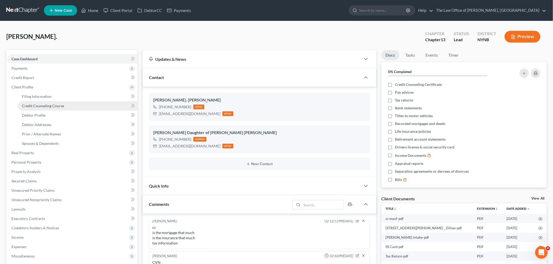
click at [34, 107] on span "Credit Counseling Course" at bounding box center [43, 106] width 42 height 4
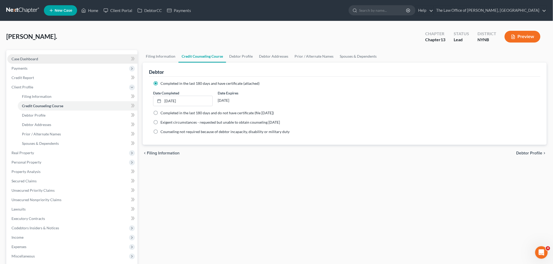
click at [53, 61] on link "Case Dashboard" at bounding box center [72, 58] width 130 height 9
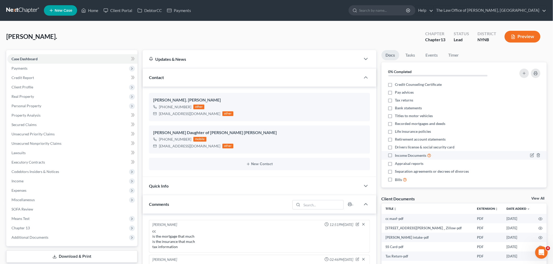
scroll to position [4, 0]
click at [21, 74] on link "Credit Report" at bounding box center [72, 77] width 130 height 9
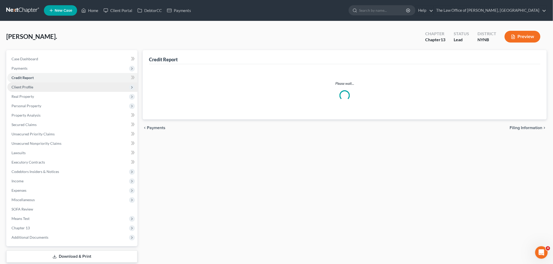
click at [28, 88] on span "Client Profile" at bounding box center [22, 87] width 22 height 4
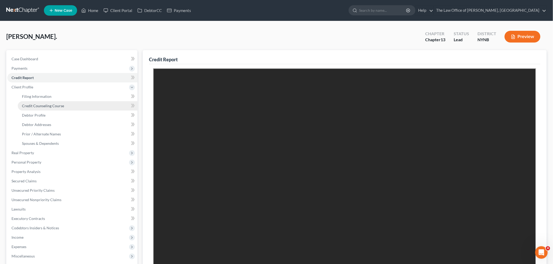
click at [30, 106] on span "Credit Counseling Course" at bounding box center [43, 106] width 42 height 4
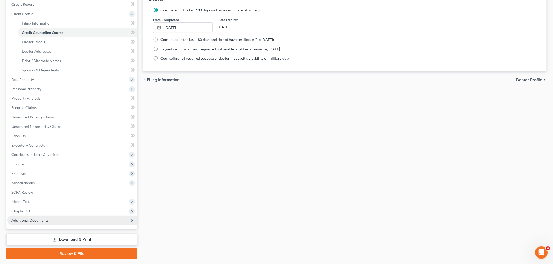
scroll to position [88, 0]
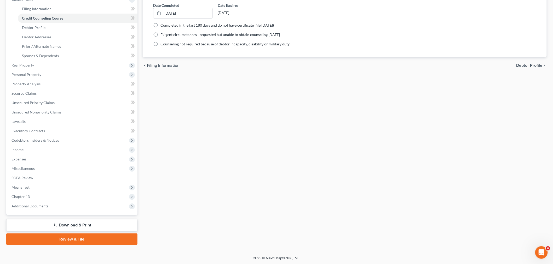
click at [50, 210] on div "Case Dashboard Payments Invoices Payments Payments Credit Report Client Profile…" at bounding box center [71, 88] width 131 height 253
click at [53, 209] on span "Additional Documents" at bounding box center [72, 206] width 130 height 9
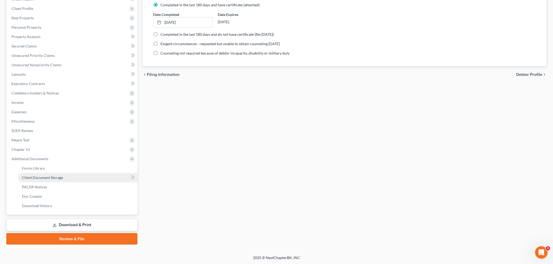
click at [59, 176] on span "Client Document Storage" at bounding box center [42, 178] width 41 height 4
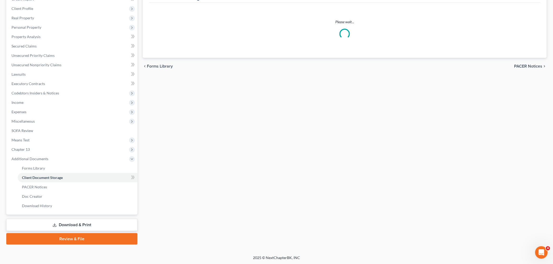
scroll to position [49, 0]
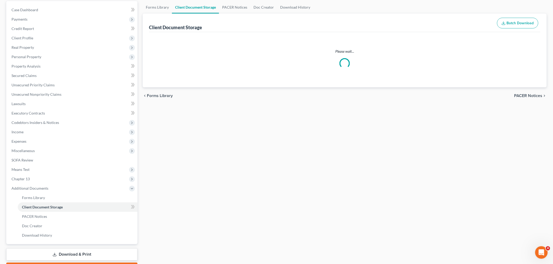
select select "1"
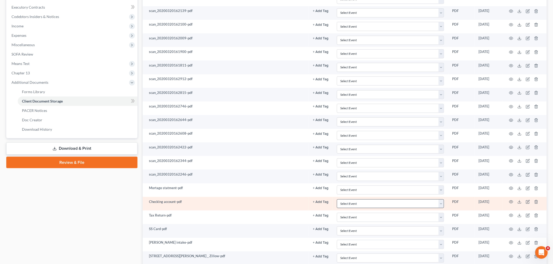
scroll to position [203, 0]
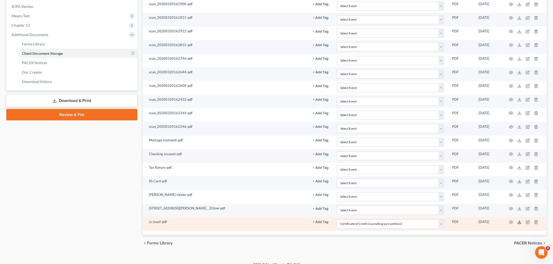
drag, startPoint x: 519, startPoint y: 223, endPoint x: 521, endPoint y: 221, distance: 2.7
click at [519, 223] on icon at bounding box center [519, 223] width 4 height 4
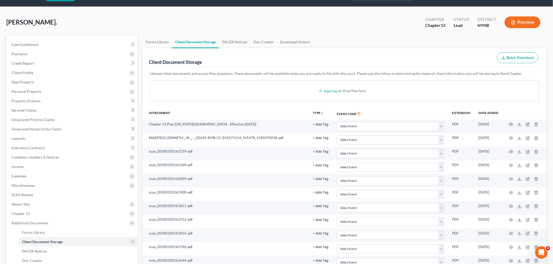
scroll to position [0, 0]
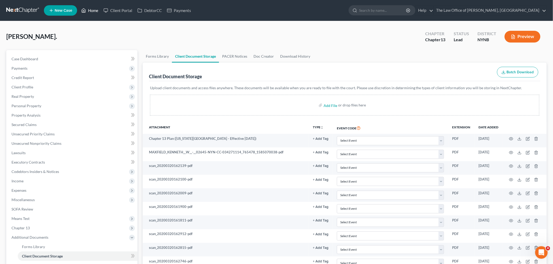
click at [93, 8] on link "Home" at bounding box center [90, 10] width 22 height 9
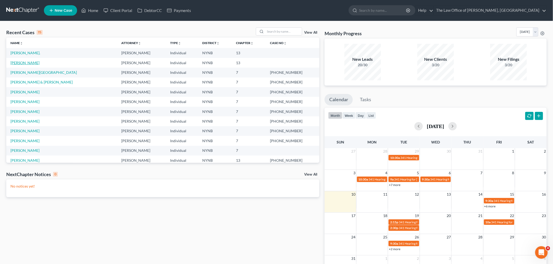
click at [31, 64] on link "[PERSON_NAME]" at bounding box center [24, 63] width 29 height 4
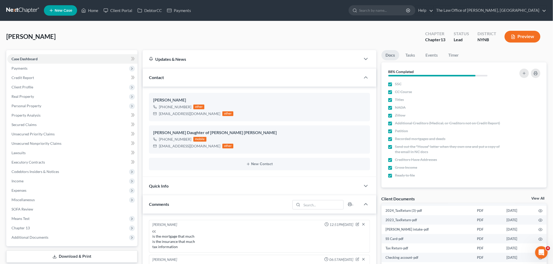
scroll to position [87, 0]
click at [410, 57] on link "Tasks" at bounding box center [410, 55] width 18 height 10
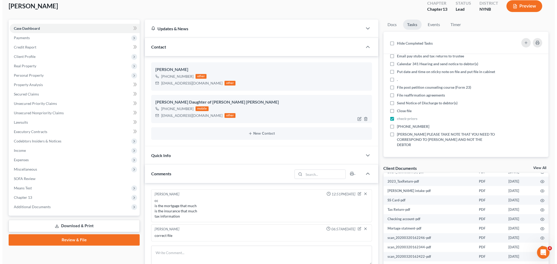
scroll to position [0, 0]
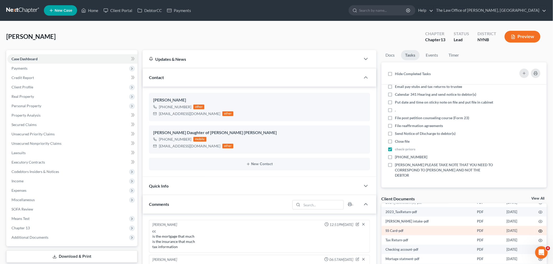
click at [538, 234] on icon "button" at bounding box center [540, 231] width 4 height 4
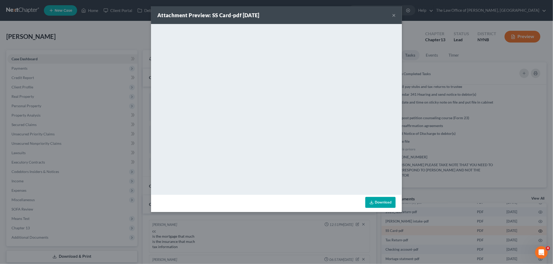
scroll to position [105, 0]
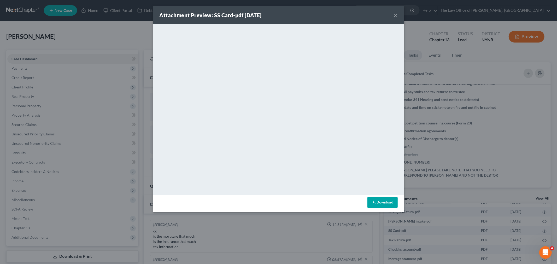
drag, startPoint x: 486, startPoint y: 105, endPoint x: 494, endPoint y: 114, distance: 12.4
click at [487, 105] on div "Attachment Preview: SS Card-pdf 06/11/2025 × <object ng-attr-data='https://next…" at bounding box center [278, 132] width 557 height 264
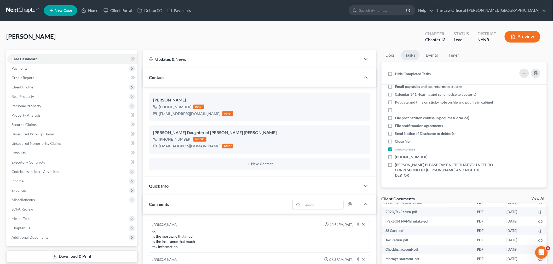
scroll to position [111, 0]
click at [28, 200] on span "Miscellaneous" at bounding box center [22, 200] width 23 height 4
drag, startPoint x: 30, startPoint y: 210, endPoint x: 317, endPoint y: 231, distance: 287.7
click at [31, 210] on span "Attorney / Credit Counseling Fees" at bounding box center [49, 209] width 55 height 4
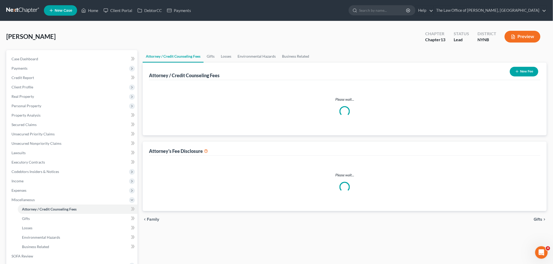
select select "1"
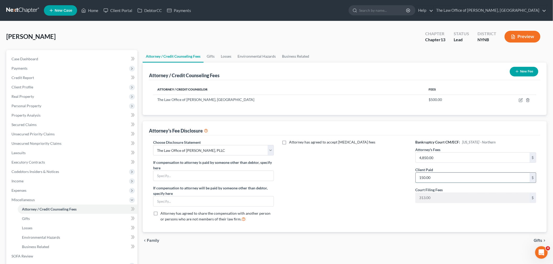
click at [438, 179] on input "150.00" at bounding box center [473, 178] width 114 height 10
drag, startPoint x: 438, startPoint y: 179, endPoint x: 410, endPoint y: 180, distance: 27.2
click at [410, 180] on div "Bankruptcy Court CM/ECF: New York - Northern Attorney's Fees 4,850.00 $ Client …" at bounding box center [475, 183] width 131 height 87
type input "187"
type input "5,500"
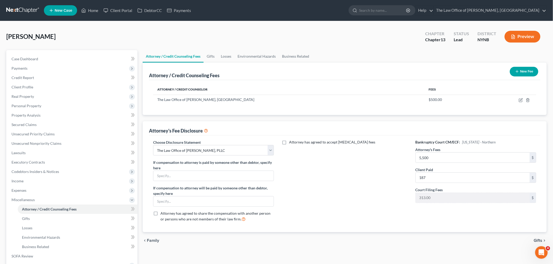
click at [383, 210] on div "Attorney has agreed to accept retainer fees" at bounding box center [344, 183] width 131 height 87
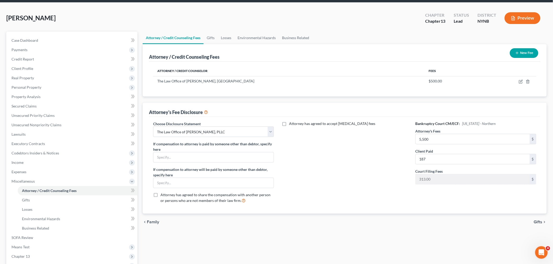
scroll to position [79, 0]
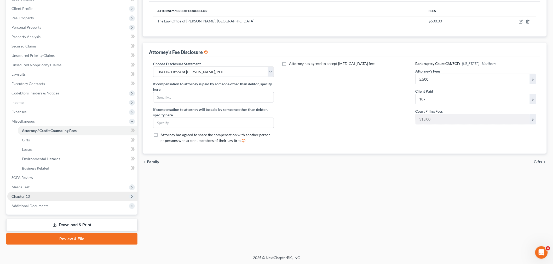
click at [38, 195] on span "Chapter 13" at bounding box center [72, 196] width 130 height 9
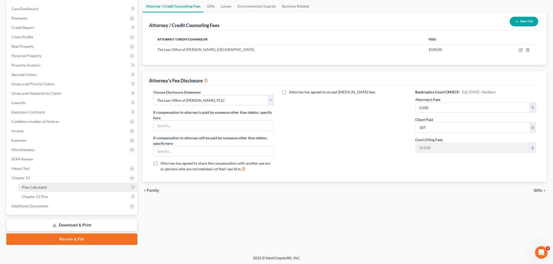
click at [37, 189] on link "Plan Calculator" at bounding box center [78, 187] width 120 height 9
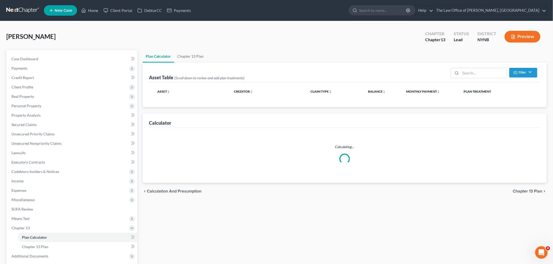
select select "59"
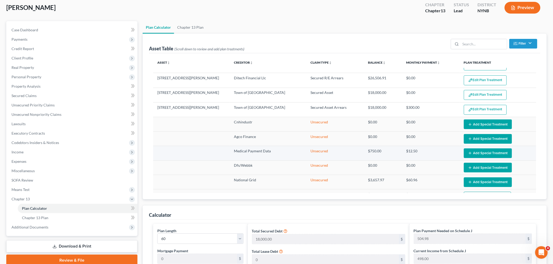
scroll to position [25, 0]
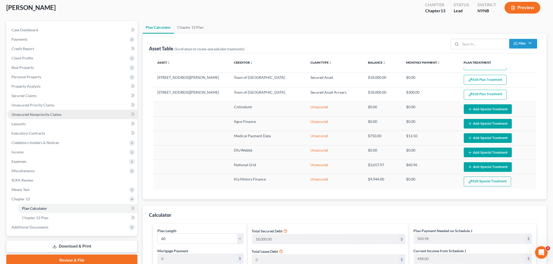
click at [42, 117] on link "Unsecured Nonpriority Claims" at bounding box center [72, 114] width 130 height 9
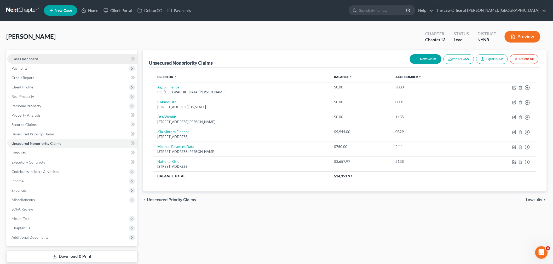
drag, startPoint x: 29, startPoint y: 59, endPoint x: 38, endPoint y: 62, distance: 9.3
click at [29, 59] on span "Case Dashboard" at bounding box center [24, 59] width 27 height 4
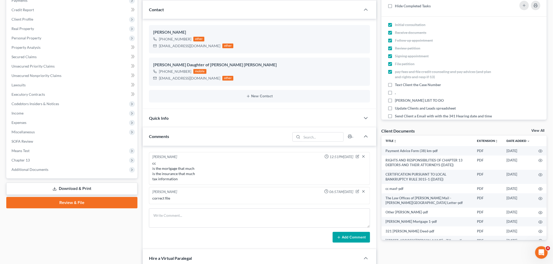
scroll to position [87, 0]
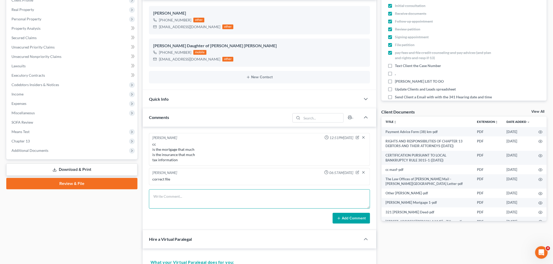
click at [184, 201] on textarea at bounding box center [259, 199] width 221 height 19
click at [170, 194] on textarea "To enrich screen reader interactions, please activate Accessibility in Grammarl…" at bounding box center [259, 199] width 221 height 19
drag, startPoint x: 195, startPoint y: 197, endPoint x: 189, endPoint y: 197, distance: 6.1
click at [145, 195] on div "Christiaan VanNiekerk 12:51PM, 06/11/2025 cc is the mortgage that much is the i…" at bounding box center [260, 179] width 234 height 104
type textarea "086-36-6758"
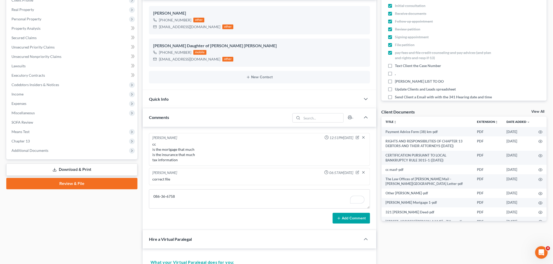
click at [366, 218] on button "Add Comment" at bounding box center [351, 218] width 37 height 11
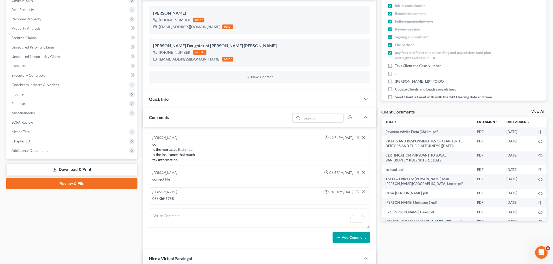
scroll to position [0, 0]
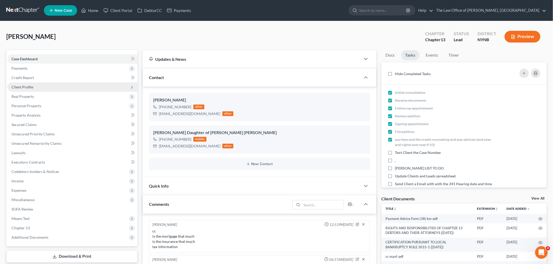
click at [42, 84] on span "Client Profile" at bounding box center [72, 87] width 130 height 9
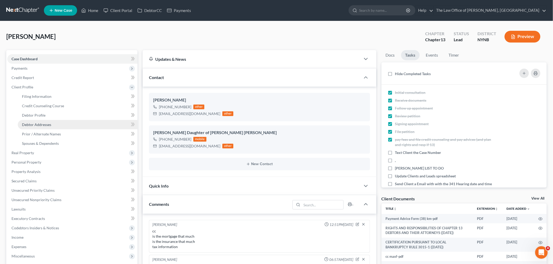
click at [37, 123] on span "Debtor Addresses" at bounding box center [36, 125] width 29 height 4
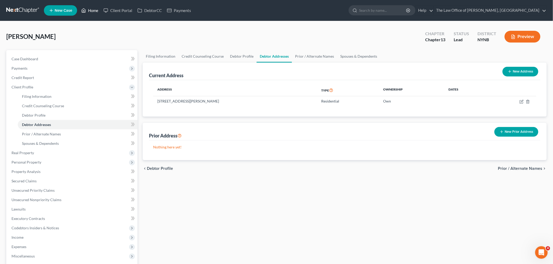
click at [96, 9] on link "Home" at bounding box center [90, 10] width 22 height 9
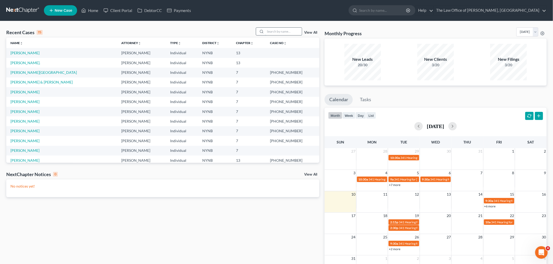
click at [278, 28] on input "search" at bounding box center [283, 32] width 37 height 8
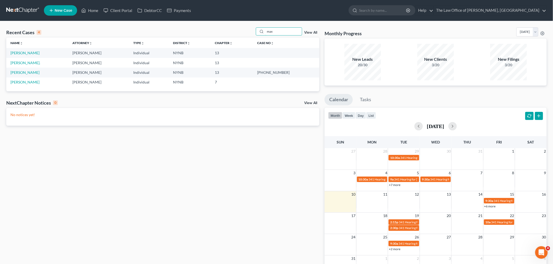
type input "max"
click at [32, 51] on link "[PERSON_NAME]" at bounding box center [24, 53] width 29 height 4
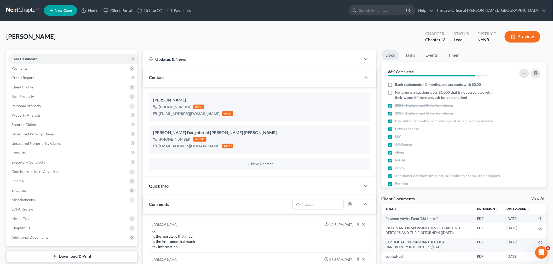
drag, startPoint x: 68, startPoint y: 39, endPoint x: 124, endPoint y: 49, distance: 57.1
copy span "[PERSON_NAME]"
click at [35, 126] on span "Secured Claims" at bounding box center [23, 125] width 25 height 4
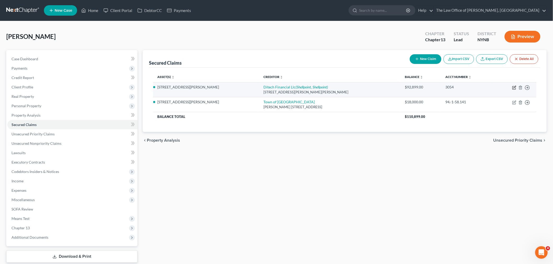
click at [516, 88] on icon "button" at bounding box center [514, 88] width 4 height 4
select select "24"
select select "5"
select select "2"
select select "0"
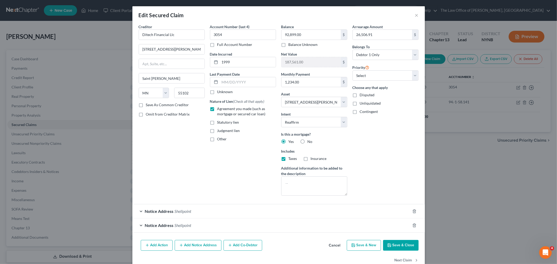
drag, startPoint x: 54, startPoint y: 176, endPoint x: 59, endPoint y: 176, distance: 5.0
click at [54, 176] on div "Edit Secured Claim × Creditor * Ditech Financial Llc 345 Saint Peter St Saint P…" at bounding box center [278, 132] width 557 height 264
click at [329, 245] on button "Cancel" at bounding box center [335, 246] width 20 height 10
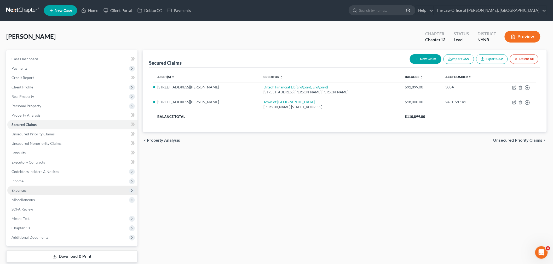
click at [33, 193] on span "Expenses" at bounding box center [72, 190] width 130 height 9
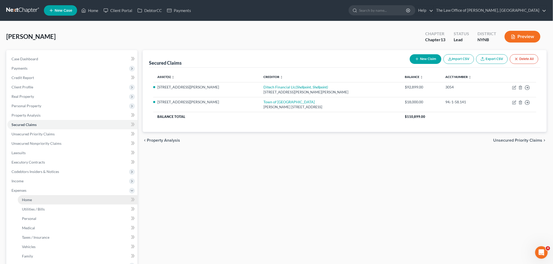
click at [33, 197] on link "Home" at bounding box center [78, 199] width 120 height 9
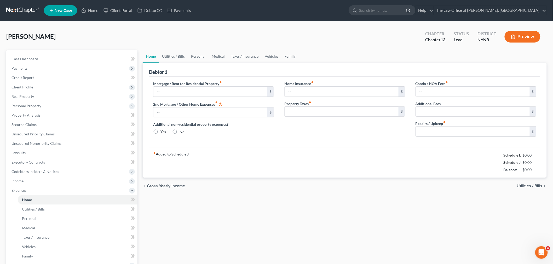
type input "2,800.00"
type input "0.00"
radio input "true"
type input "250.00"
type input "0.00"
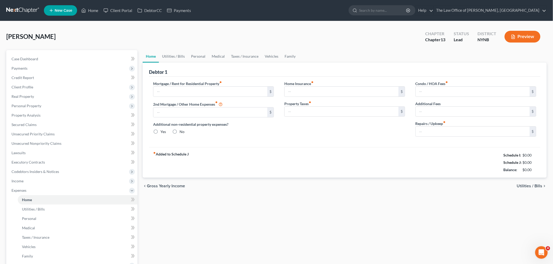
type input "0.00"
type input "100.00"
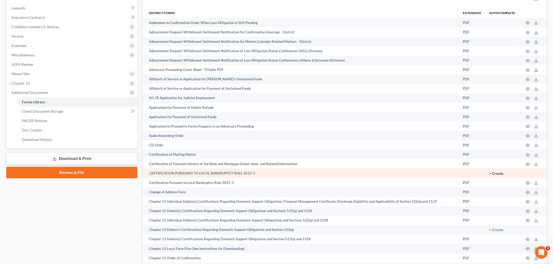
click at [497, 176] on button "+ Create" at bounding box center [497, 174] width 14 height 4
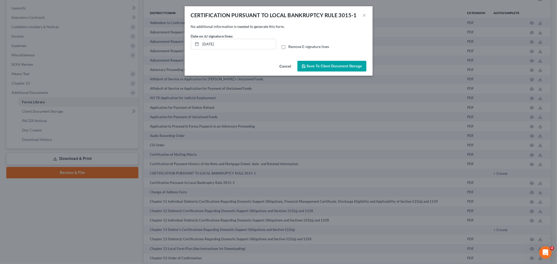
click at [332, 66] on span "Save to Client Document Storage" at bounding box center [334, 66] width 55 height 4
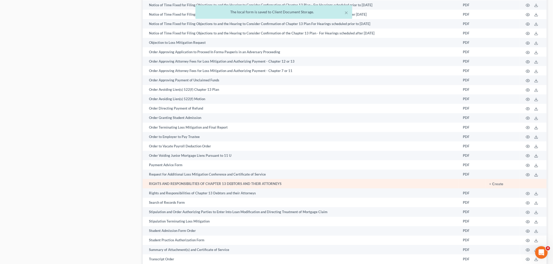
scroll to position [727, 0]
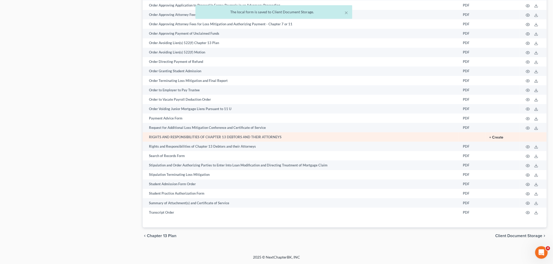
click at [499, 136] on button "+ Create" at bounding box center [497, 138] width 14 height 4
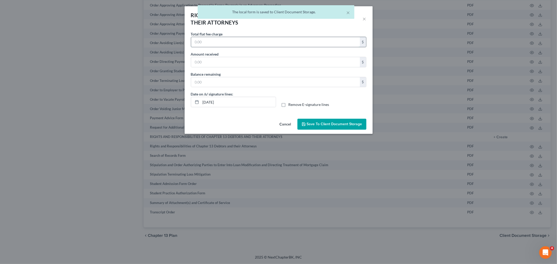
click at [221, 44] on input "text" at bounding box center [275, 42] width 169 height 10
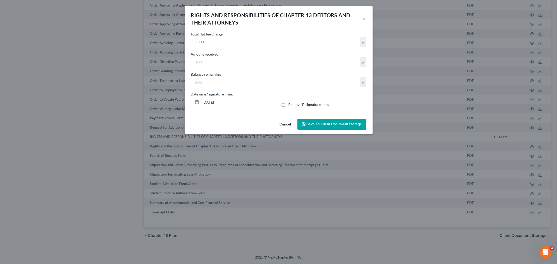
type input "5,500"
click at [220, 64] on input "text" at bounding box center [275, 62] width 169 height 10
click at [202, 62] on input "1" at bounding box center [275, 62] width 169 height 10
type input "187"
click at [348, 125] on span "Save to Client Document Storage" at bounding box center [334, 124] width 55 height 4
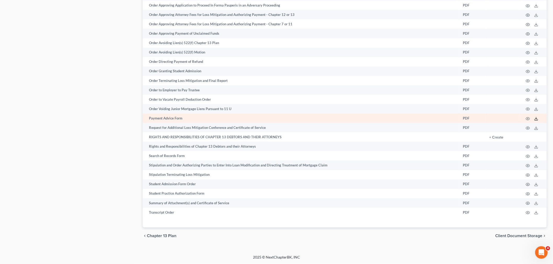
click at [535, 117] on icon at bounding box center [536, 119] width 4 height 4
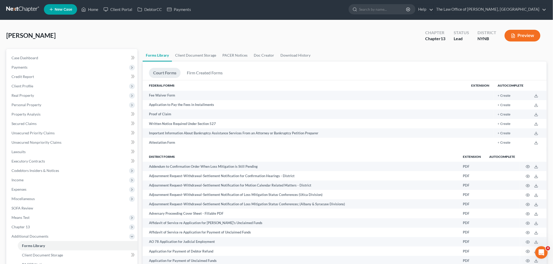
scroll to position [0, 0]
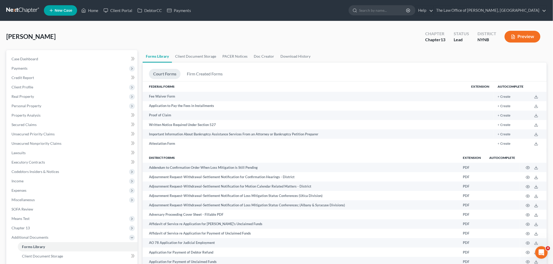
drag, startPoint x: 48, startPoint y: 37, endPoint x: 20, endPoint y: 48, distance: 30.3
copy span "[PERSON_NAME]"
drag, startPoint x: 32, startPoint y: 59, endPoint x: 54, endPoint y: 66, distance: 22.8
click at [32, 59] on span "Case Dashboard" at bounding box center [24, 59] width 27 height 4
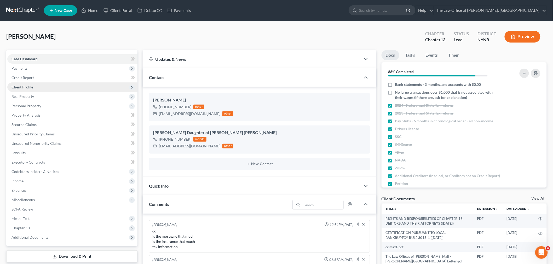
click at [34, 89] on span "Client Profile" at bounding box center [72, 87] width 130 height 9
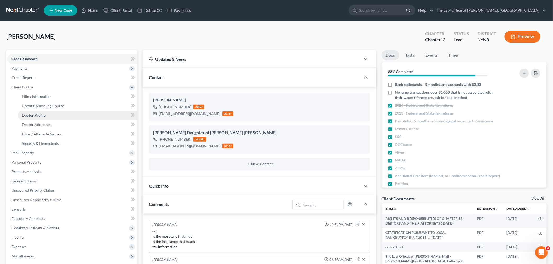
click at [40, 115] on span "Debtor Profile" at bounding box center [34, 115] width 24 height 4
select select "0"
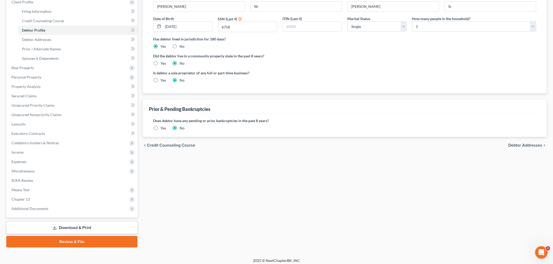
scroll to position [88, 0]
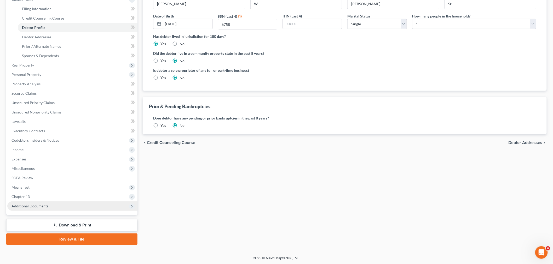
click at [39, 207] on span "Additional Documents" at bounding box center [29, 206] width 37 height 4
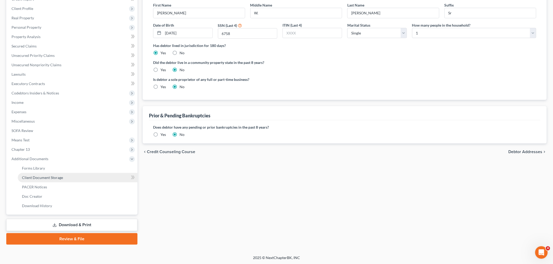
click at [57, 174] on link "Client Document Storage" at bounding box center [78, 177] width 120 height 9
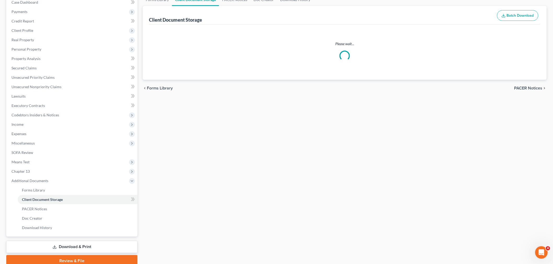
scroll to position [7, 0]
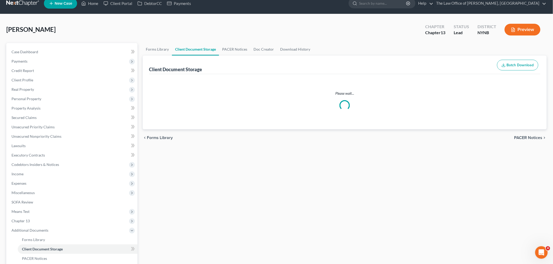
select select "1"
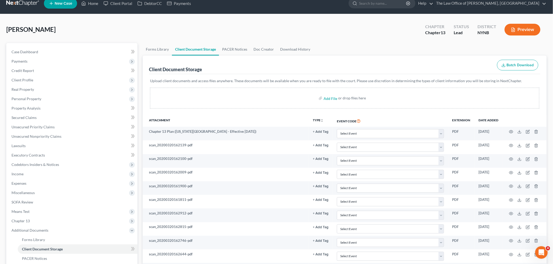
scroll to position [0, 0]
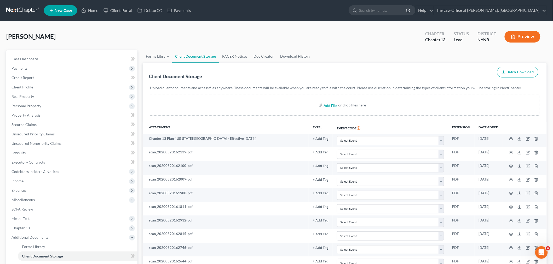
drag, startPoint x: 330, startPoint y: 105, endPoint x: 152, endPoint y: 43, distance: 188.5
click at [330, 105] on input "file" at bounding box center [330, 105] width 13 height 9
type input "C:\fakepath\Payment Advice Form (38) km.pdf"
select select "1"
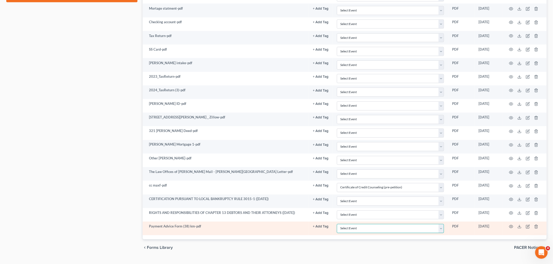
click at [377, 231] on select "Select Event Application to Have the Filing Fee Waived Certificate of Credit Co…" at bounding box center [390, 229] width 107 height 9
select select "5"
click at [337, 226] on select "Select Event Application to Have the Filing Fee Waived Certificate of Credit Co…" at bounding box center [390, 229] width 107 height 9
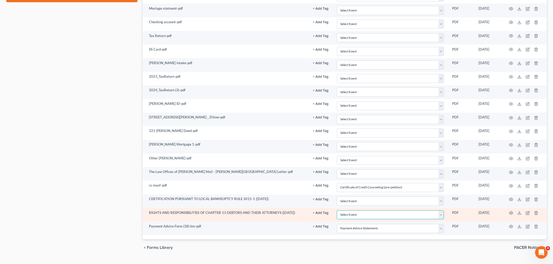
drag, startPoint x: 367, startPoint y: 214, endPoint x: 358, endPoint y: 212, distance: 9.4
click at [367, 214] on select "Select Event Application to Have the Filing Fee Waived Certificate of Credit Co…" at bounding box center [390, 215] width 107 height 9
select select "6"
click at [337, 212] on select "Select Event Application to Have the Filing Fee Waived Certificate of Credit Co…" at bounding box center [390, 215] width 107 height 9
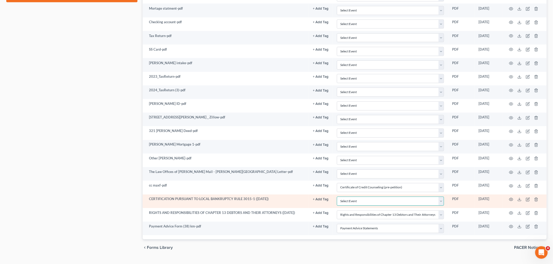
click at [357, 205] on select "Select Event Application to Have the Filing Fee Waived Certificate of Credit Co…" at bounding box center [390, 201] width 107 height 9
select select "2"
click at [337, 199] on select "Select Event Application to Have the Filing Fee Waived Certificate of Credit Co…" at bounding box center [390, 201] width 107 height 9
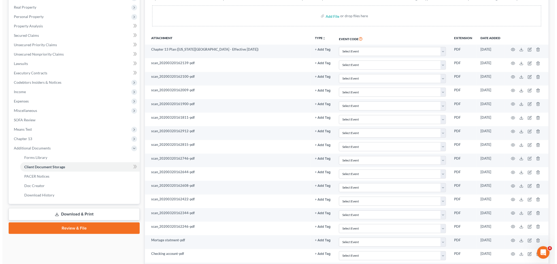
scroll to position [0, 0]
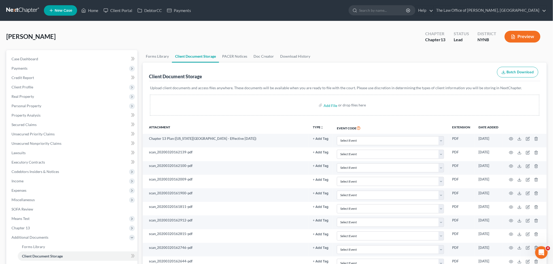
click at [523, 37] on button "Preview" at bounding box center [523, 37] width 36 height 12
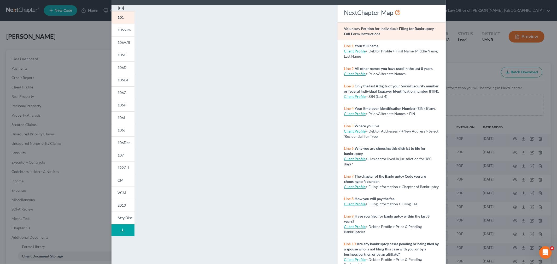
scroll to position [30, 0]
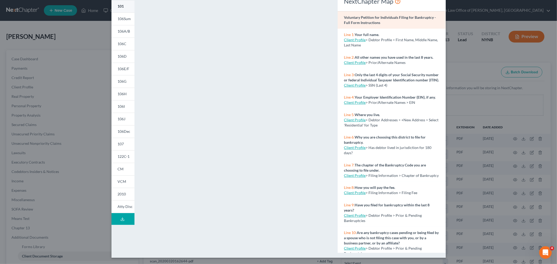
click at [118, 5] on span "101" at bounding box center [121, 6] width 6 height 4
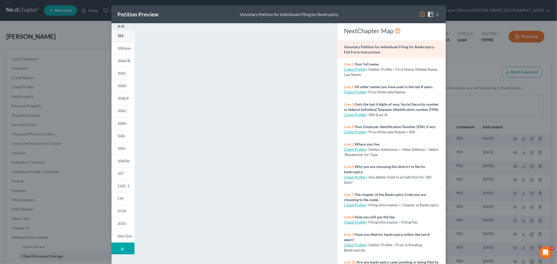
scroll to position [0, 0]
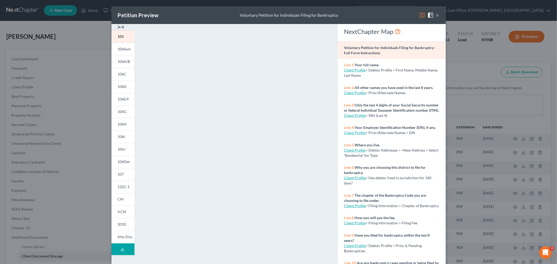
click at [119, 27] on img at bounding box center [121, 27] width 6 height 6
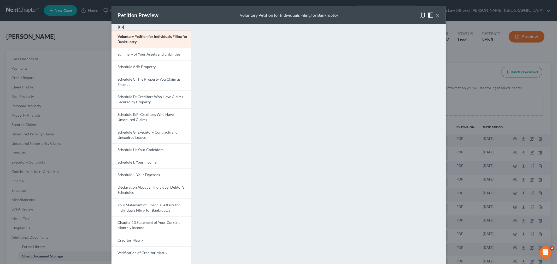
scroll to position [30, 0]
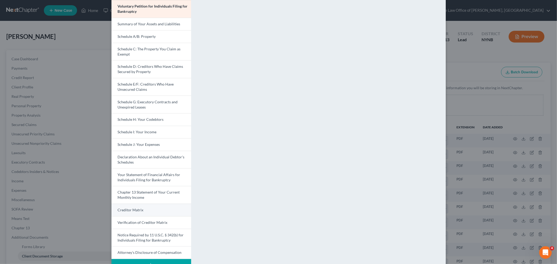
click at [141, 207] on link "Creditor Matrix" at bounding box center [152, 210] width 80 height 13
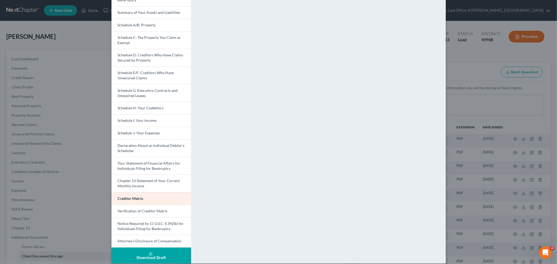
scroll to position [48, 0]
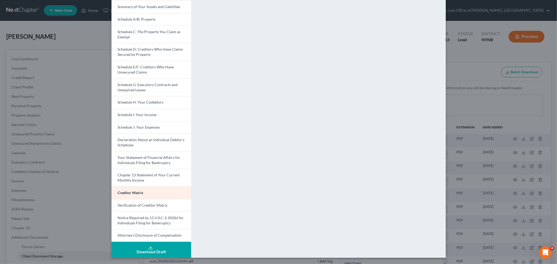
drag, startPoint x: 140, startPoint y: 235, endPoint x: 451, endPoint y: 101, distance: 339.1
click at [140, 235] on span "Attorney's Disclosure of Compensation" at bounding box center [150, 235] width 64 height 4
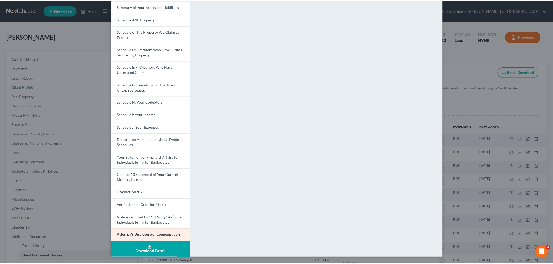
scroll to position [44, 0]
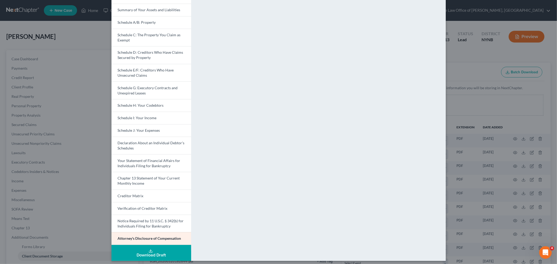
drag, startPoint x: 475, startPoint y: 74, endPoint x: 4, endPoint y: 81, distance: 471.0
click at [476, 74] on div "Petition Preview Attorney's Disclosure of Compensation × Voluntary Petition for…" at bounding box center [278, 132] width 557 height 264
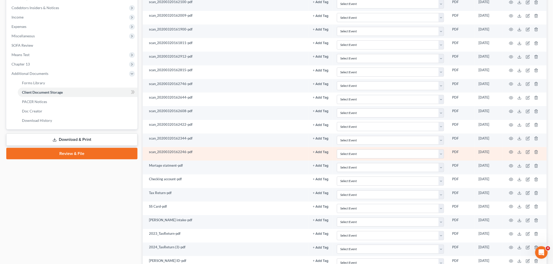
scroll to position [203, 0]
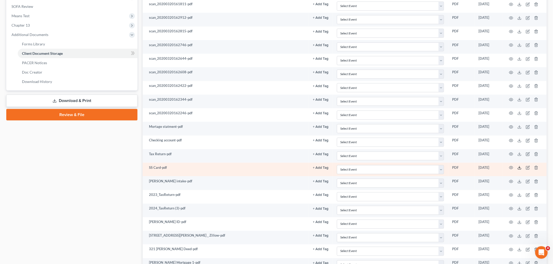
click at [521, 169] on icon at bounding box center [519, 168] width 4 height 4
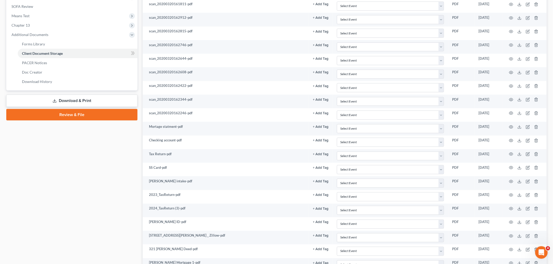
click at [59, 115] on link "Review & File" at bounding box center [71, 114] width 131 height 11
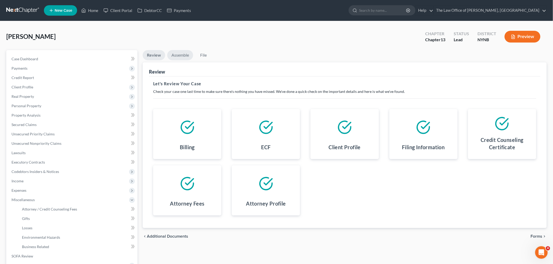
click at [176, 51] on link "Assemble" at bounding box center [180, 55] width 26 height 10
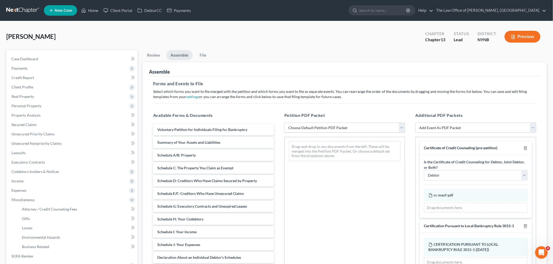
click at [306, 126] on select "Choose Default Petition PDF Packet Complete Bankruptcy Petition (all forms and …" at bounding box center [344, 128] width 121 height 10
select select "0"
click at [284, 123] on select "Choose Default Petition PDF Packet Complete Bankruptcy Petition (all forms and …" at bounding box center [344, 128] width 121 height 10
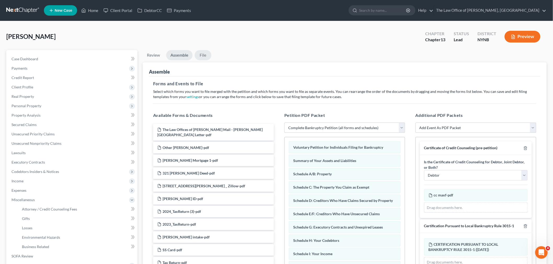
click at [205, 54] on link "File" at bounding box center [203, 55] width 17 height 10
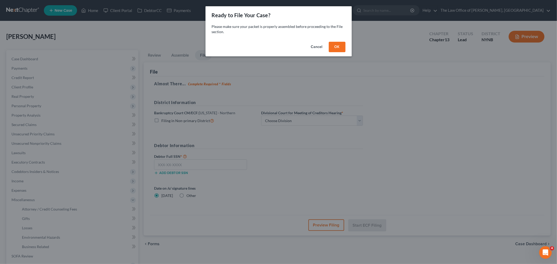
click at [331, 48] on button "OK" at bounding box center [337, 47] width 17 height 10
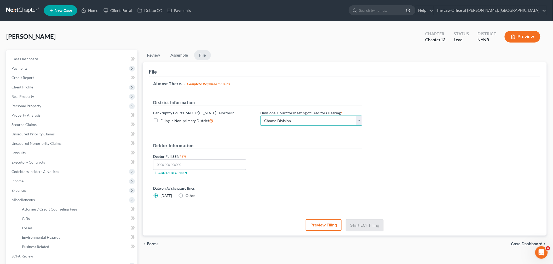
click at [292, 119] on select "Choose Division Albany Poughkeepsie Syracuse Utica" at bounding box center [311, 121] width 102 height 10
select select "0"
click at [260, 116] on select "Choose Division Albany Poughkeepsie Syracuse Utica" at bounding box center [311, 121] width 102 height 10
click at [162, 168] on input "text" at bounding box center [199, 165] width 93 height 10
paste input "086-36-6758"
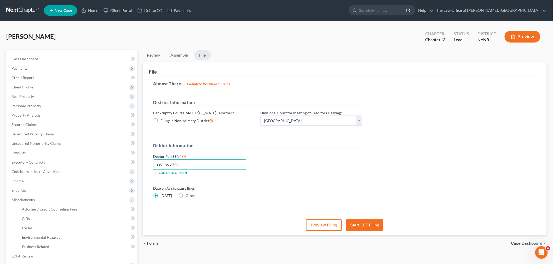
type input "086-36-6758"
click at [372, 228] on button "Start ECF Filing" at bounding box center [364, 225] width 37 height 11
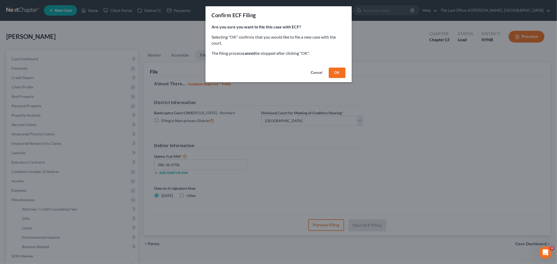
click at [334, 71] on button "OK" at bounding box center [337, 73] width 17 height 10
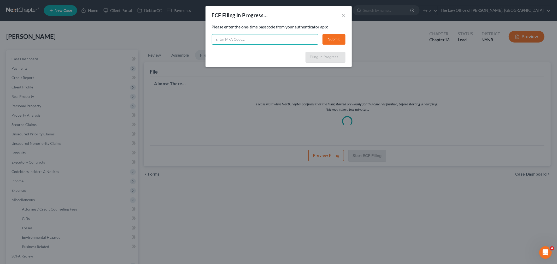
drag, startPoint x: 267, startPoint y: 41, endPoint x: 261, endPoint y: 37, distance: 7.5
click at [267, 41] on input "text" at bounding box center [265, 39] width 107 height 10
type input "903070"
click at [341, 47] on div "Feel free to download your entire bankruptcy packet here: Please enter the one-…" at bounding box center [279, 37] width 146 height 26
click at [339, 40] on button "Submit" at bounding box center [334, 39] width 23 height 10
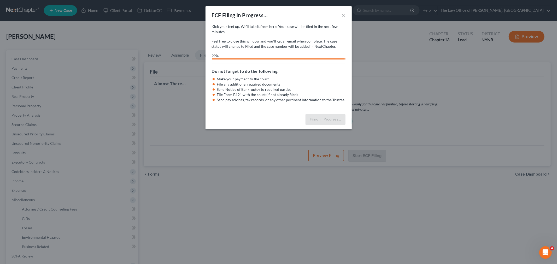
select select "0"
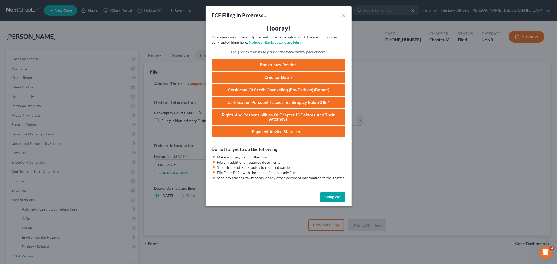
drag, startPoint x: 332, startPoint y: 197, endPoint x: 393, endPoint y: 131, distance: 89.3
click at [336, 193] on button "Complete!" at bounding box center [333, 197] width 25 height 10
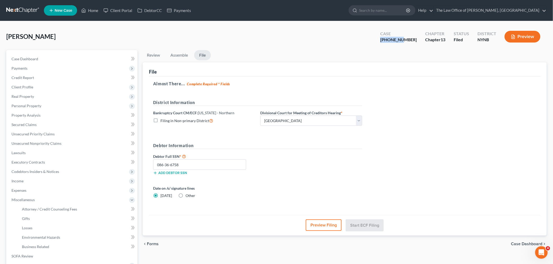
drag, startPoint x: 415, startPoint y: 38, endPoint x: 379, endPoint y: 48, distance: 37.4
click at [394, 41] on div "Case 25-10908-1" at bounding box center [398, 37] width 45 height 15
copy div "25-10908-"
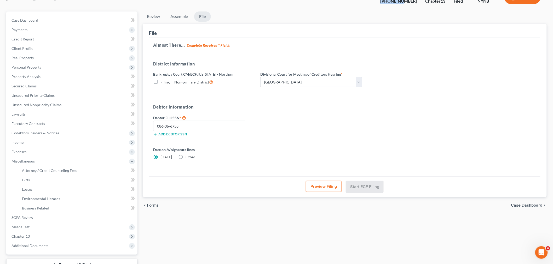
scroll to position [79, 0]
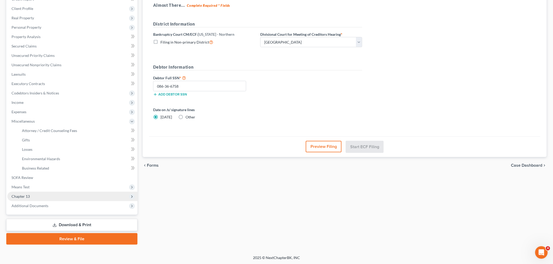
click at [29, 195] on span "Chapter 13" at bounding box center [20, 196] width 18 height 4
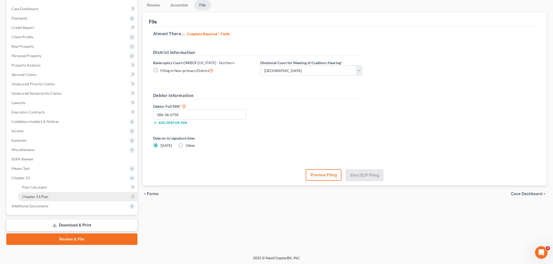
click at [40, 197] on span "Chapter 13 Plan" at bounding box center [35, 197] width 26 height 4
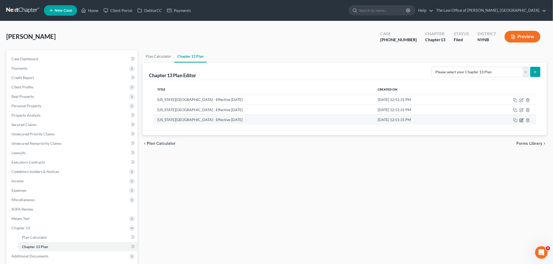
click at [523, 120] on icon "button" at bounding box center [522, 120] width 4 height 4
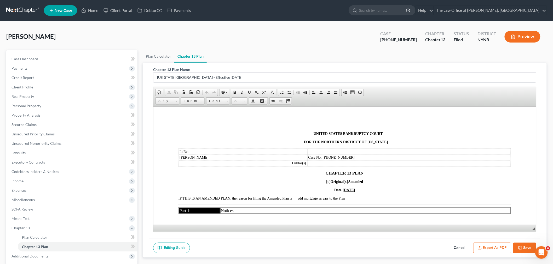
click at [463, 248] on button "Cancel" at bounding box center [459, 248] width 23 height 11
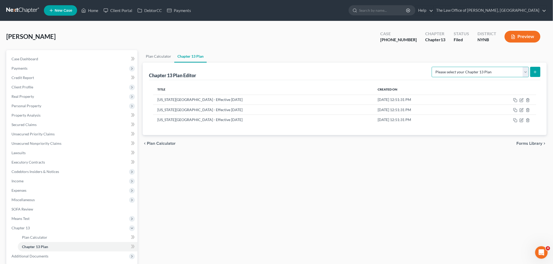
click at [482, 73] on select "Please select your Chapter 13 Plan National Form Plan - Official Form 113 New Y…" at bounding box center [480, 72] width 97 height 10
select select "2"
click at [437, 67] on select "Please select your Chapter 13 Plan National Form Plan - Official Form 113 New Y…" at bounding box center [480, 72] width 97 height 10
click at [532, 73] on button "submit" at bounding box center [535, 72] width 10 height 10
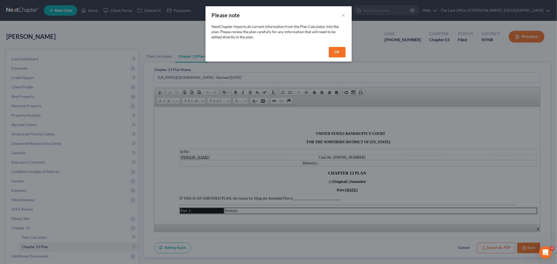
click at [336, 49] on button "OK" at bounding box center [337, 52] width 17 height 10
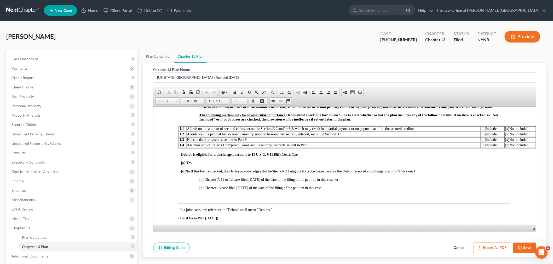
scroll to position [174, 0]
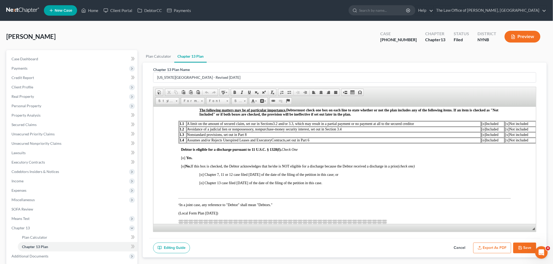
click at [183, 160] on span "[o]" at bounding box center [183, 158] width 4 height 4
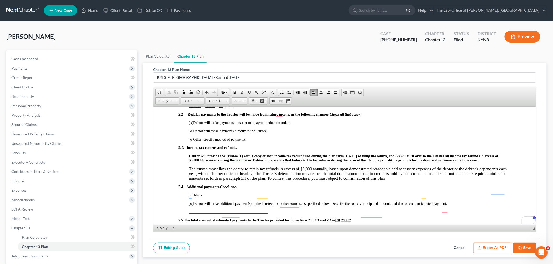
scroll to position [377, 0]
click at [191, 125] on span "[x]" at bounding box center [191, 123] width 4 height 4
click at [191, 141] on span "[o]" at bounding box center [191, 139] width 4 height 4
click at [262, 142] on p "[x ] Other (specify method of payment):" at bounding box center [350, 139] width 322 height 4
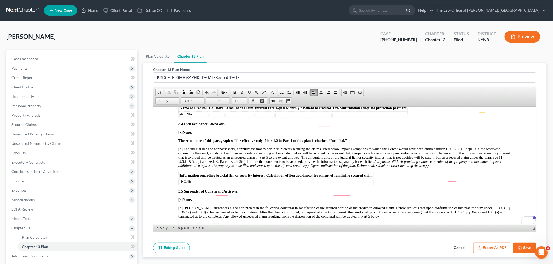
scroll to position [0, 0]
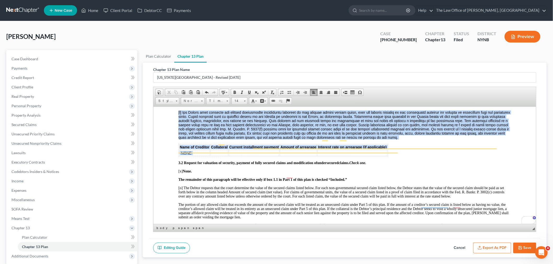
drag, startPoint x: 193, startPoint y: 164, endPoint x: 178, endPoint y: 165, distance: 15.4
click at [178, 157] on table "Name of Creditor Collateral Current installment payment Amount of arrearage Int…" at bounding box center [283, 150] width 210 height 13
click at [182, 155] on span "-NONE-" at bounding box center [186, 153] width 13 height 4
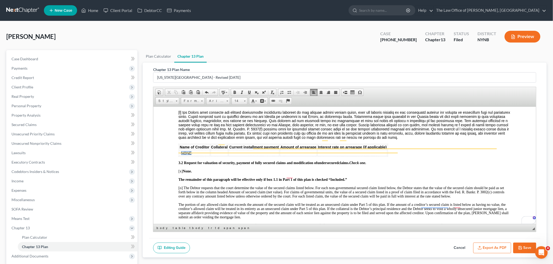
click at [182, 155] on span "-NONE-" at bounding box center [186, 153] width 13 height 4
click at [211, 156] on td "To enrich screen reader interactions, please activate Accessibility in Grammarl…" at bounding box center [219, 153] width 18 height 6
click at [252, 156] on td "To enrich screen reader interactions, please activate Accessibility in Grammarl…" at bounding box center [277, 153] width 51 height 6
click at [253, 156] on td "To enrich screen reader interactions, please activate Accessibility in Grammarl…" at bounding box center [277, 153] width 51 height 6
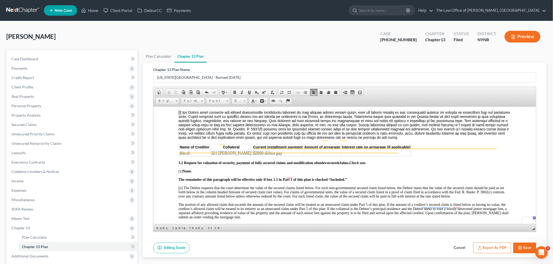
click at [306, 156] on td "To enrich screen reader interactions, please activate Accessibility in Grammarl…" at bounding box center [322, 153] width 37 height 6
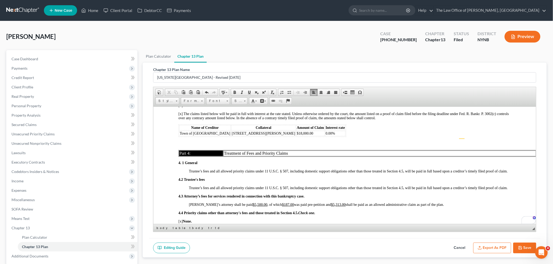
scroll to position [958, 0]
drag, startPoint x: 284, startPoint y: 154, endPoint x: 228, endPoint y: 152, distance: 56.2
click at [227, 136] on tr "Town of Grafton 329 Jay Hakes Rd $18,000.00 0.00%" at bounding box center [262, 133] width 166 height 5
click at [296, 136] on td "$18,000.00" at bounding box center [310, 133] width 28 height 5
click at [325, 135] on span "0.00%" at bounding box center [329, 133] width 9 height 4
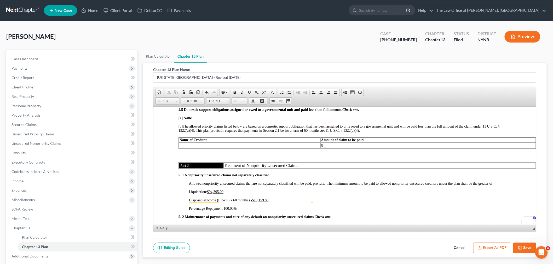
scroll to position [1136, 0]
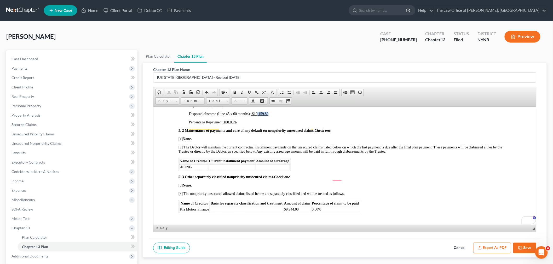
drag, startPoint x: 276, startPoint y: 144, endPoint x: 256, endPoint y: 144, distance: 19.6
click at [258, 116] on p "Disposable Income (Line 45 x 60 months): -$10,159.80" at bounding box center [350, 114] width 322 height 4
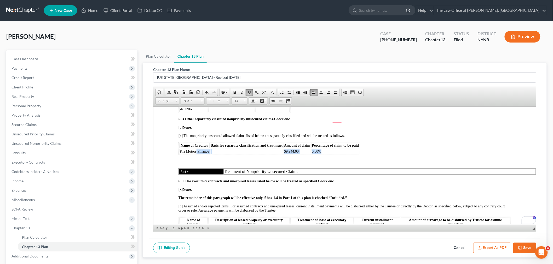
drag, startPoint x: 332, startPoint y: 181, endPoint x: 196, endPoint y: 180, distance: 135.6
click at [195, 154] on tr "Kia Motors Finance $9,944.00 0.00%" at bounding box center [269, 152] width 180 height 6
click at [359, 130] on p "[o] None." at bounding box center [344, 127] width 332 height 4
drag, startPoint x: 343, startPoint y: 182, endPoint x: 179, endPoint y: 182, distance: 164.4
click at [179, 154] on tr "Kia Motors Finance $9,944.00 0.00%" at bounding box center [269, 152] width 180 height 6
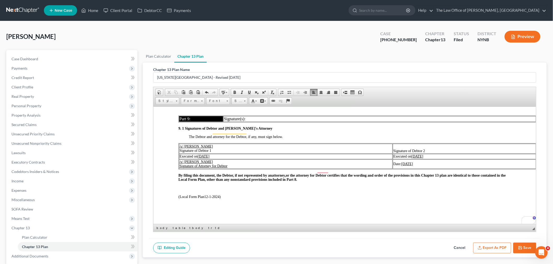
click at [498, 248] on button "Export as PDF" at bounding box center [492, 248] width 38 height 11
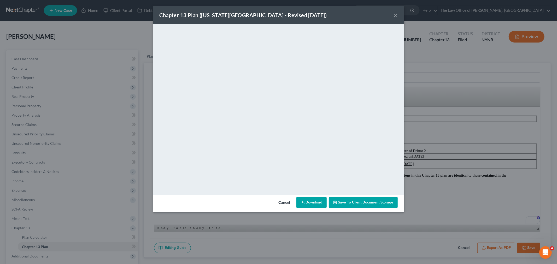
drag, startPoint x: 513, startPoint y: 218, endPoint x: 522, endPoint y: 235, distance: 19.8
click at [513, 218] on div "Chapter 13 Plan (New York Northern District - Revised 12/1/2024) × <object ng-a…" at bounding box center [278, 132] width 557 height 264
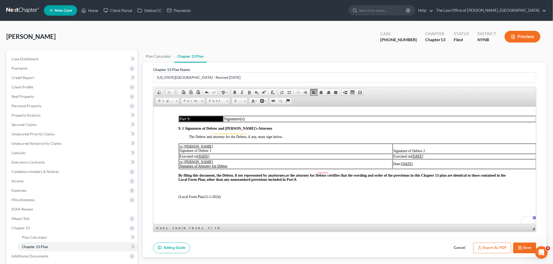
drag, startPoint x: 529, startPoint y: 245, endPoint x: 528, endPoint y: 247, distance: 2.7
click at [529, 245] on button "Save" at bounding box center [524, 248] width 23 height 11
select select "2"
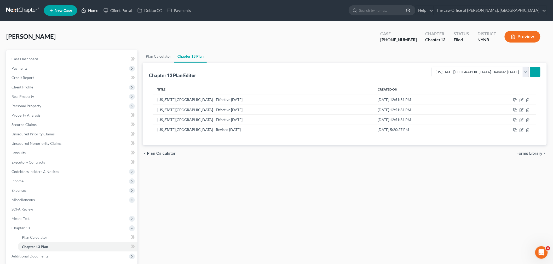
click at [95, 12] on link "Home" at bounding box center [90, 10] width 22 height 9
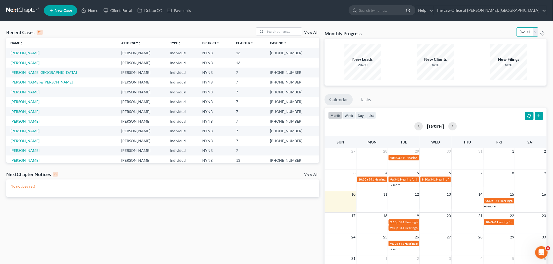
click at [524, 33] on select "August 2025 July 2025 June 2025 May 2025 April 2025 March 2025 February 2025 Ja…" at bounding box center [527, 31] width 22 height 9
click at [516, 27] on select "August 2025 July 2025 June 2025 May 2025 April 2025 March 2025 February 2025 Ja…" at bounding box center [527, 31] width 22 height 9
click at [518, 31] on select "August 2025 July 2025 June 2025 May 2025 April 2025 March 2025 February 2025 Ja…" at bounding box center [527, 31] width 22 height 9
select select "0"
click at [516, 27] on select "August 2025 July 2025 June 2025 May 2025 April 2025 March 2025 February 2025 Ja…" at bounding box center [527, 31] width 22 height 9
